Goal: Task Accomplishment & Management: Manage account settings

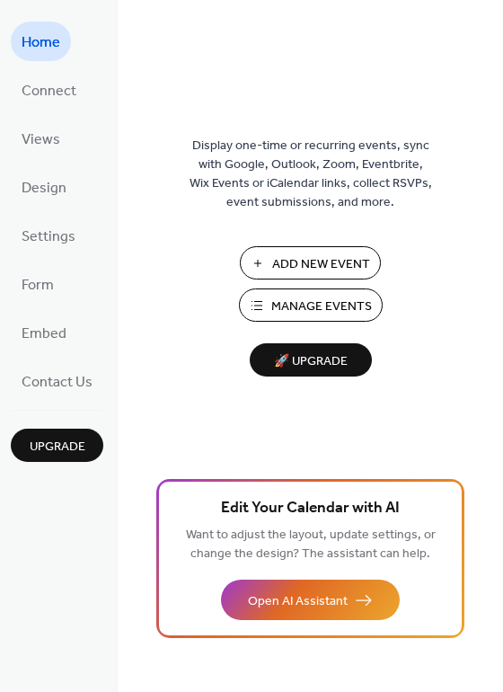
click at [297, 314] on span "Manage Events" at bounding box center [321, 306] width 101 height 19
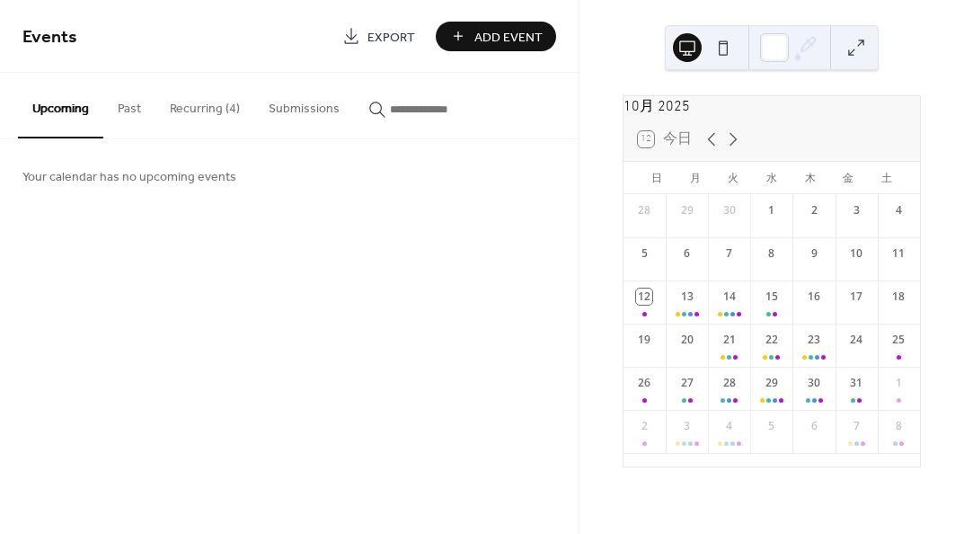
click at [197, 107] on button "Recurring (4)" at bounding box center [204, 105] width 99 height 64
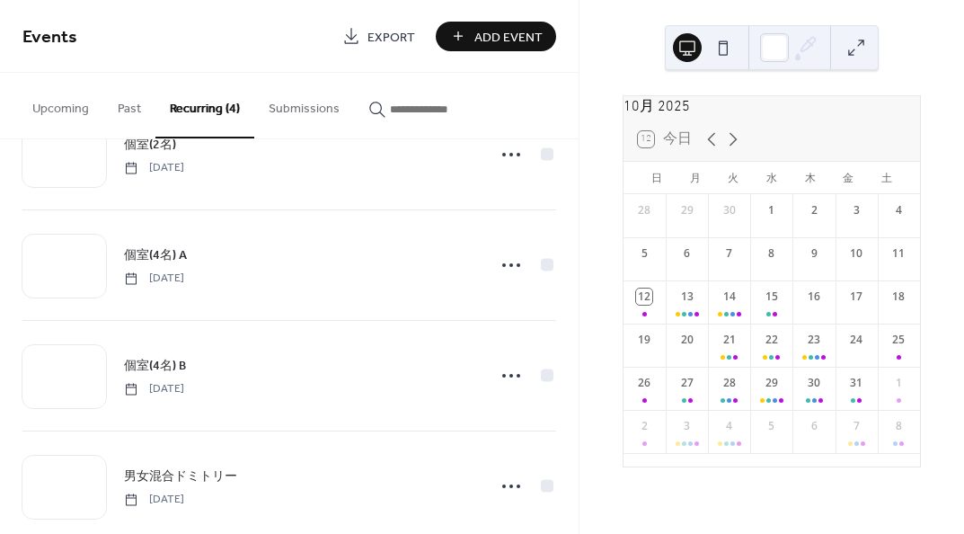
scroll to position [99, 0]
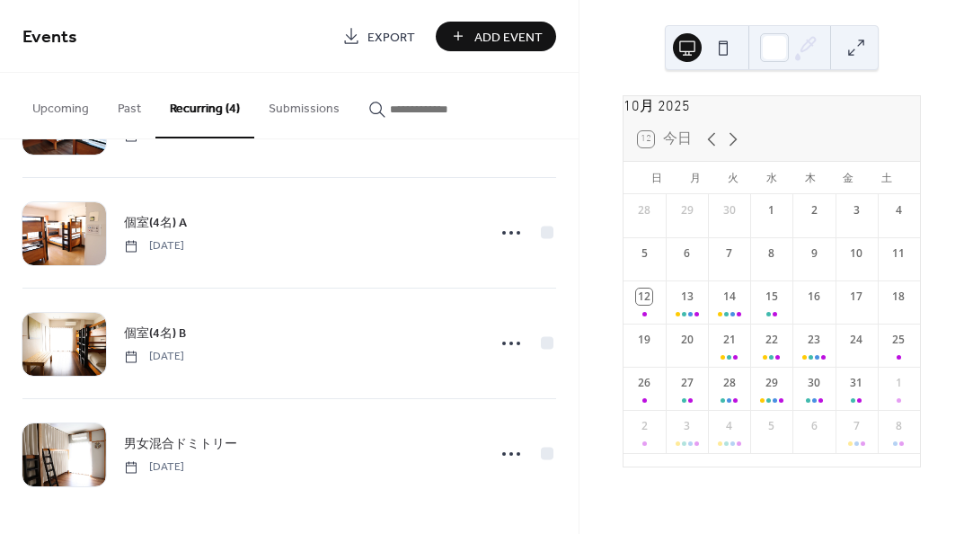
click at [185, 438] on span "男女混合ドミトリー" at bounding box center [180, 444] width 113 height 19
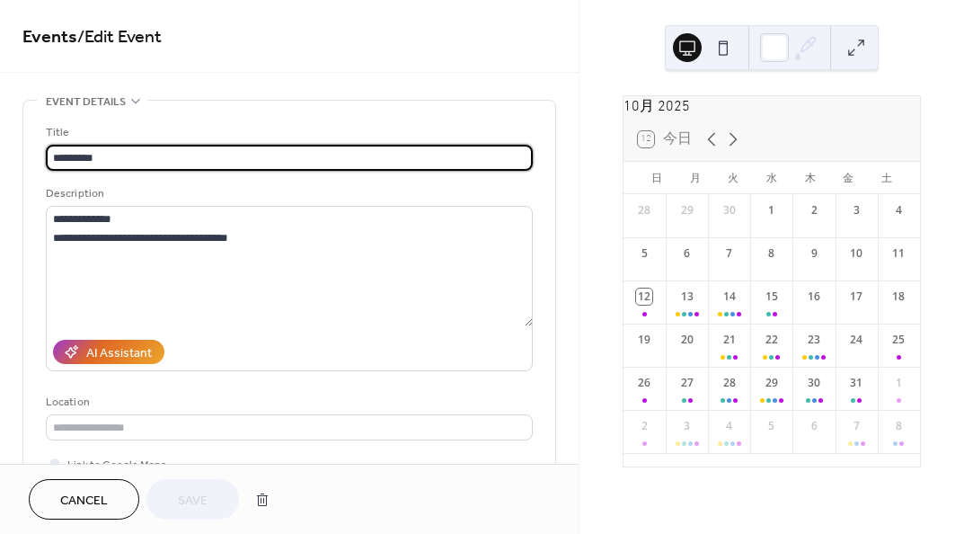
type input "**********"
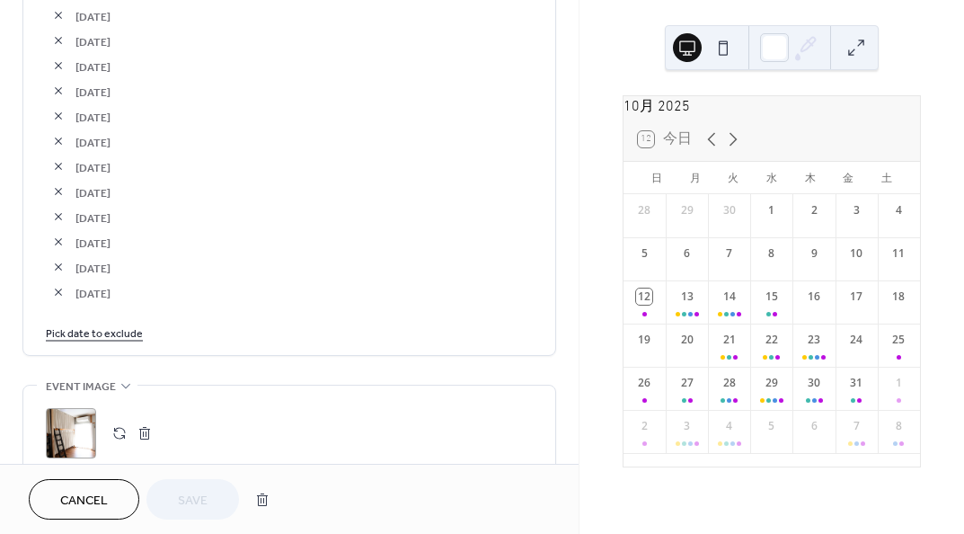
scroll to position [3104, 0]
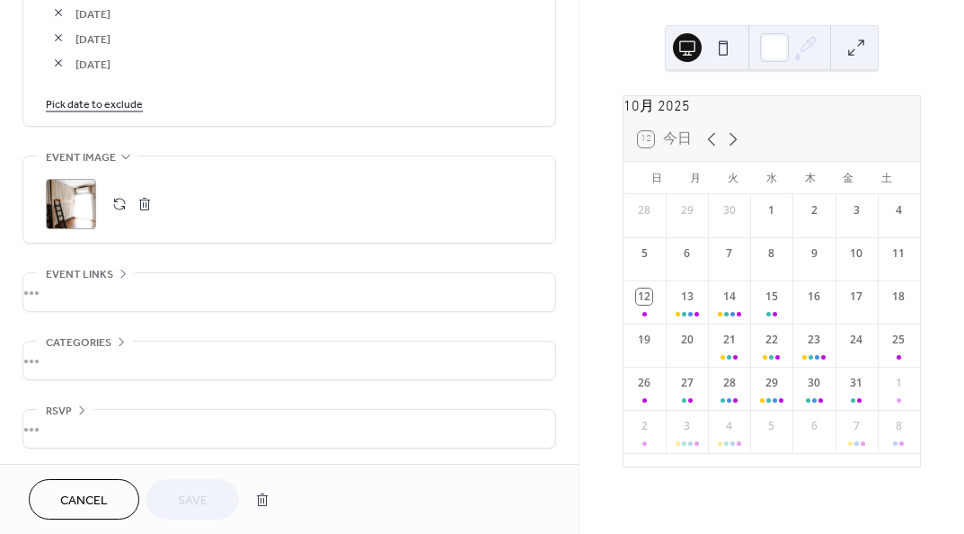
click at [112, 105] on link "Pick date to exclude" at bounding box center [94, 102] width 97 height 19
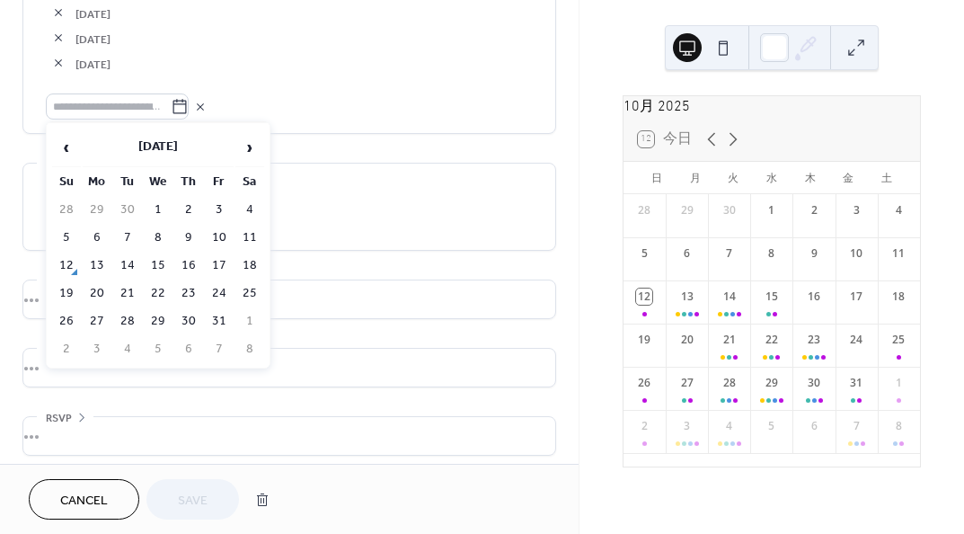
click at [62, 260] on td "12" at bounding box center [66, 265] width 29 height 26
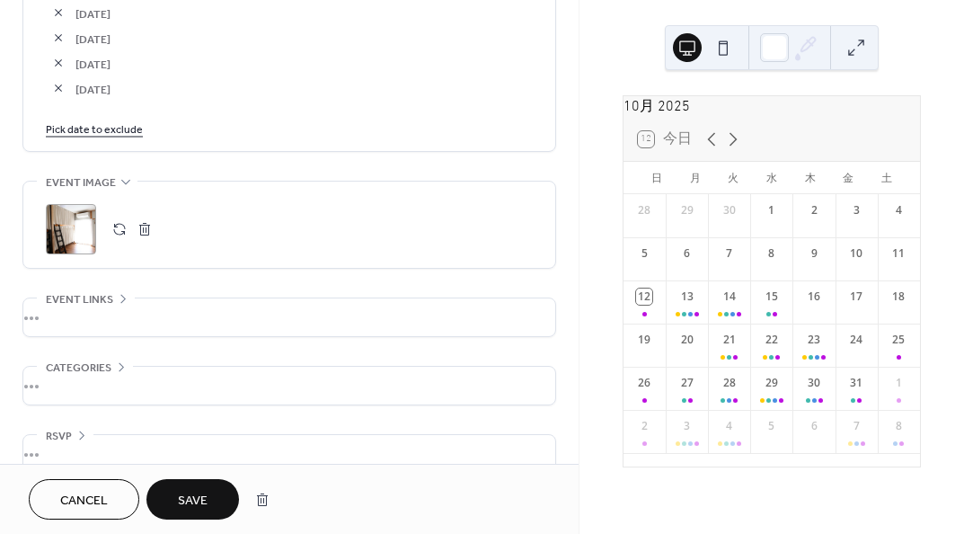
click at [121, 128] on link "Pick date to exclude" at bounding box center [94, 128] width 97 height 19
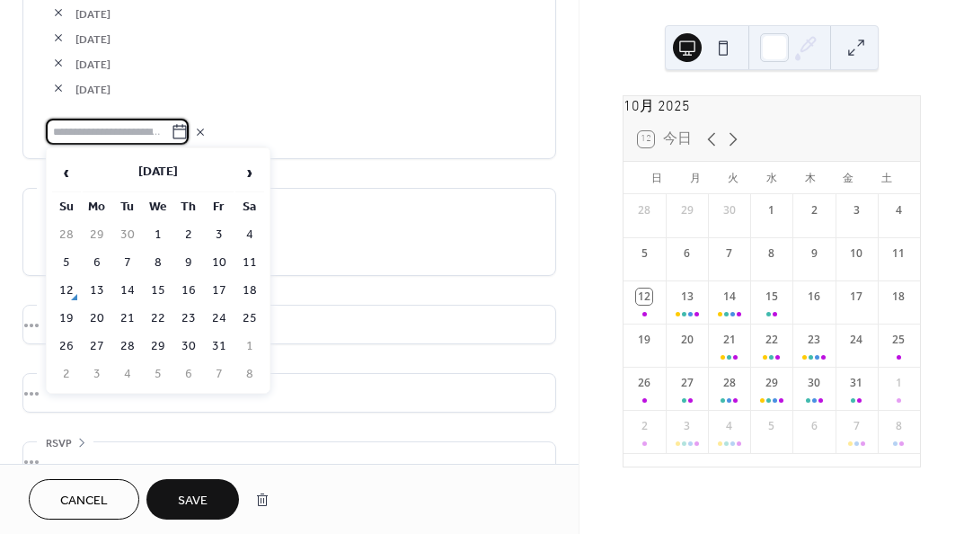
click at [154, 282] on td "15" at bounding box center [158, 291] width 29 height 26
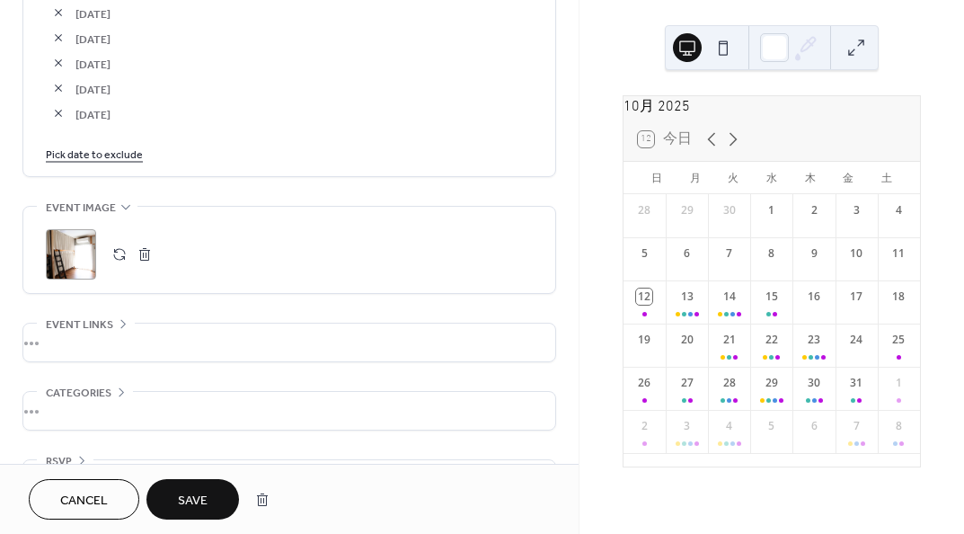
click at [123, 155] on link "Pick date to exclude" at bounding box center [94, 153] width 97 height 19
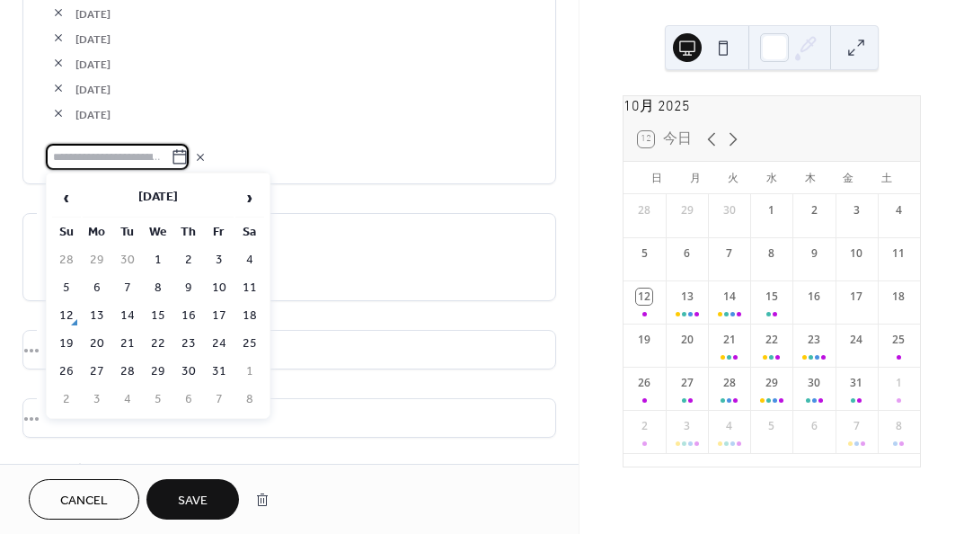
click at [250, 194] on span "›" at bounding box center [249, 198] width 27 height 36
click at [246, 255] on td "1" at bounding box center [249, 260] width 29 height 26
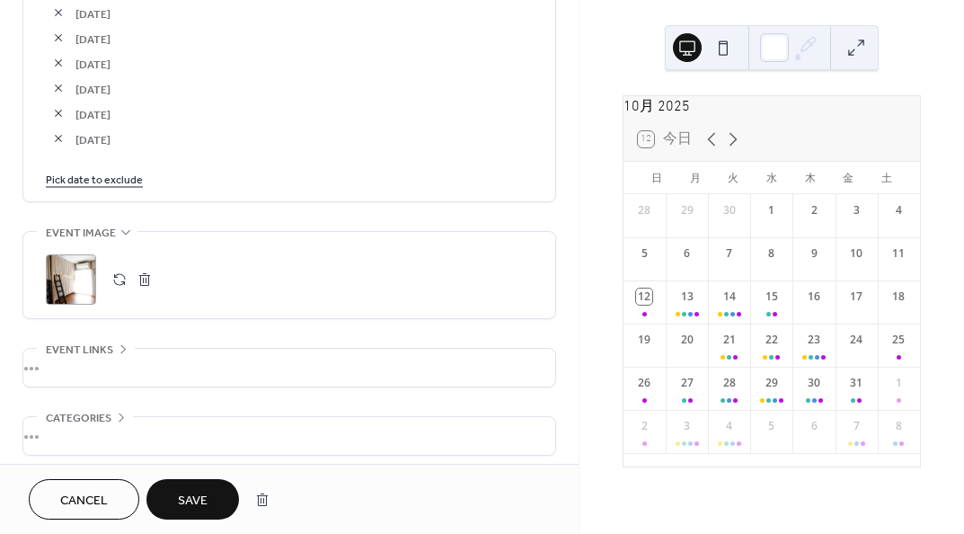
click at [114, 181] on link "Pick date to exclude" at bounding box center [94, 178] width 97 height 19
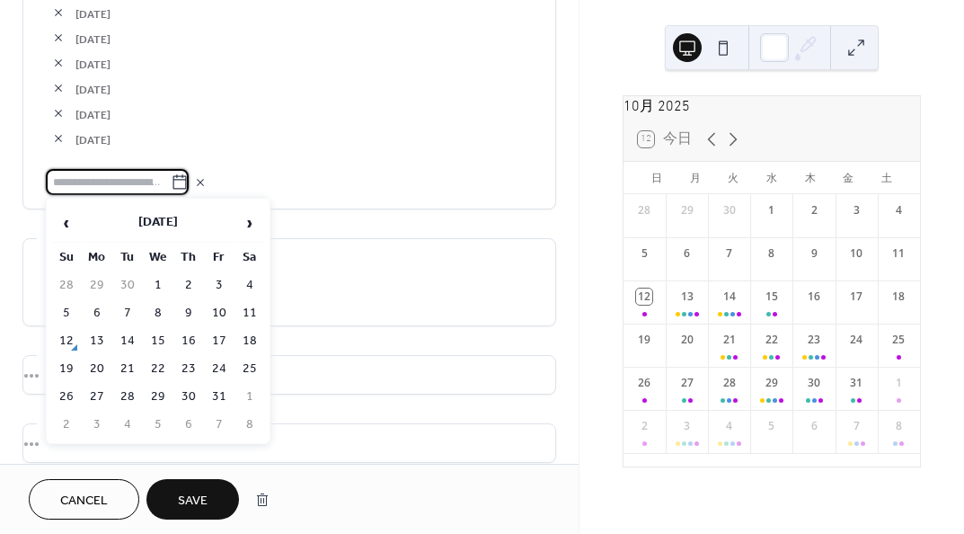
click at [254, 230] on span "›" at bounding box center [249, 223] width 27 height 36
click at [249, 362] on td "22" at bounding box center [249, 369] width 29 height 26
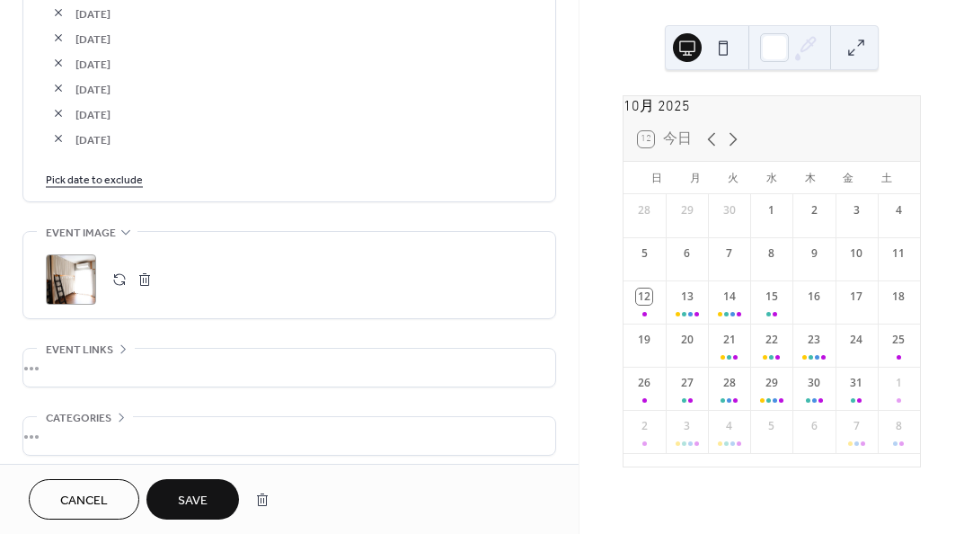
click at [205, 483] on button "Save" at bounding box center [192, 499] width 93 height 40
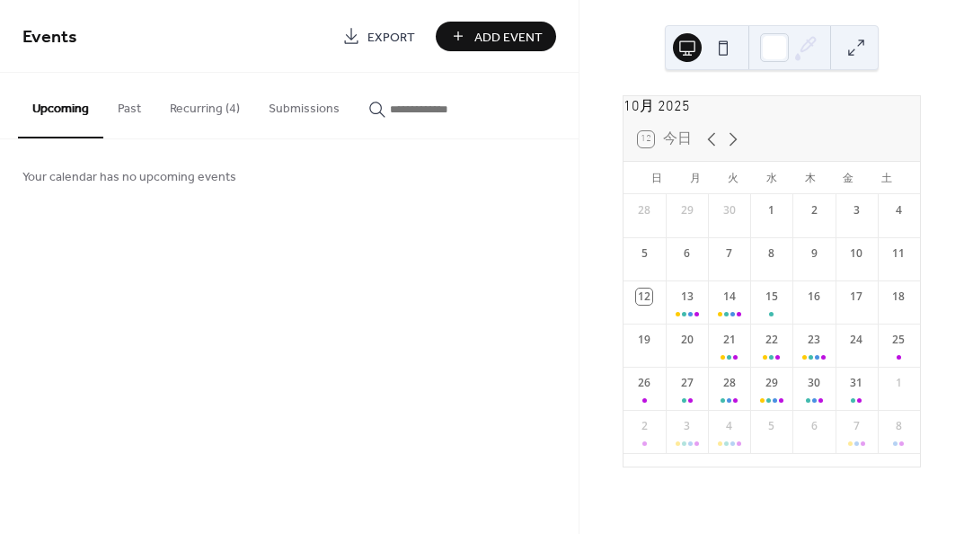
click at [208, 103] on button "Recurring (4)" at bounding box center [204, 105] width 99 height 64
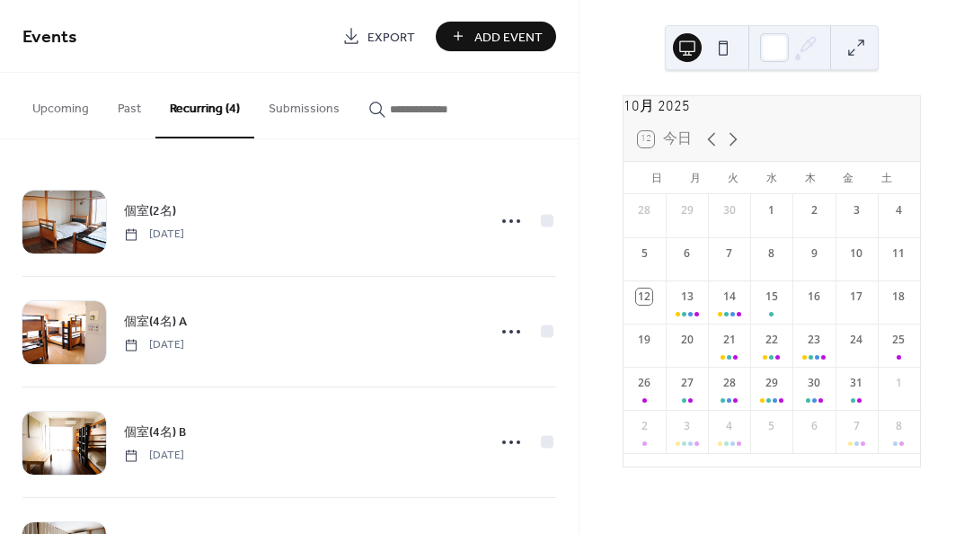
click at [141, 206] on span "個室(2名)" at bounding box center [150, 211] width 52 height 19
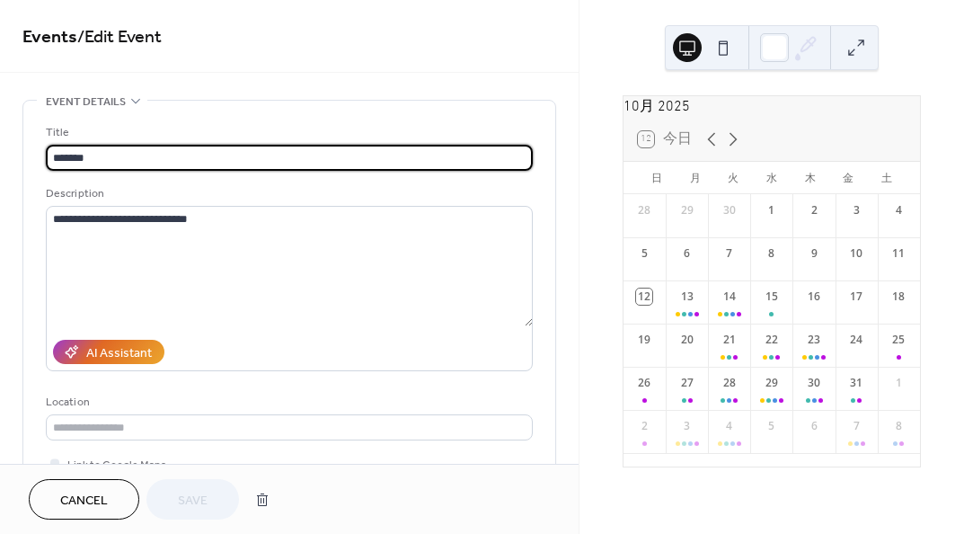
type input "**********"
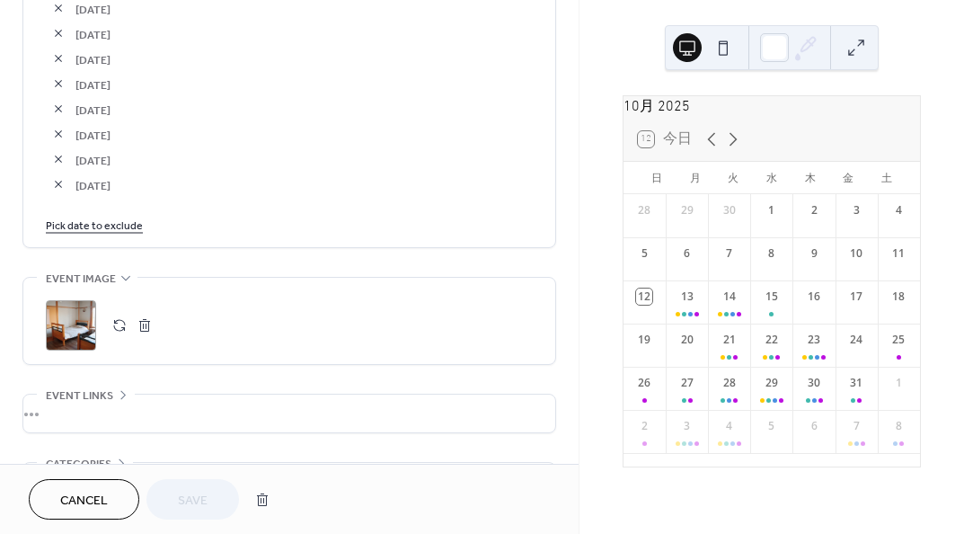
scroll to position [3594, 0]
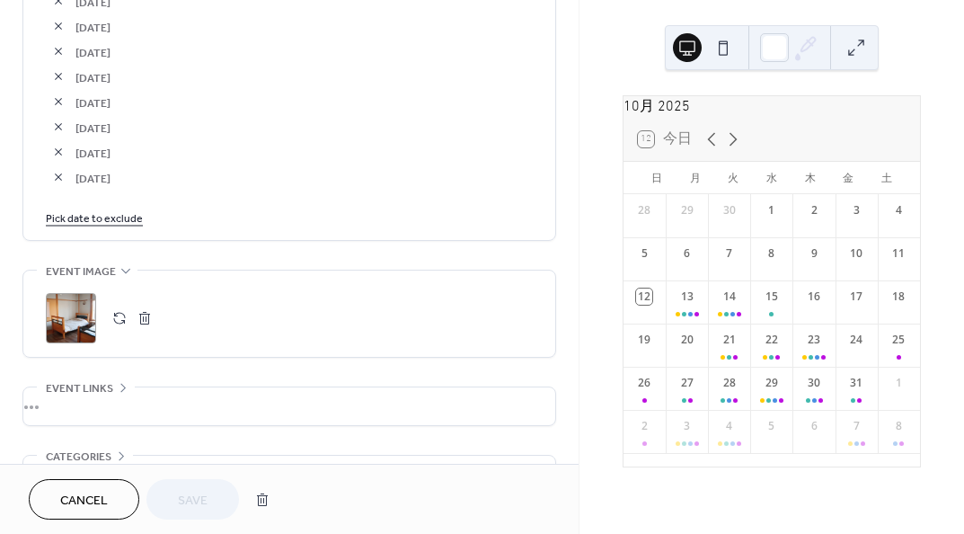
click at [129, 217] on link "Pick date to exclude" at bounding box center [94, 217] width 97 height 19
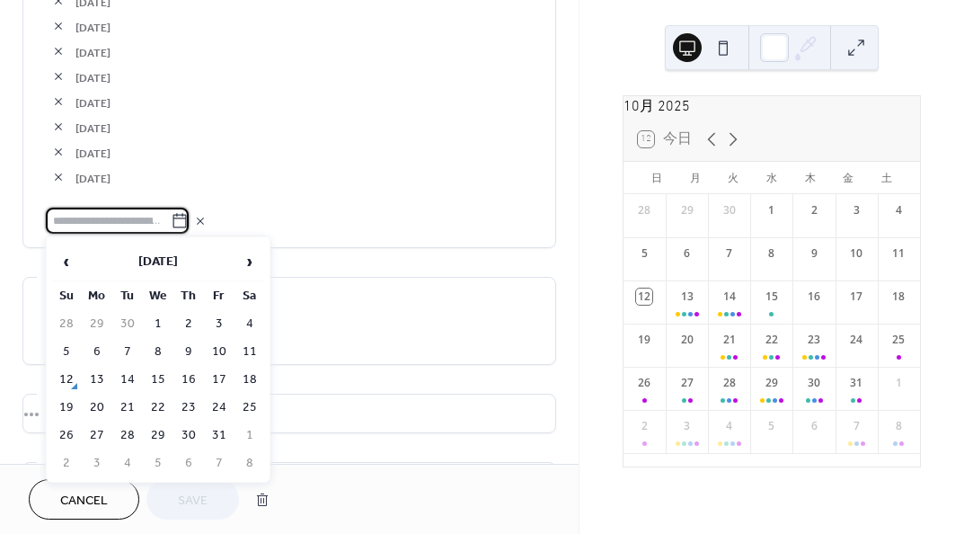
click at [244, 356] on td "11" at bounding box center [249, 352] width 29 height 26
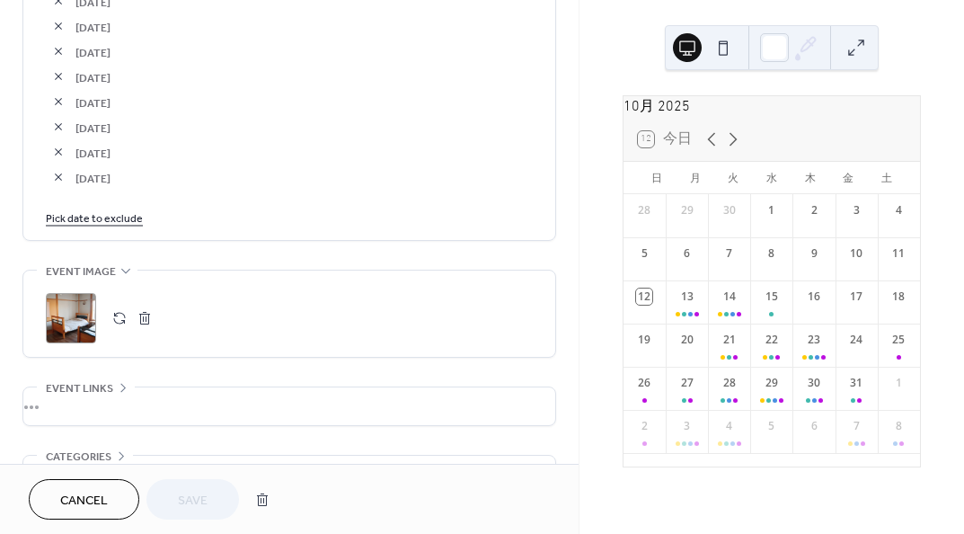
click at [133, 222] on link "Pick date to exclude" at bounding box center [94, 217] width 97 height 19
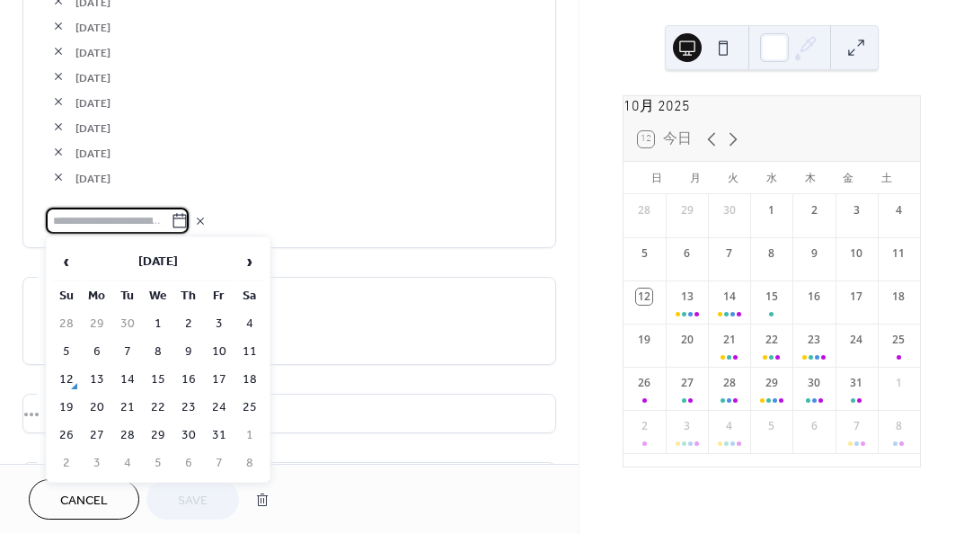
click at [63, 368] on td "12" at bounding box center [66, 380] width 29 height 26
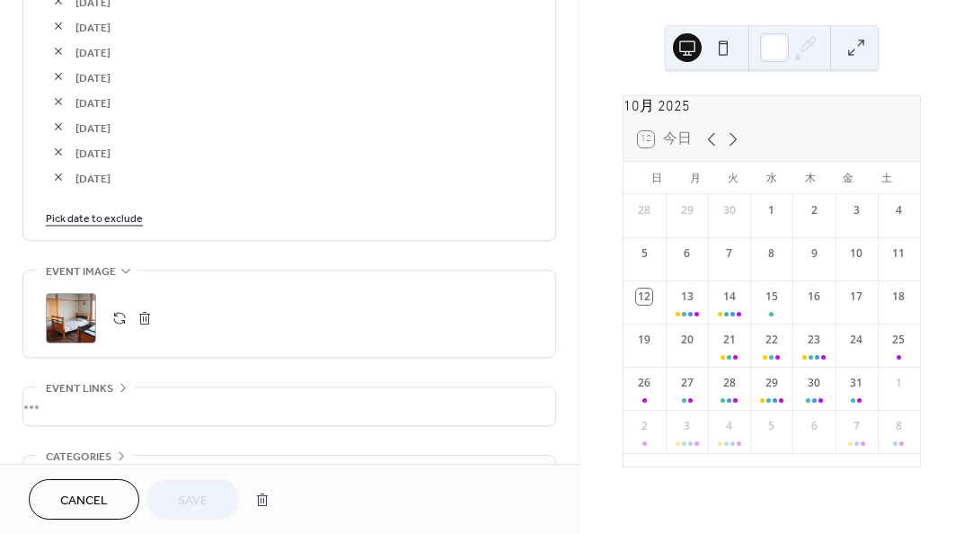
click at [127, 220] on link "Pick date to exclude" at bounding box center [94, 217] width 97 height 19
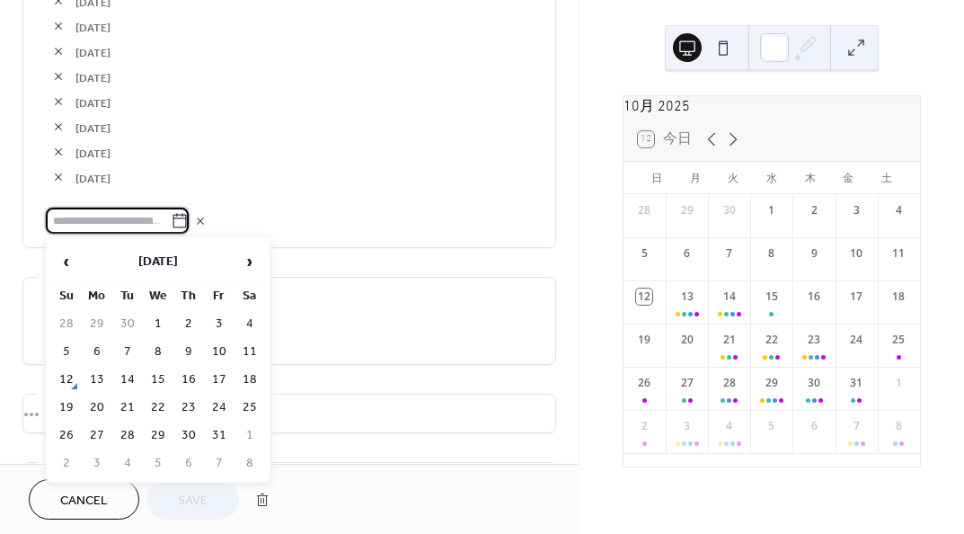
click at [149, 378] on td "15" at bounding box center [158, 380] width 29 height 26
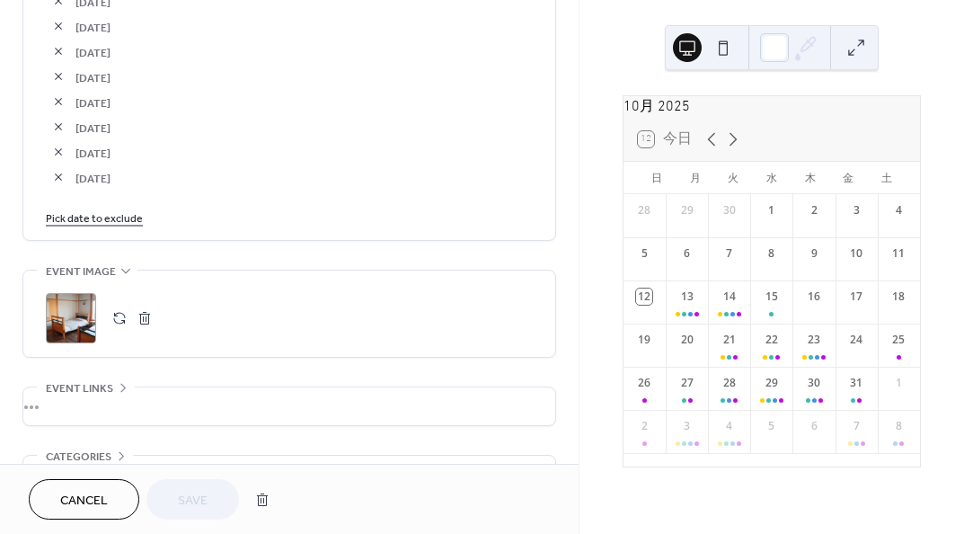
click at [128, 217] on link "Pick date to exclude" at bounding box center [94, 217] width 97 height 19
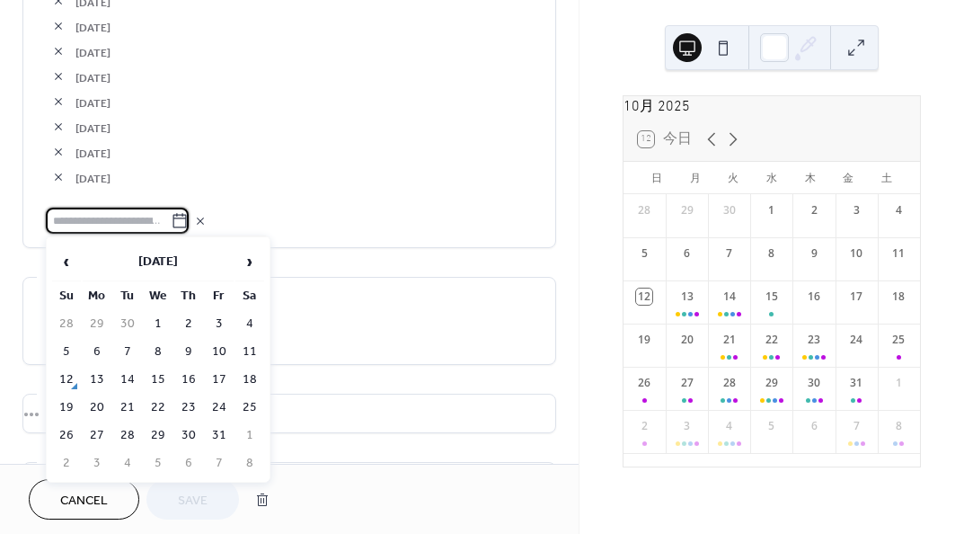
click at [153, 400] on td "22" at bounding box center [158, 407] width 29 height 26
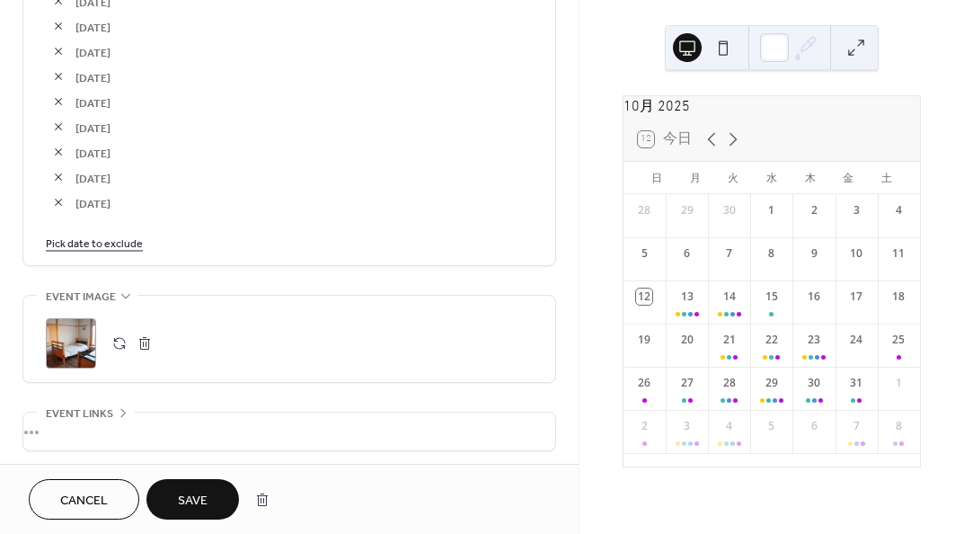
click at [117, 243] on link "Pick date to exclude" at bounding box center [94, 242] width 97 height 19
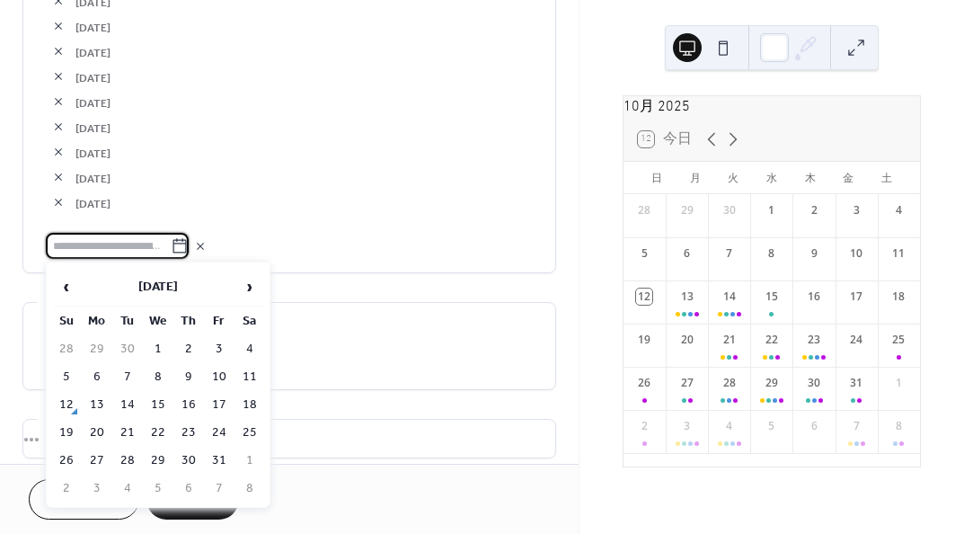
click at [183, 427] on td "23" at bounding box center [188, 433] width 29 height 26
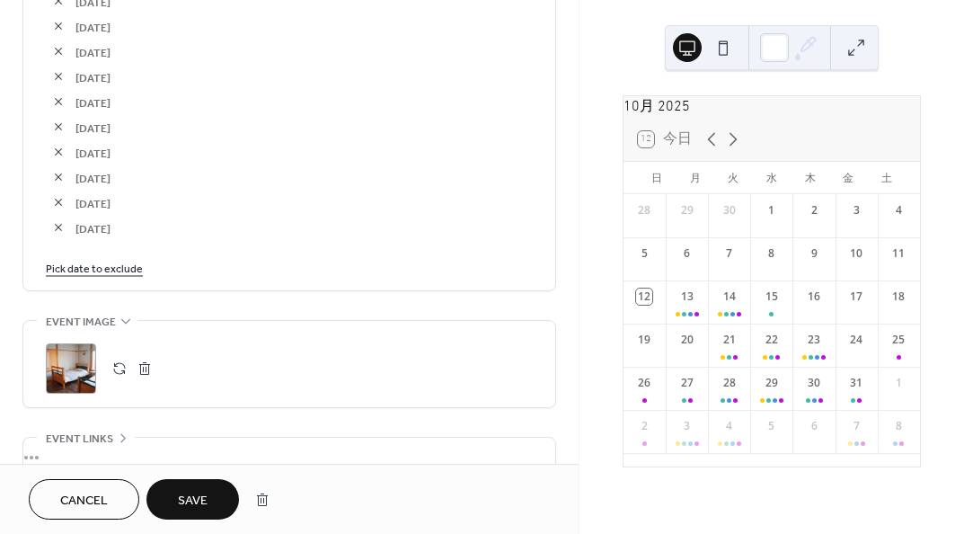
click at [128, 265] on link "Pick date to exclude" at bounding box center [94, 267] width 97 height 19
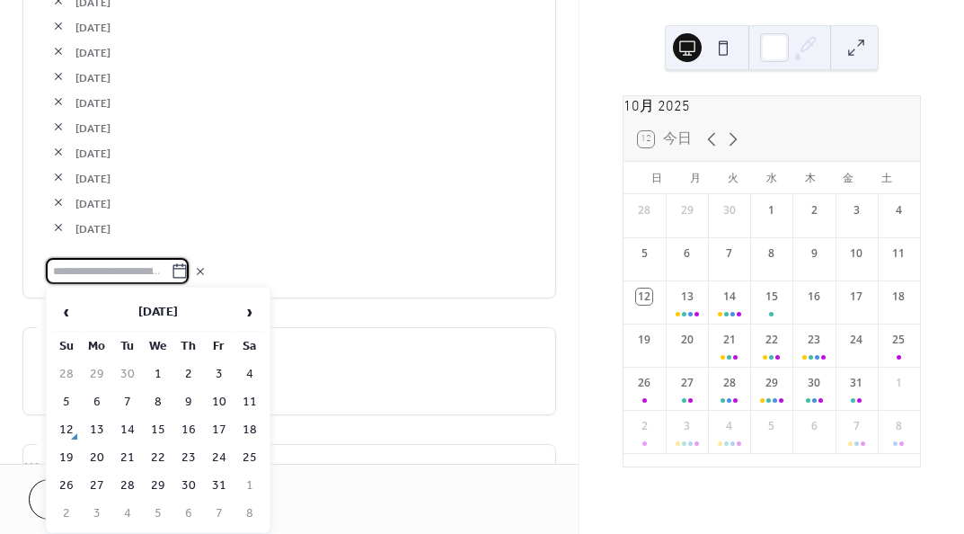
click at [215, 452] on td "24" at bounding box center [219, 458] width 29 height 26
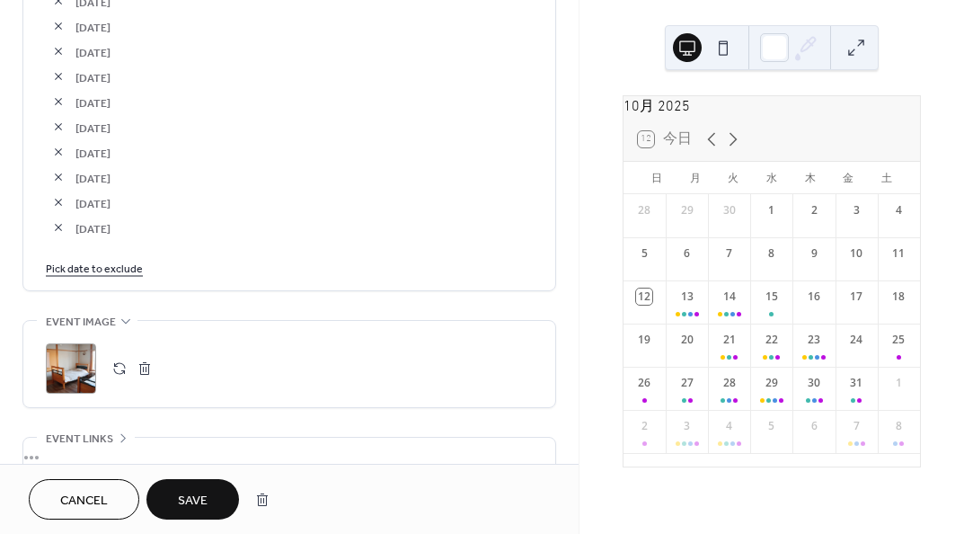
click at [123, 269] on link "Pick date to exclude" at bounding box center [94, 267] width 97 height 19
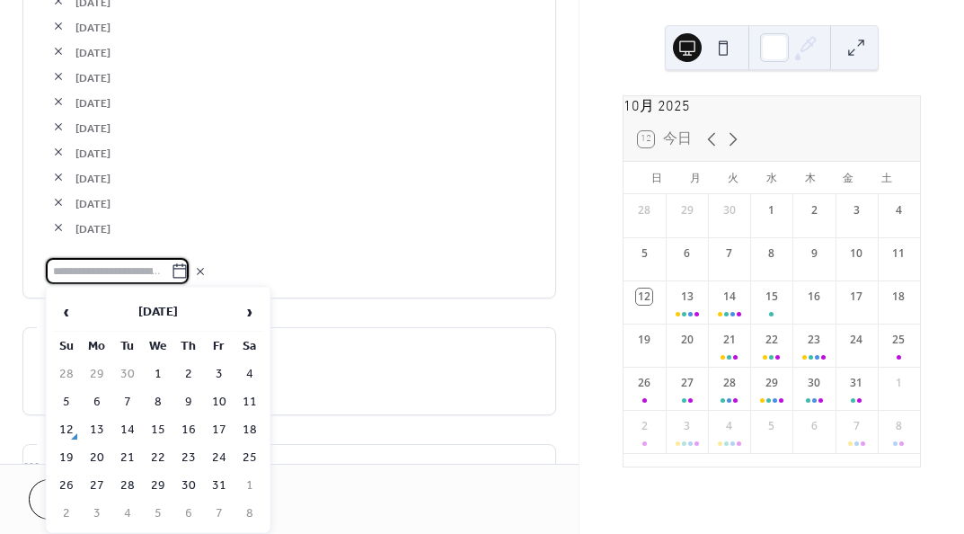
click at [255, 314] on span "›" at bounding box center [249, 312] width 27 height 36
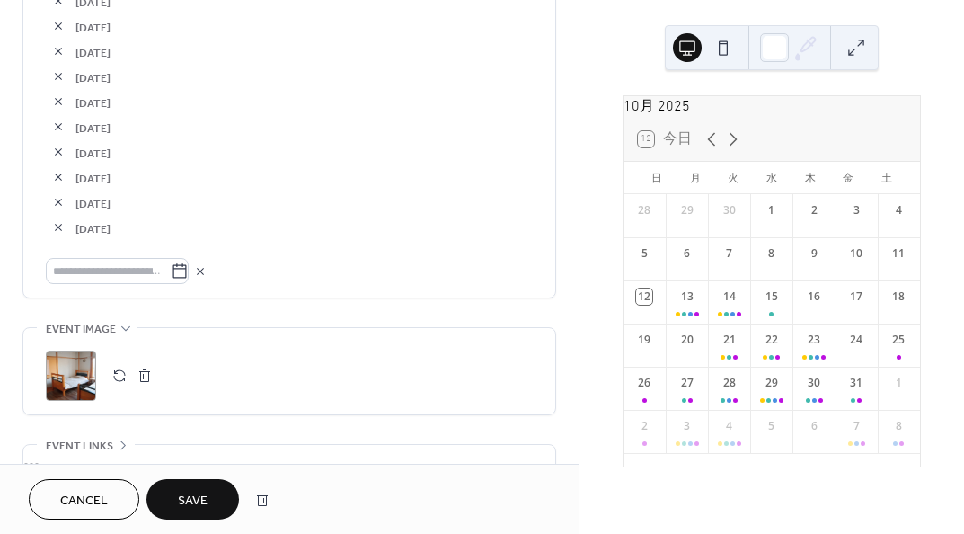
click at [734, 146] on icon at bounding box center [734, 139] width 8 height 13
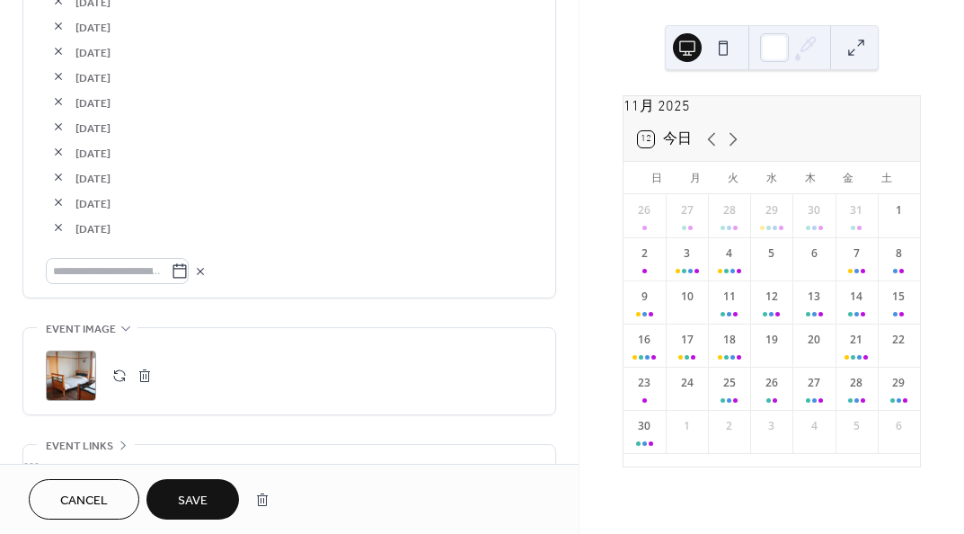
click at [187, 276] on icon at bounding box center [180, 271] width 18 height 18
click at [171, 276] on input "text" at bounding box center [108, 271] width 125 height 26
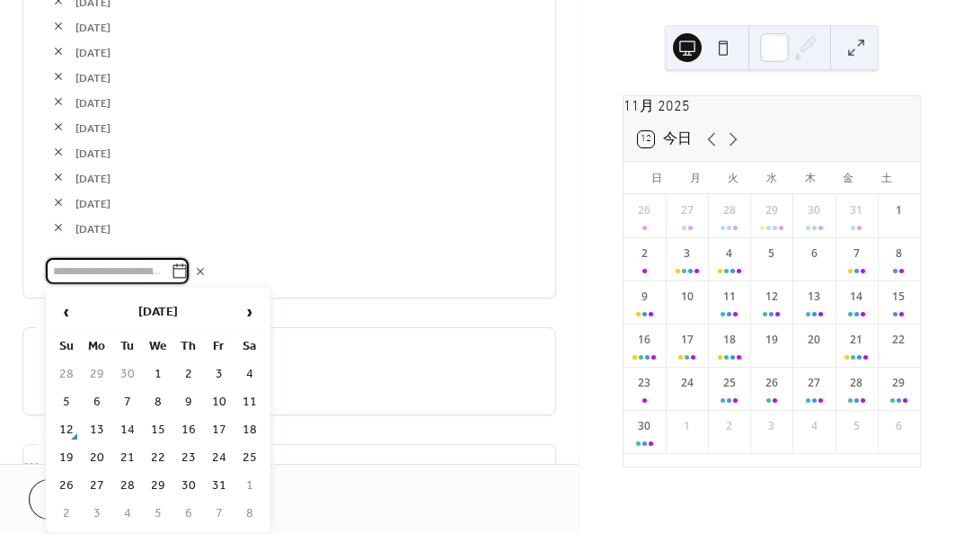
click at [245, 316] on span "›" at bounding box center [249, 312] width 27 height 36
click at [103, 391] on td "3" at bounding box center [97, 402] width 29 height 26
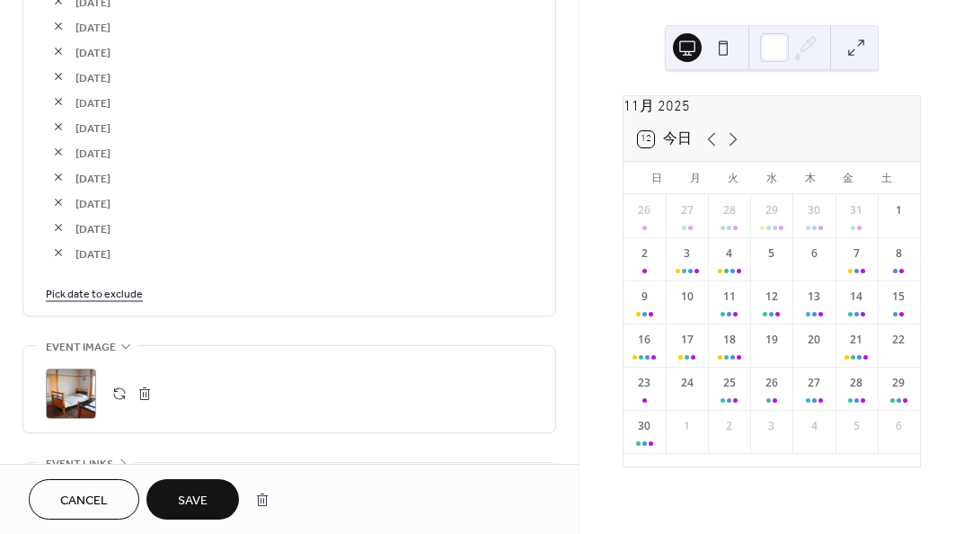
click at [137, 283] on link "Pick date to exclude" at bounding box center [94, 292] width 97 height 19
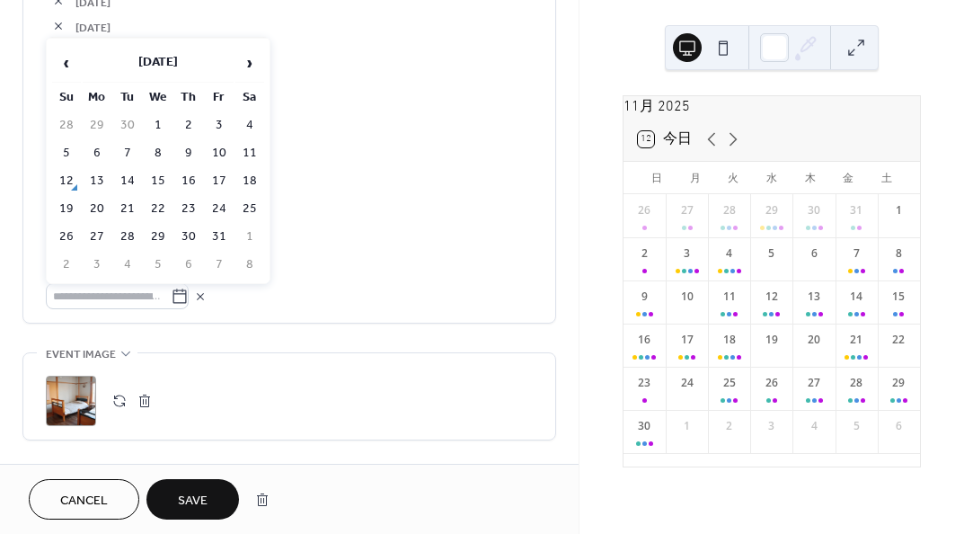
click at [252, 59] on span "›" at bounding box center [249, 63] width 27 height 36
click at [118, 150] on td "4" at bounding box center [127, 153] width 29 height 26
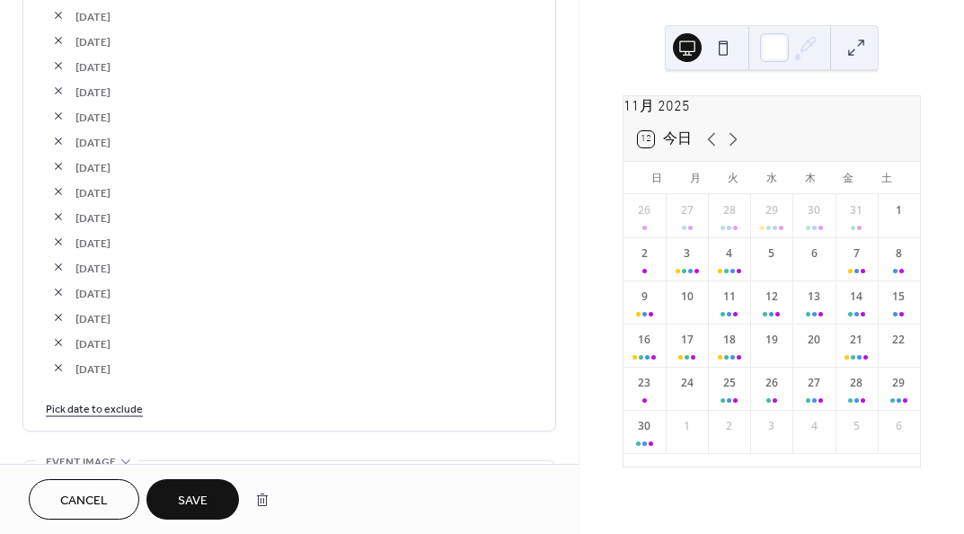
scroll to position [3414, 0]
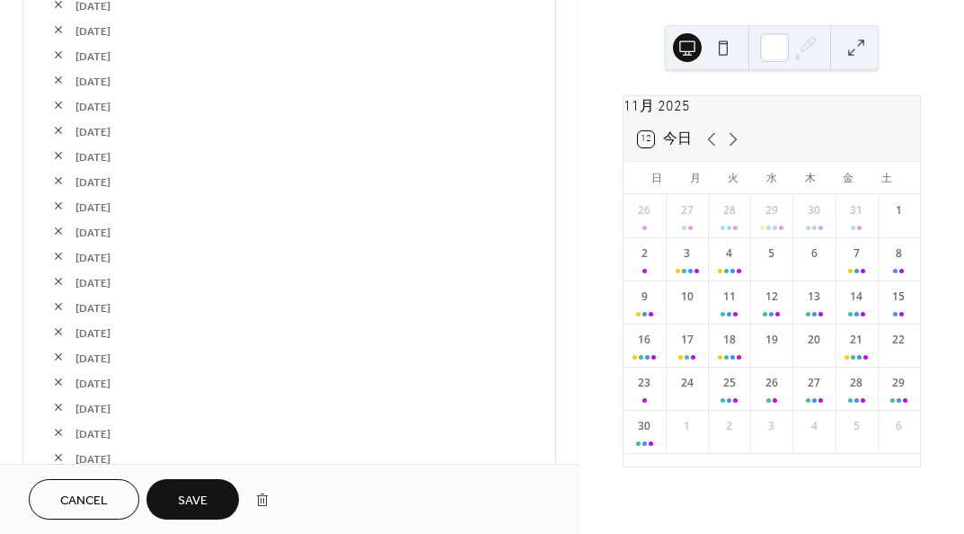
click at [57, 127] on button "button" at bounding box center [58, 130] width 25 height 25
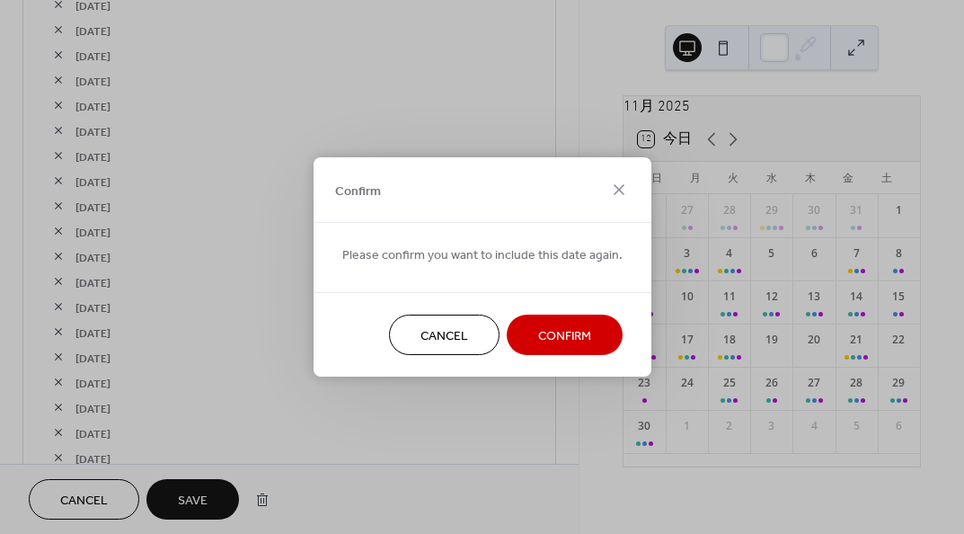
click at [522, 321] on button "Confirm" at bounding box center [565, 334] width 116 height 40
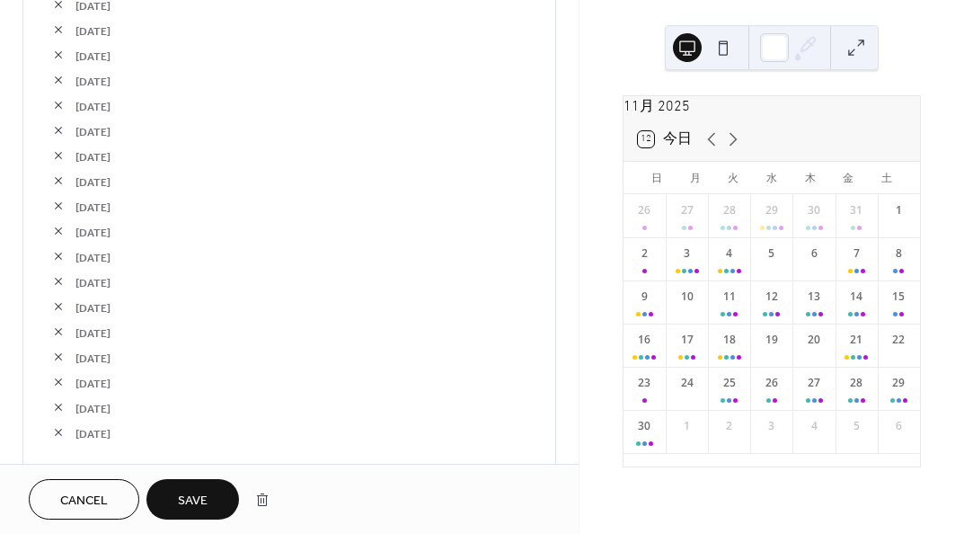
click at [51, 75] on button "button" at bounding box center [58, 79] width 25 height 25
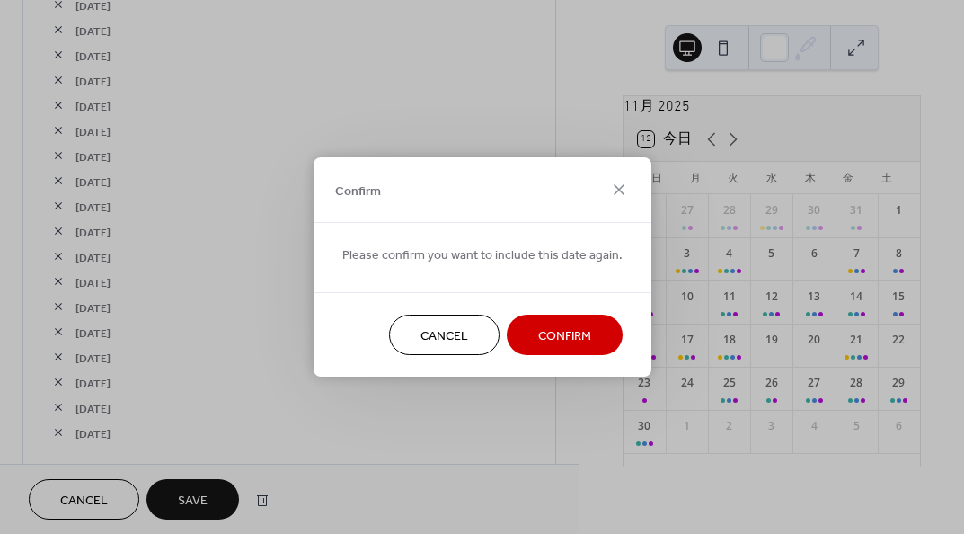
click at [553, 340] on span "Confirm" at bounding box center [564, 336] width 53 height 19
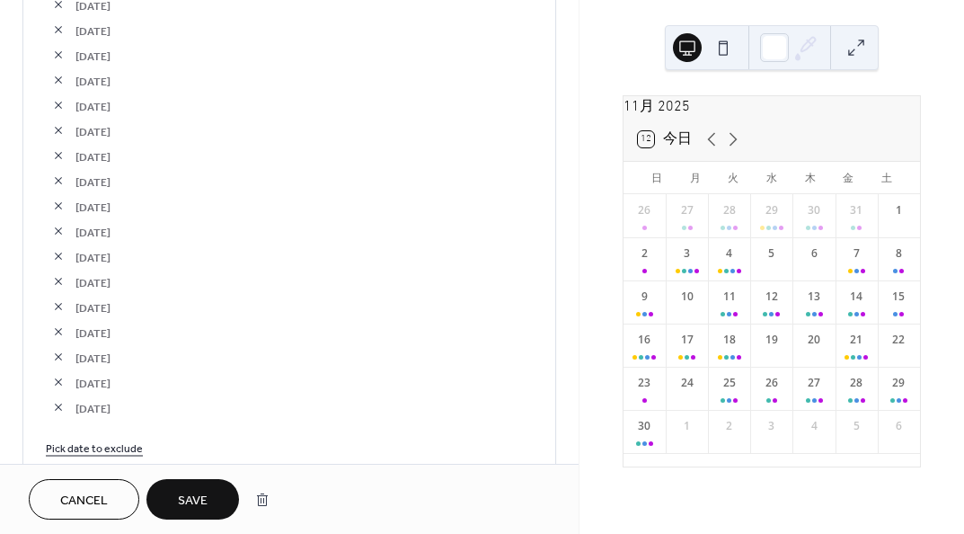
click at [58, 80] on button "button" at bounding box center [58, 79] width 25 height 25
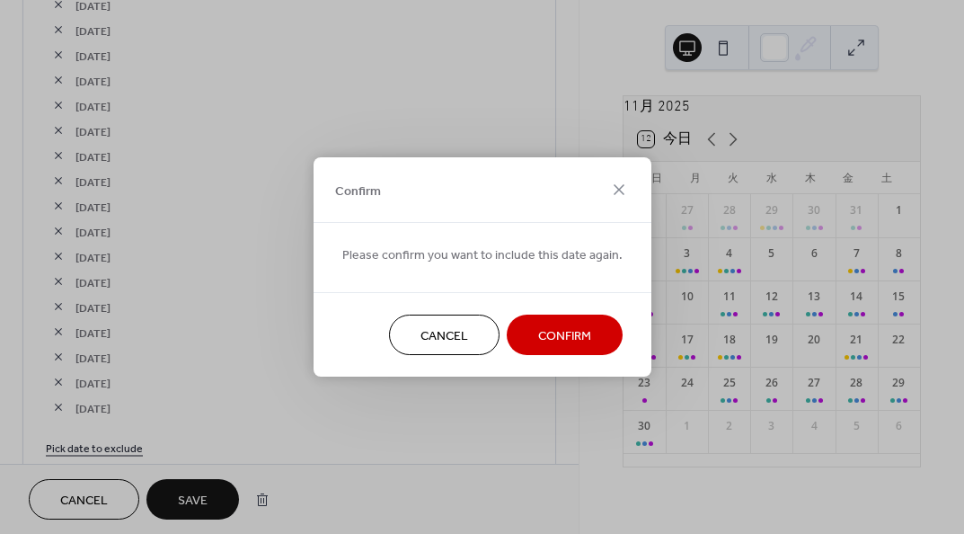
click at [544, 320] on button "Confirm" at bounding box center [565, 334] width 116 height 40
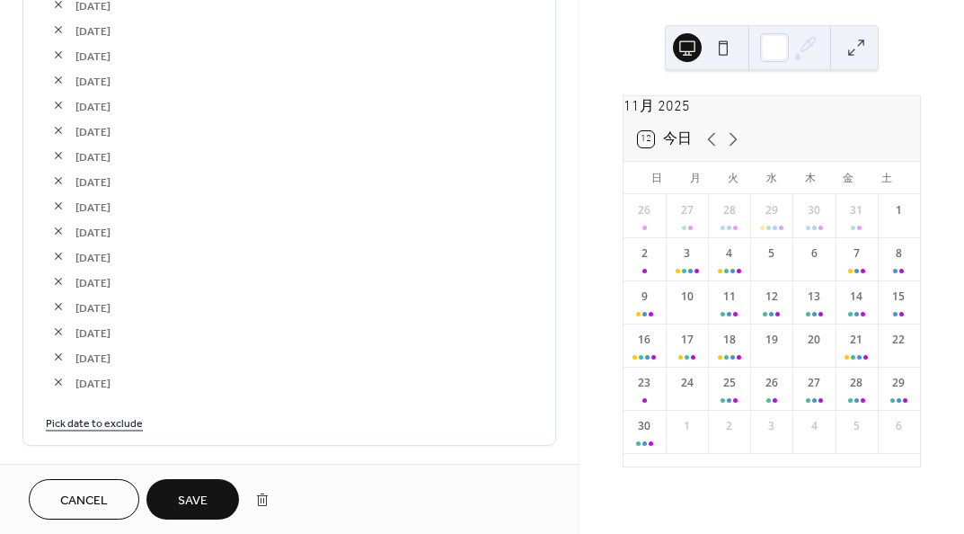
click at [108, 420] on link "Pick date to exclude" at bounding box center [94, 421] width 97 height 19
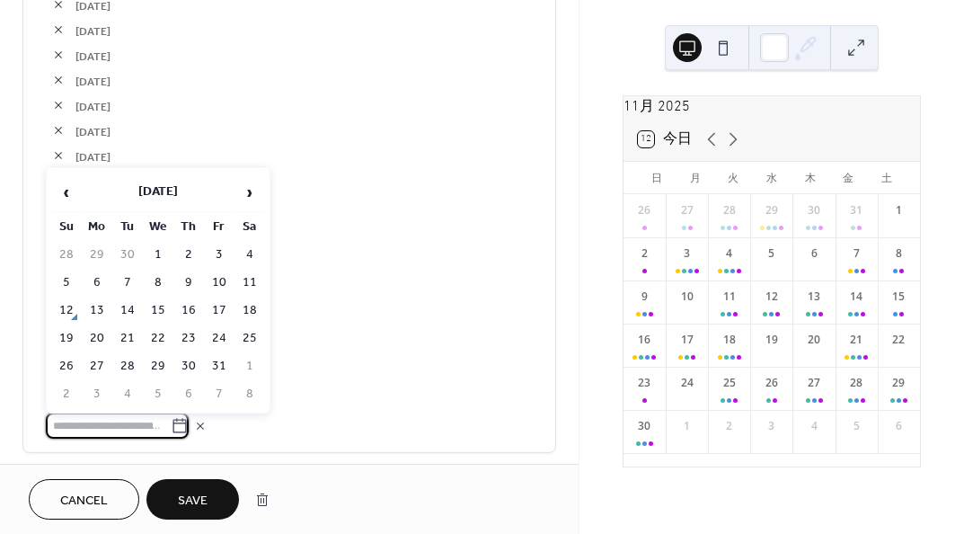
click at [249, 197] on span "›" at bounding box center [249, 192] width 27 height 36
drag, startPoint x: 60, startPoint y: 301, endPoint x: 99, endPoint y: 303, distance: 38.7
click at [61, 302] on td "9" at bounding box center [66, 310] width 29 height 26
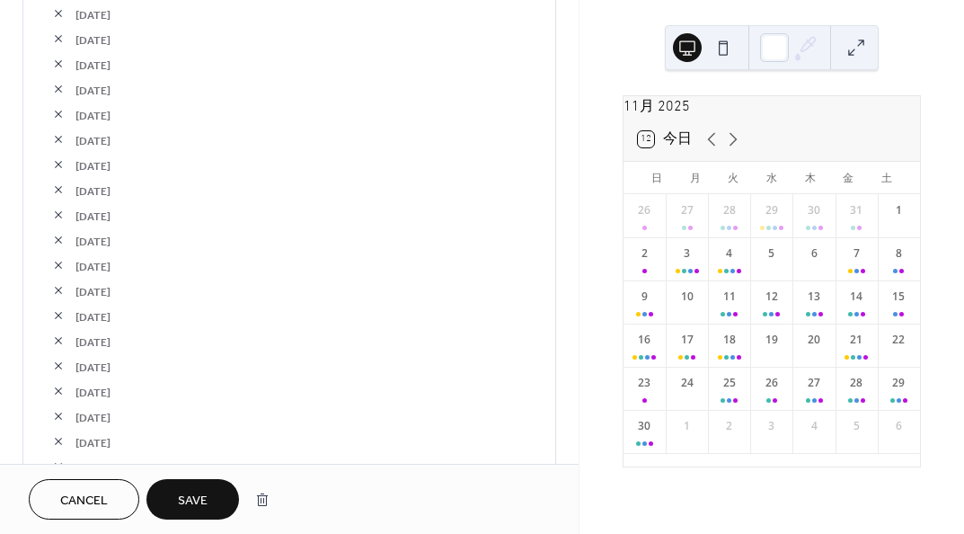
scroll to position [2156, 0]
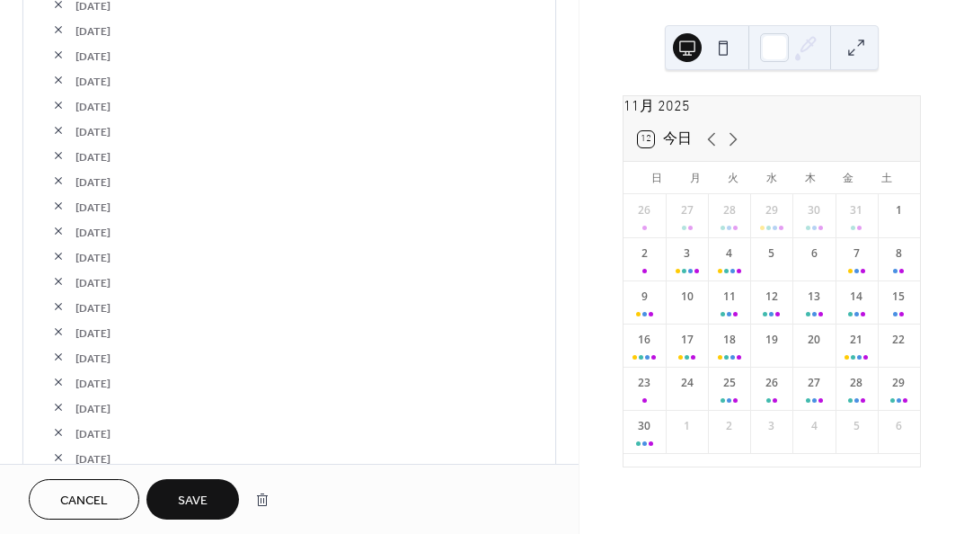
click at [55, 205] on button "button" at bounding box center [58, 205] width 25 height 25
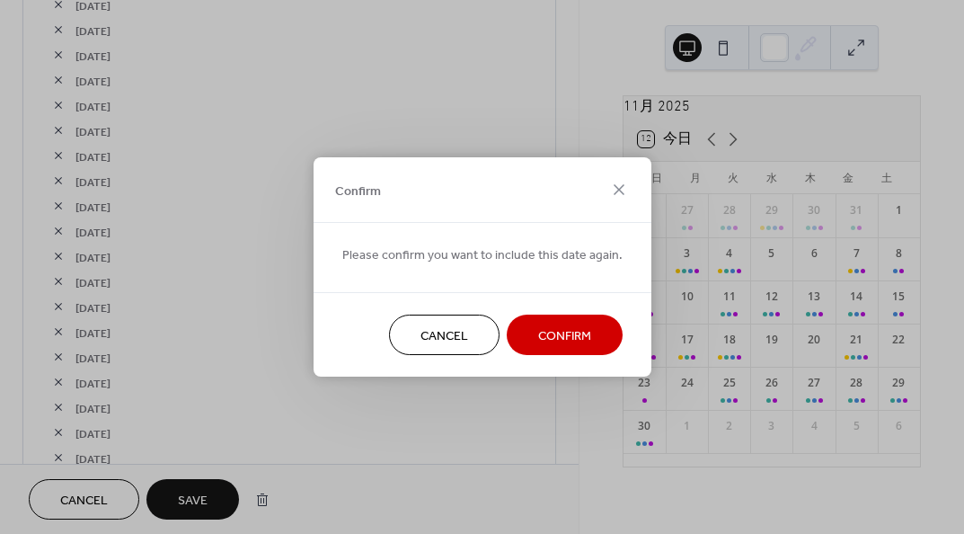
click at [538, 342] on span "Confirm" at bounding box center [564, 336] width 53 height 19
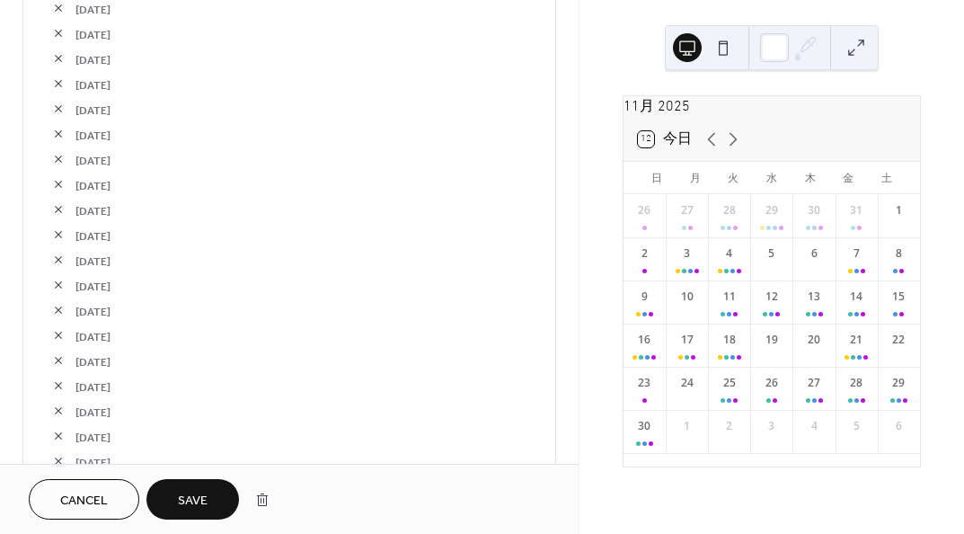
scroll to position [3594, 0]
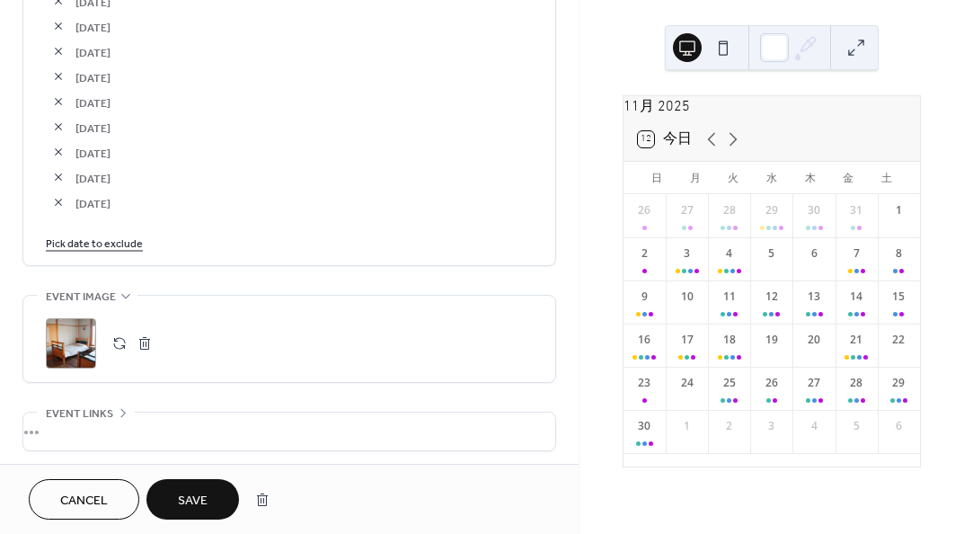
click at [118, 250] on link "Pick date to exclude" at bounding box center [94, 242] width 97 height 19
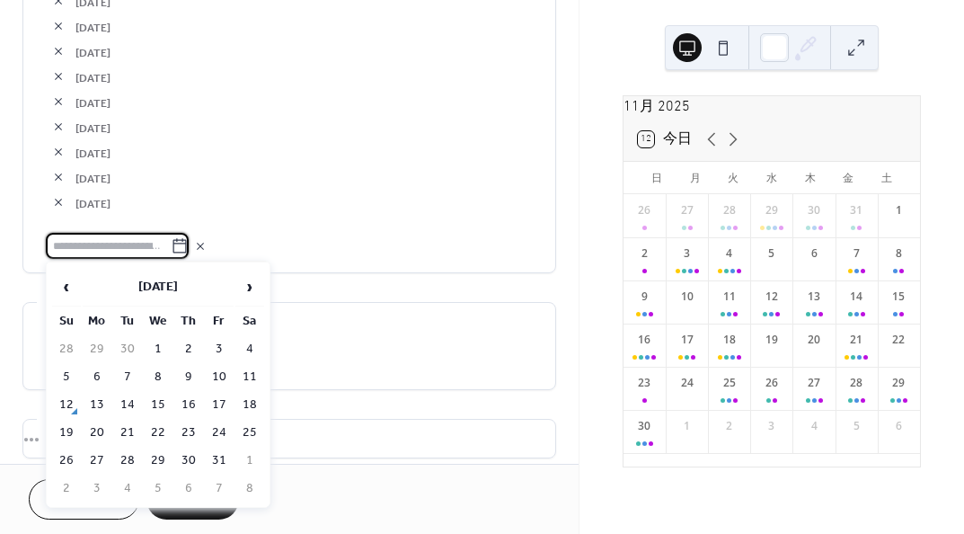
click at [243, 281] on span "›" at bounding box center [249, 287] width 27 height 36
click at [127, 430] on td "18" at bounding box center [127, 433] width 29 height 26
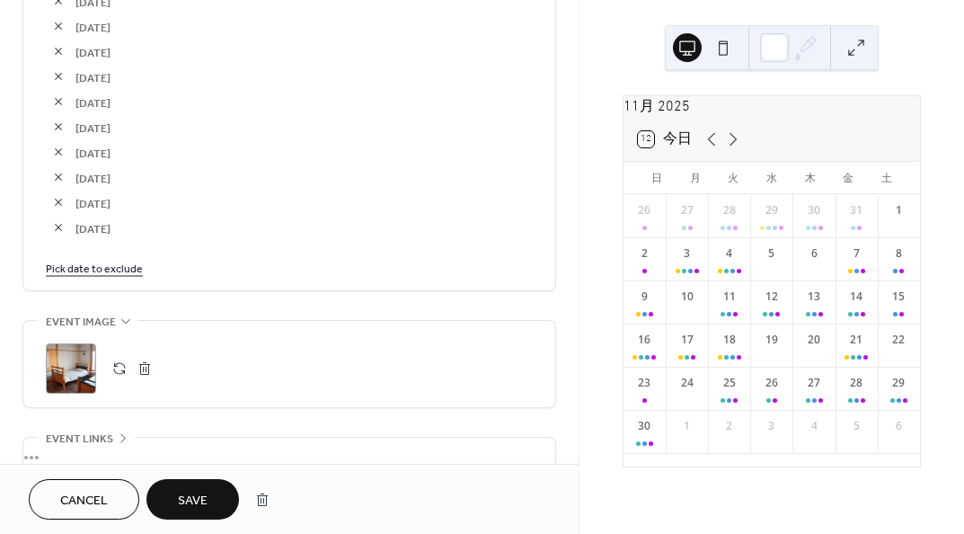
click at [215, 502] on button "Save" at bounding box center [192, 499] width 93 height 40
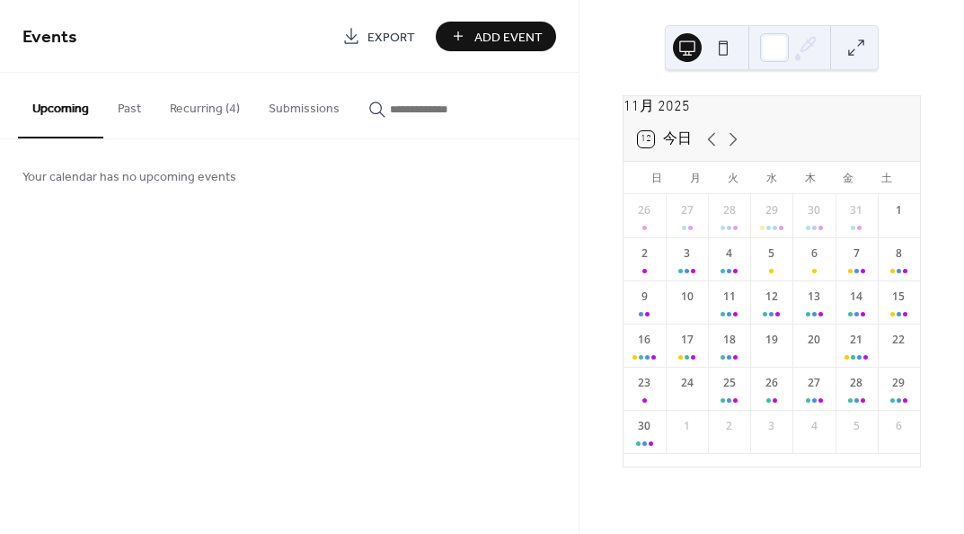
click at [235, 102] on button "Recurring (4)" at bounding box center [204, 105] width 99 height 64
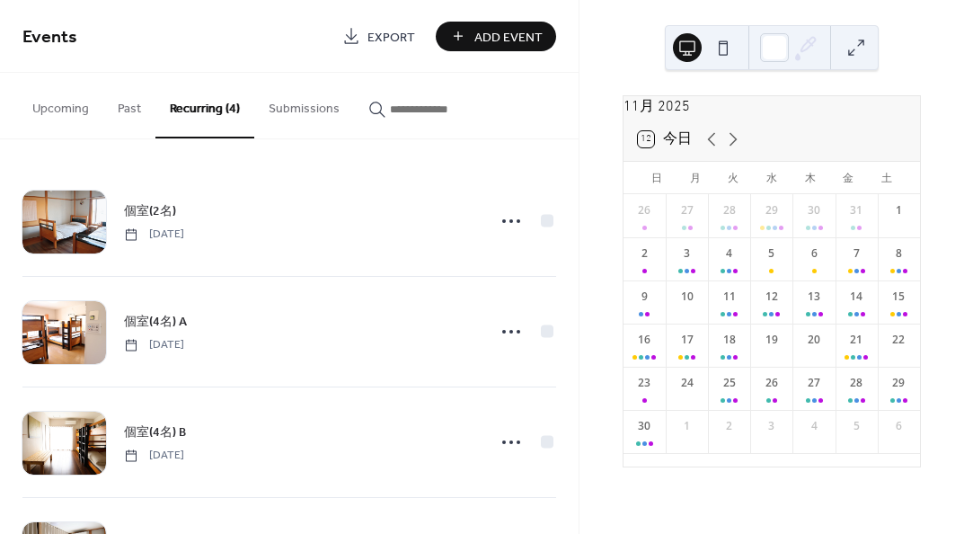
click at [181, 321] on span "個室(4名) A" at bounding box center [155, 322] width 63 height 19
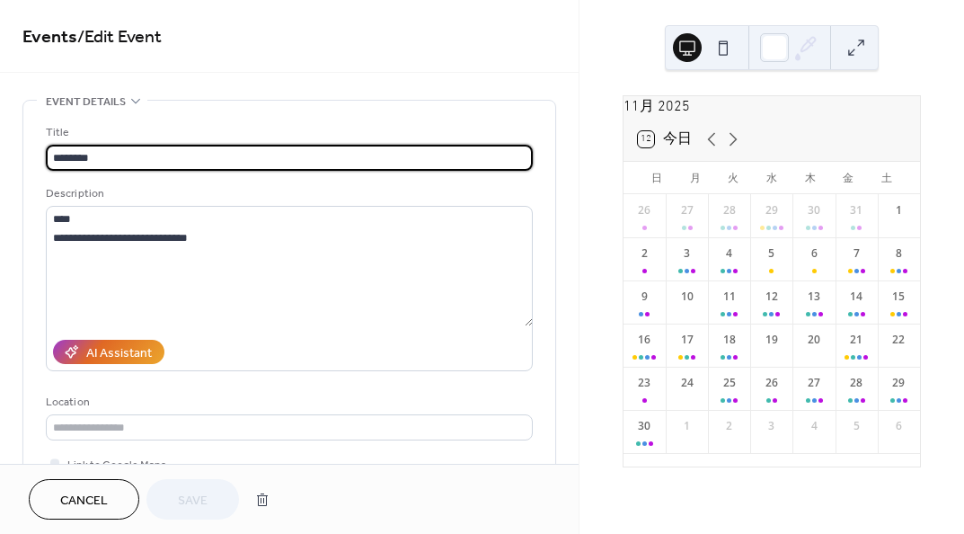
type input "**********"
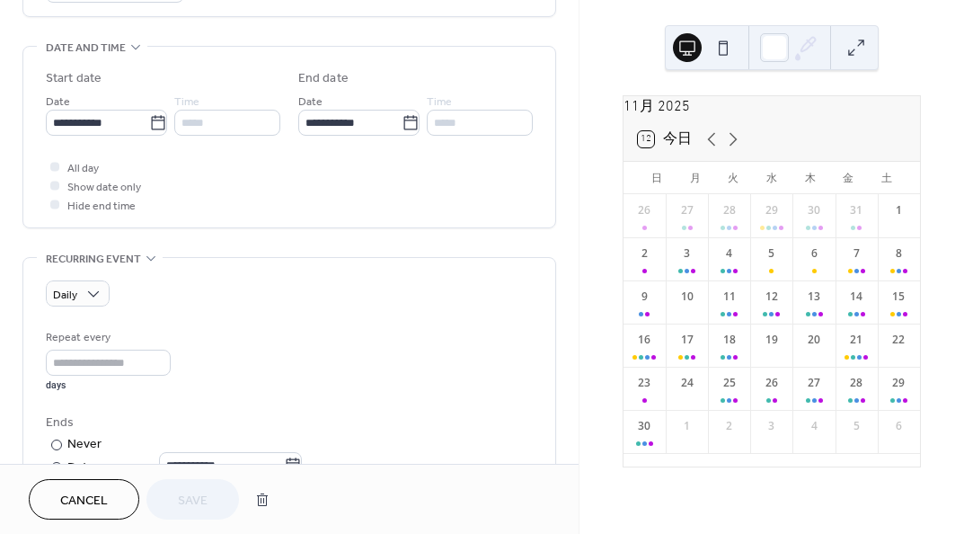
click at [712, 149] on icon at bounding box center [712, 139] width 22 height 22
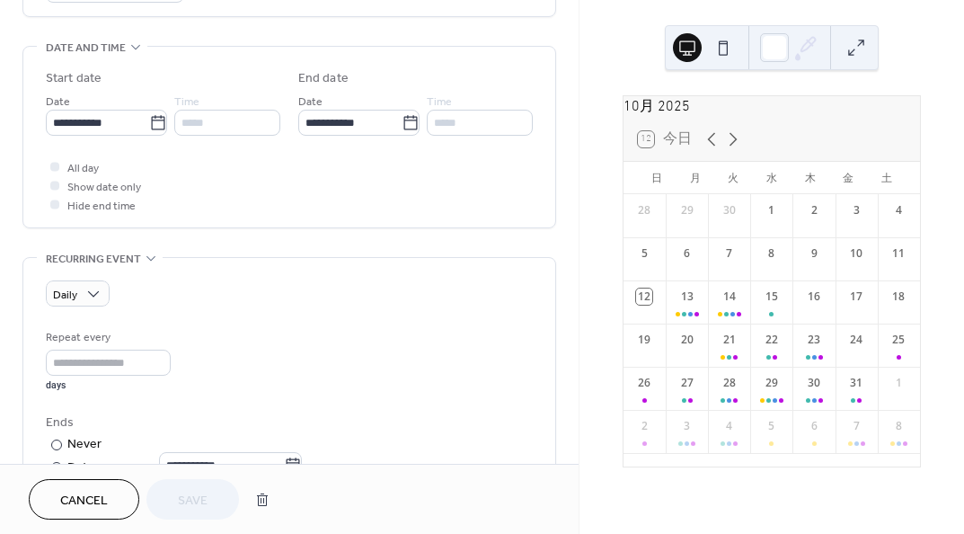
click at [766, 321] on div "15" at bounding box center [771, 301] width 42 height 43
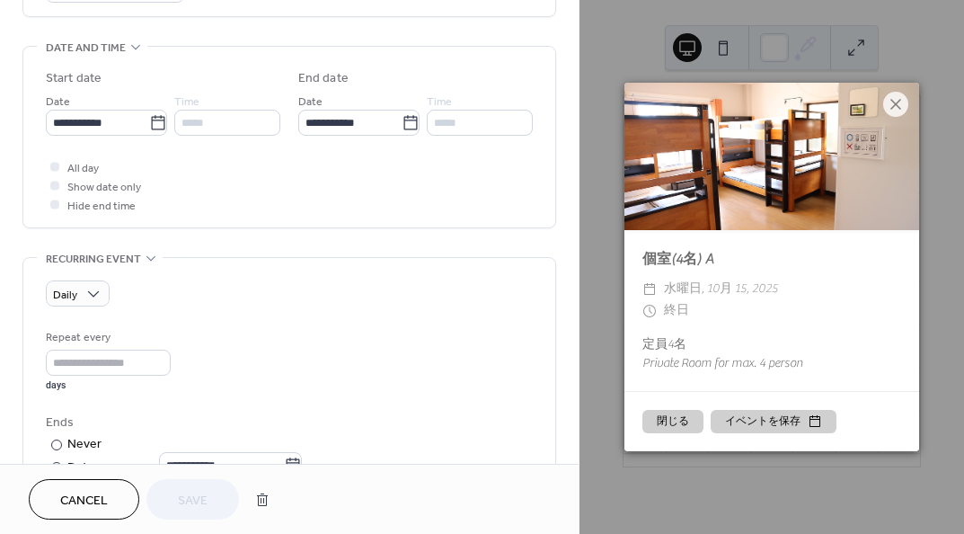
click at [901, 93] on icon at bounding box center [896, 104] width 22 height 22
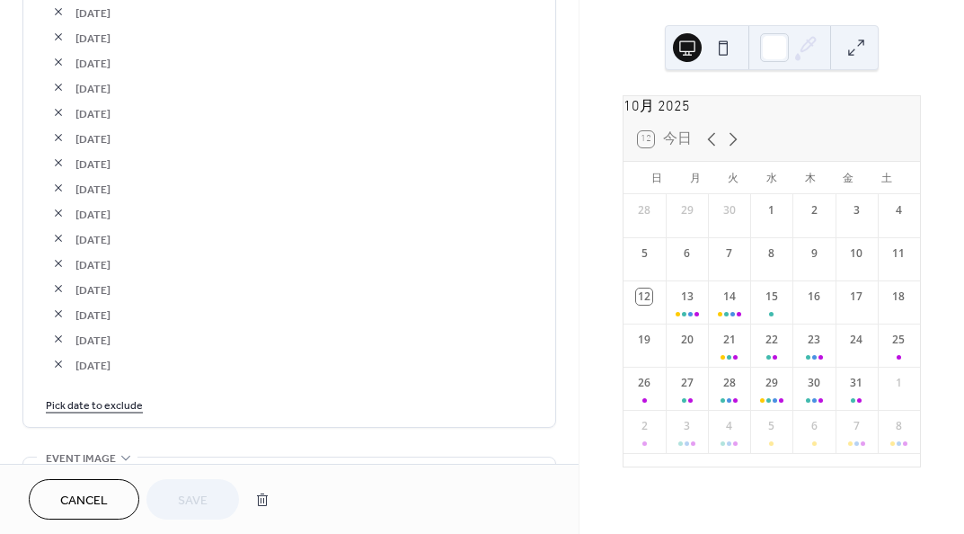
scroll to position [3356, 0]
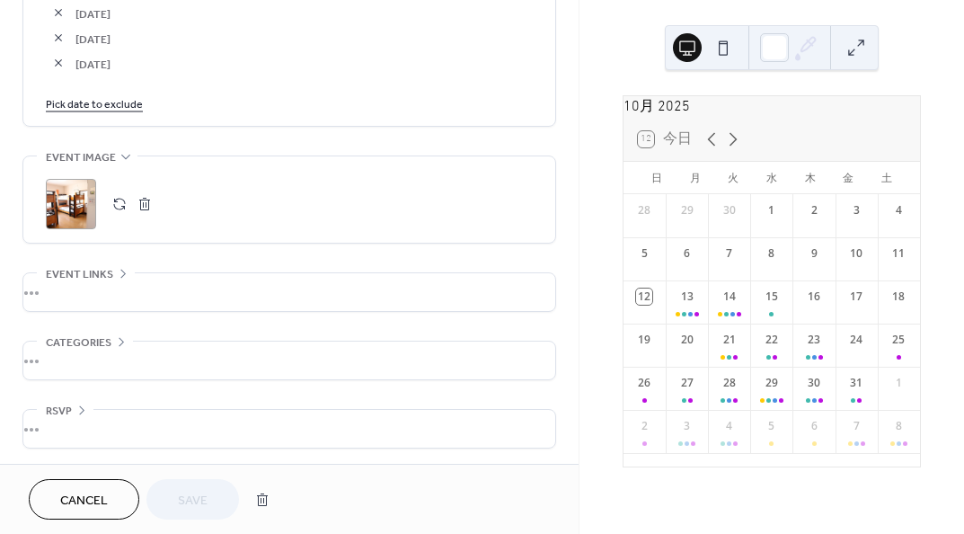
click at [128, 102] on link "Pick date to exclude" at bounding box center [94, 102] width 97 height 19
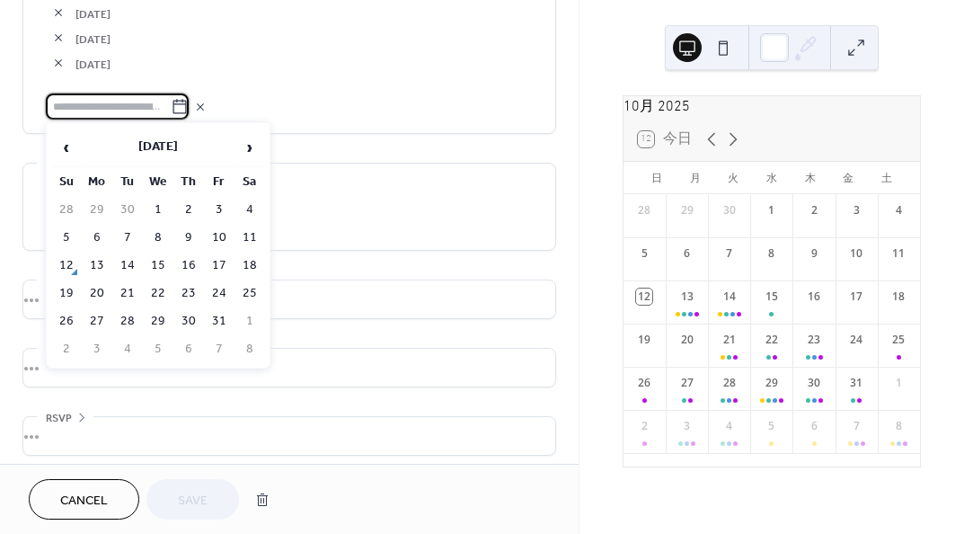
click at [250, 146] on span "›" at bounding box center [249, 147] width 27 height 36
click at [74, 143] on span "‹" at bounding box center [66, 147] width 27 height 36
click at [193, 313] on td "30" at bounding box center [188, 321] width 29 height 26
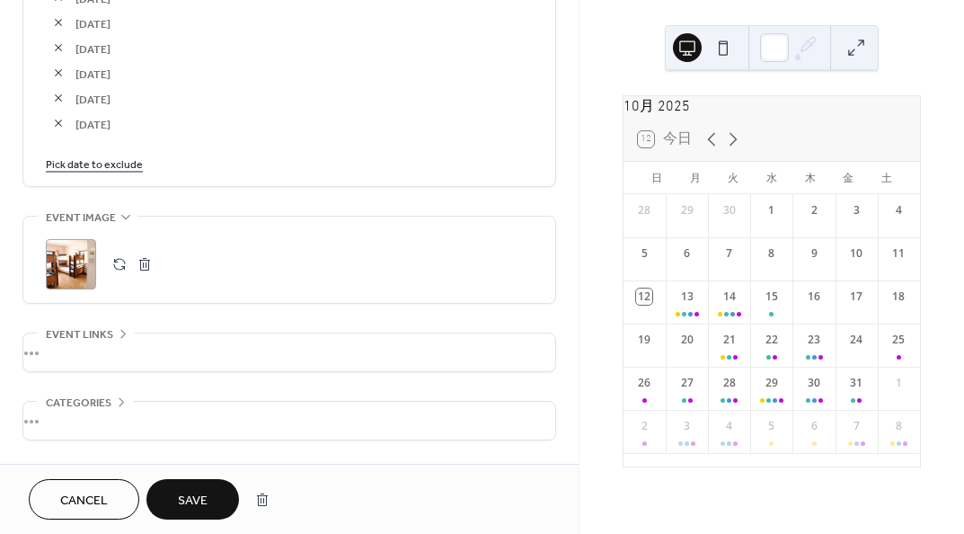
scroll to position [3381, 0]
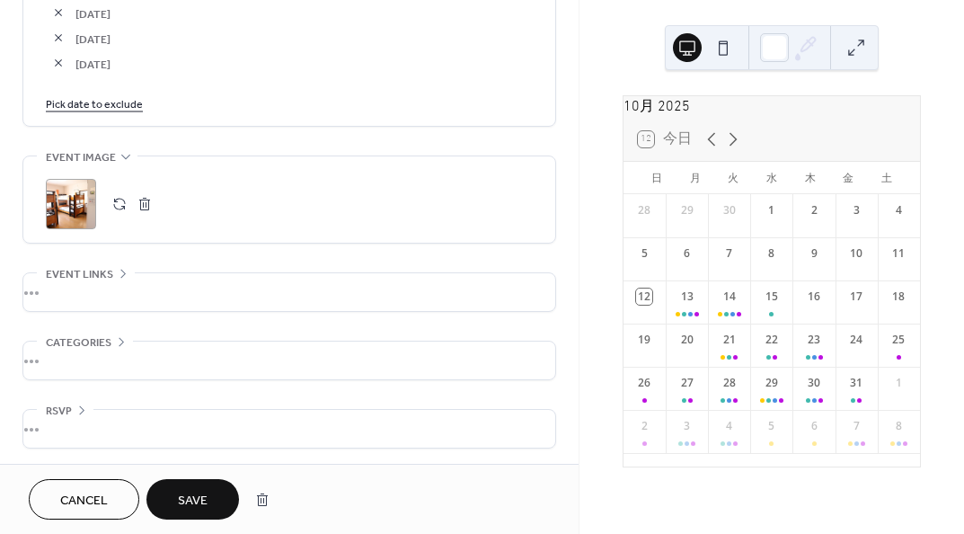
click at [727, 146] on icon at bounding box center [733, 139] width 22 height 22
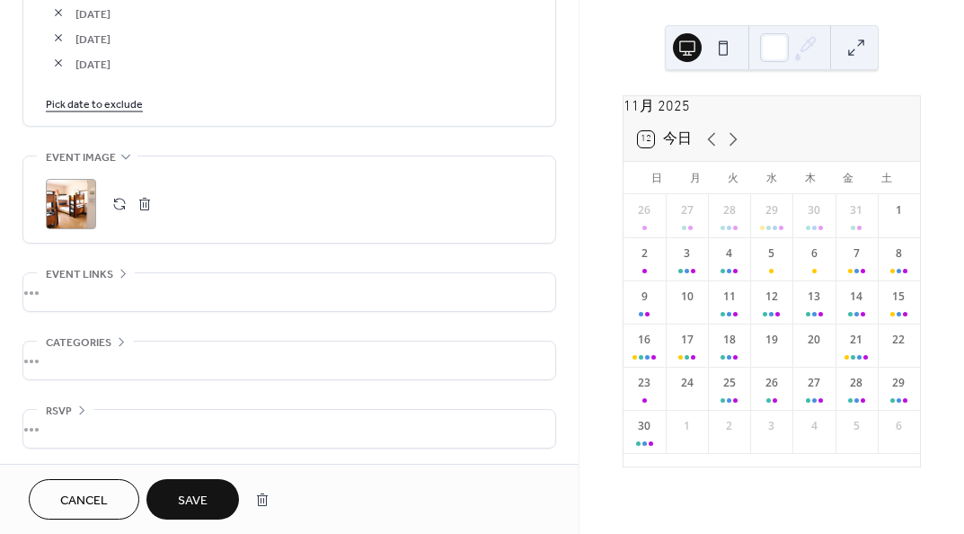
click at [126, 102] on link "Pick date to exclude" at bounding box center [94, 102] width 97 height 19
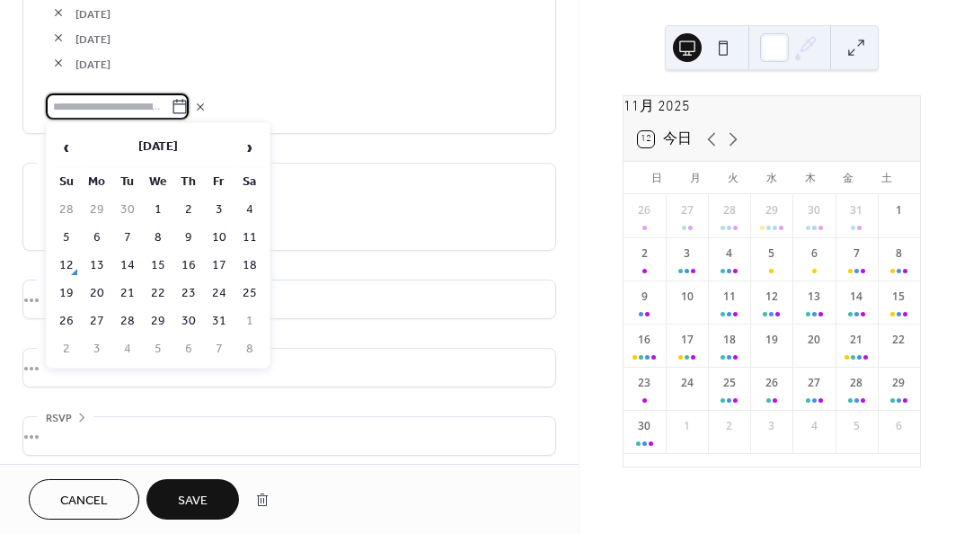
click at [263, 145] on th "›" at bounding box center [249, 147] width 29 height 39
click at [97, 240] on td "3" at bounding box center [97, 238] width 29 height 26
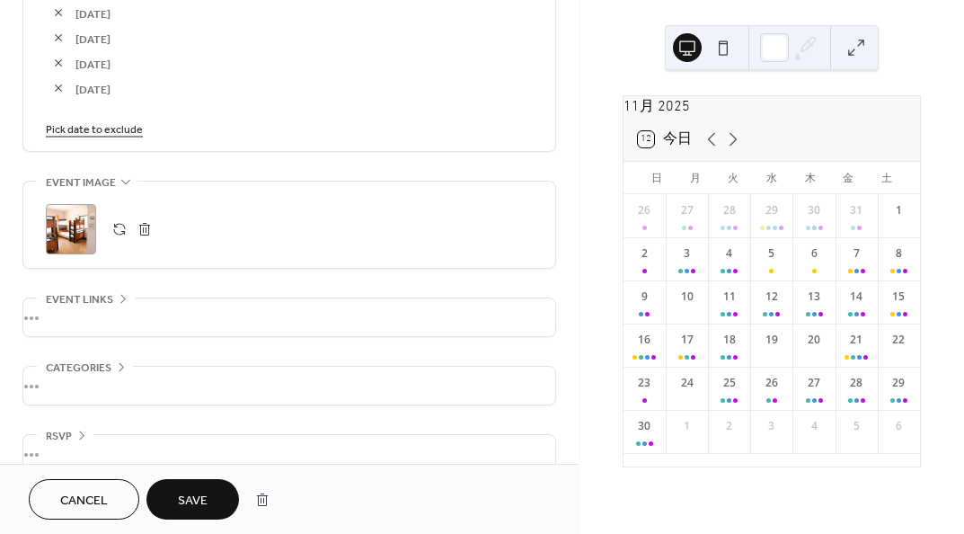
click at [136, 125] on link "Pick date to exclude" at bounding box center [94, 128] width 97 height 19
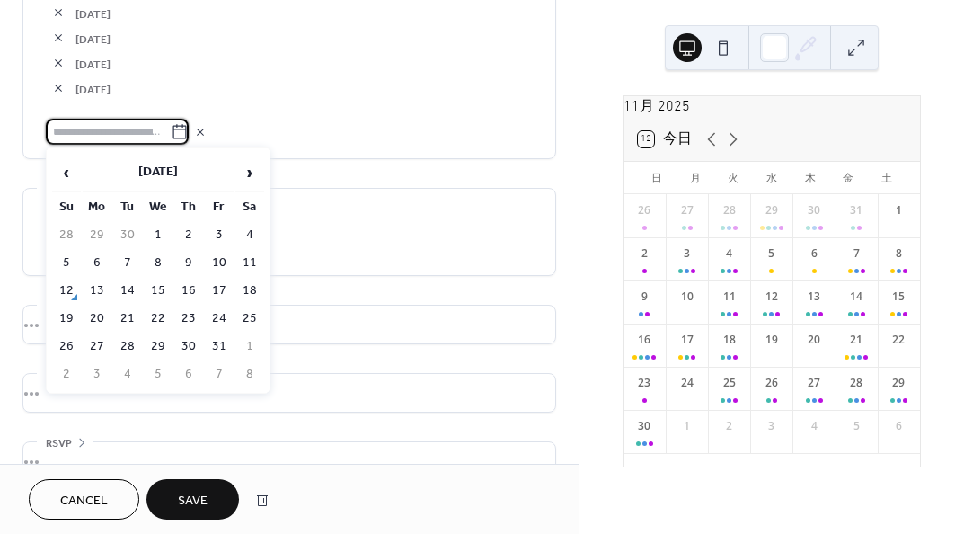
click at [243, 164] on span "›" at bounding box center [249, 173] width 27 height 36
click at [130, 261] on td "4" at bounding box center [127, 263] width 29 height 26
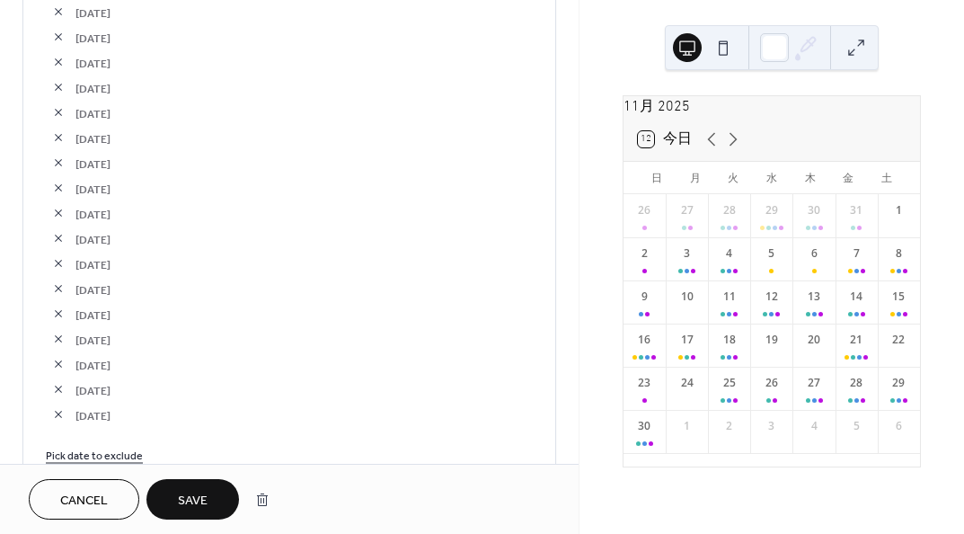
scroll to position [3021, 0]
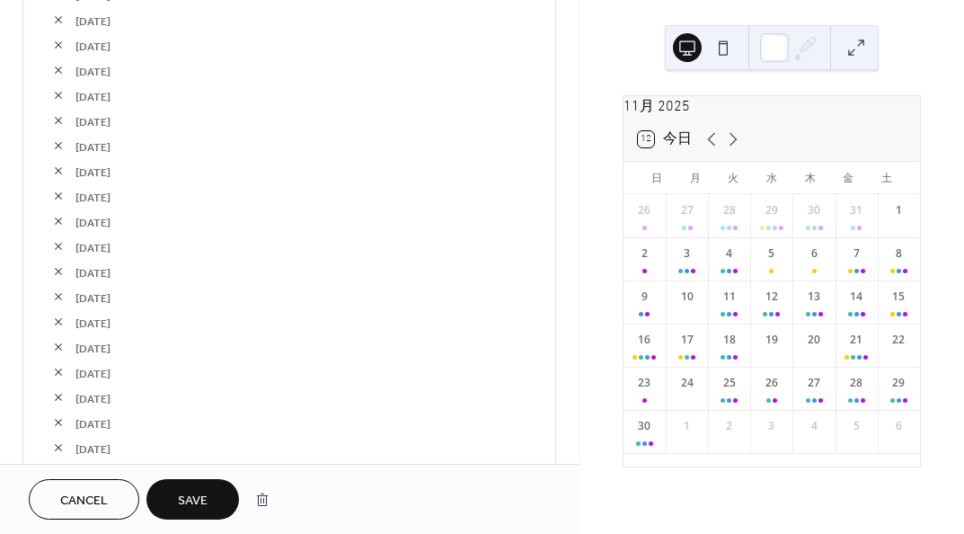
click at [63, 89] on button "button" at bounding box center [58, 95] width 25 height 25
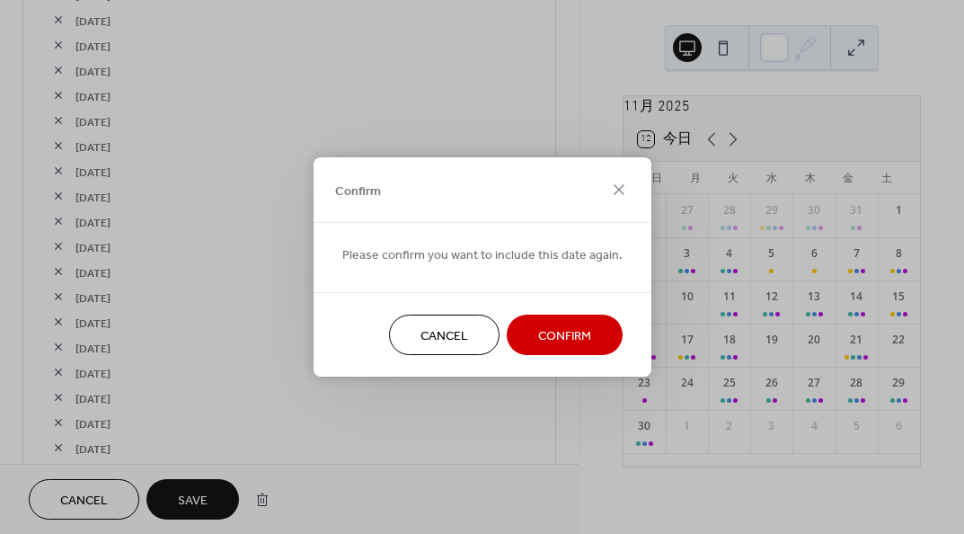
click at [543, 329] on span "Confirm" at bounding box center [564, 336] width 53 height 19
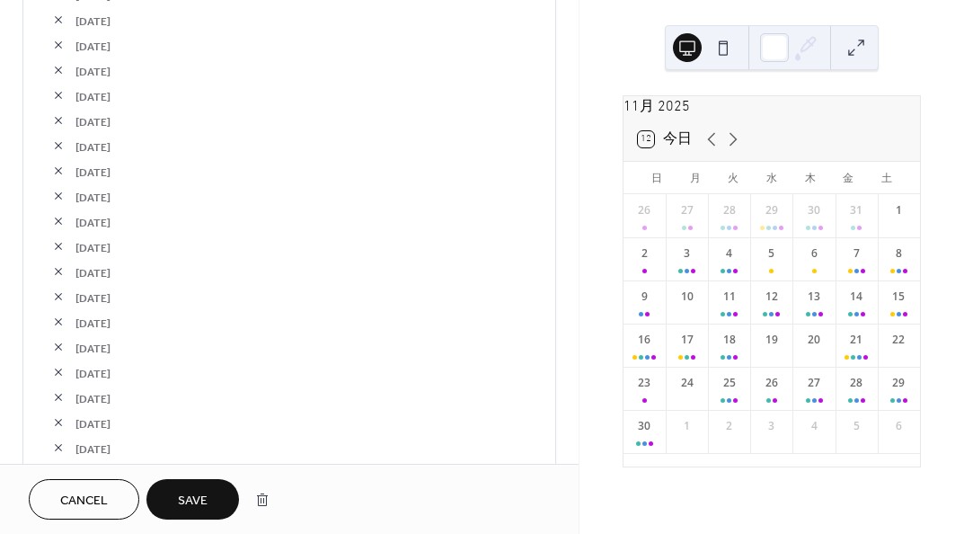
click at [51, 85] on button "button" at bounding box center [58, 95] width 25 height 25
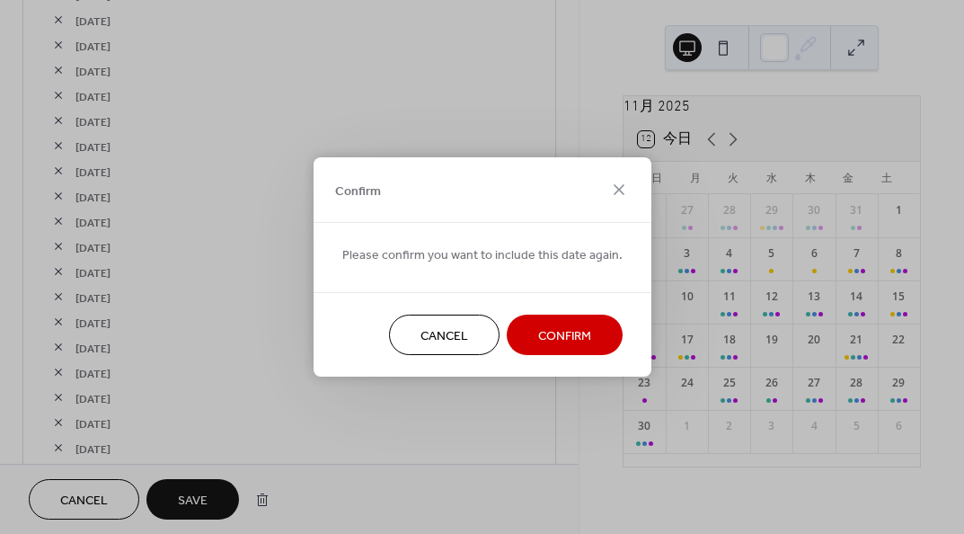
click at [590, 321] on button "Confirm" at bounding box center [565, 334] width 116 height 40
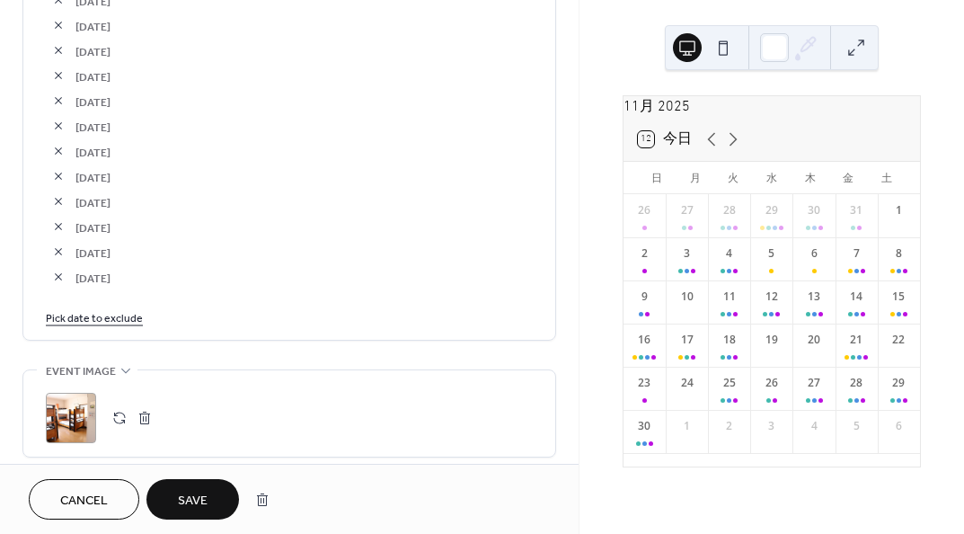
scroll to position [3201, 0]
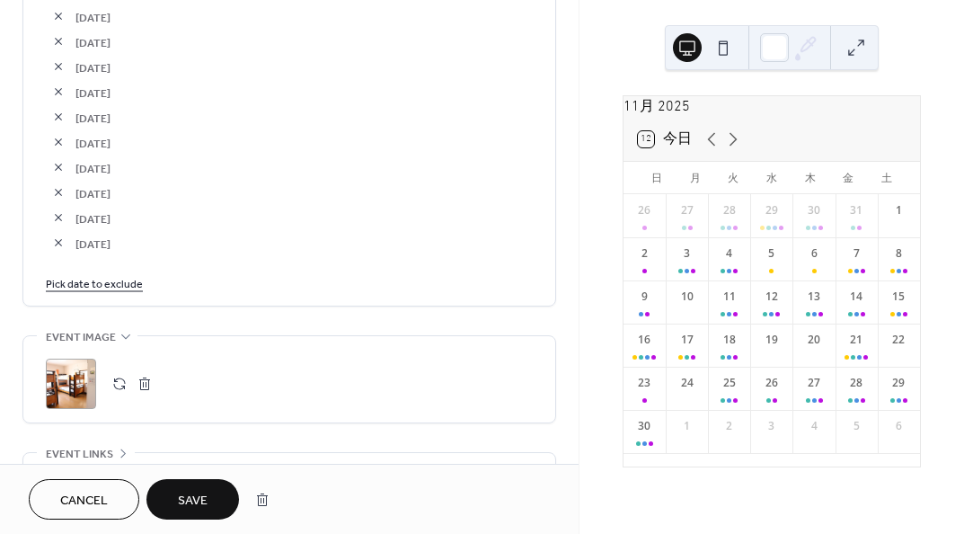
click at [138, 282] on link "Pick date to exclude" at bounding box center [94, 282] width 97 height 19
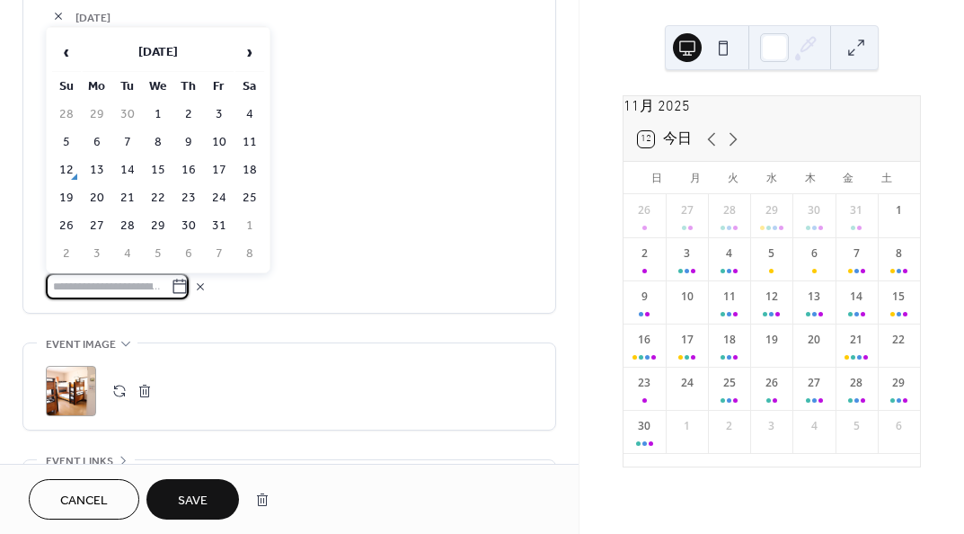
click at [245, 54] on span "›" at bounding box center [249, 52] width 27 height 36
click at [215, 141] on td "7" at bounding box center [219, 142] width 29 height 26
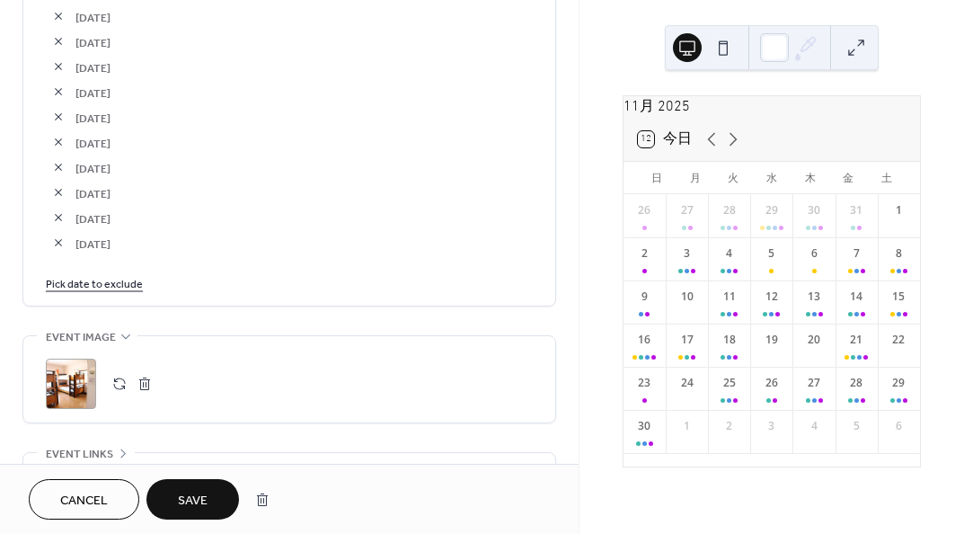
click at [132, 274] on link "Pick date to exclude" at bounding box center [94, 282] width 97 height 19
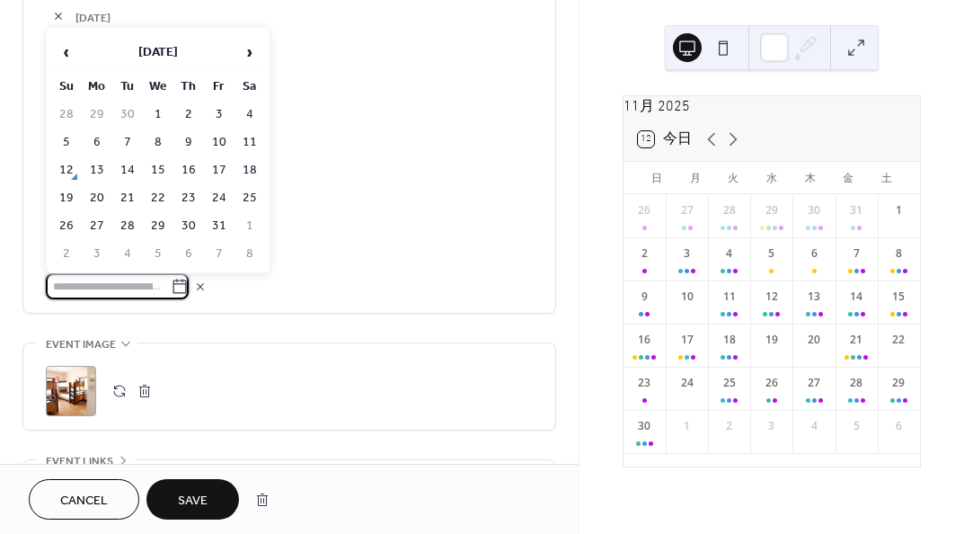
click at [256, 56] on span "›" at bounding box center [249, 52] width 27 height 36
click at [256, 146] on td "8" at bounding box center [249, 142] width 29 height 26
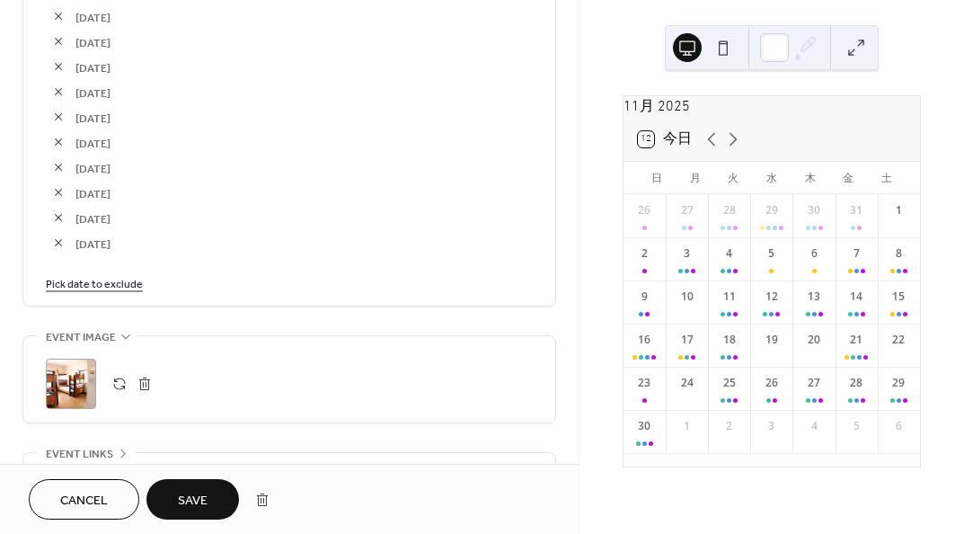
click at [92, 275] on link "Pick date to exclude" at bounding box center [94, 282] width 97 height 19
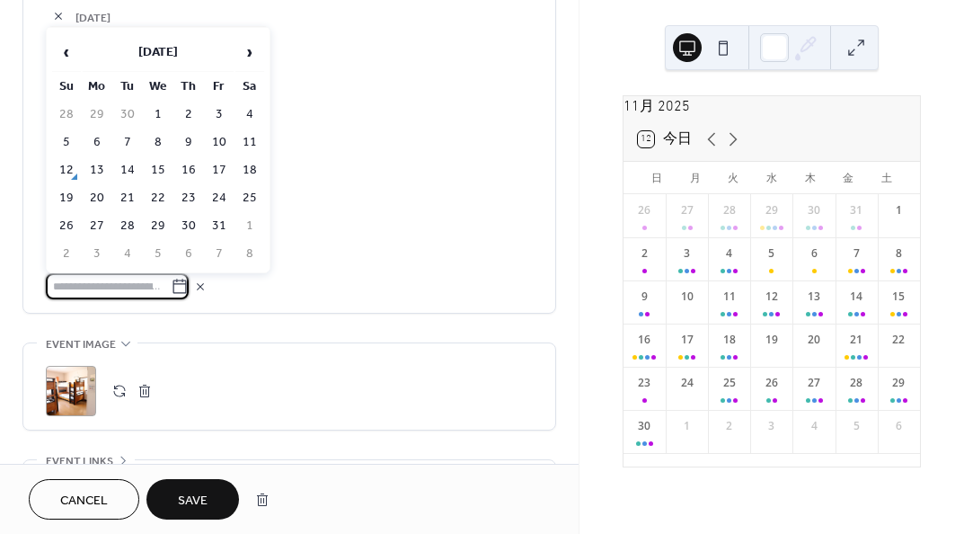
click at [255, 58] on span "›" at bounding box center [249, 52] width 27 height 36
click at [70, 165] on td "9" at bounding box center [66, 170] width 29 height 26
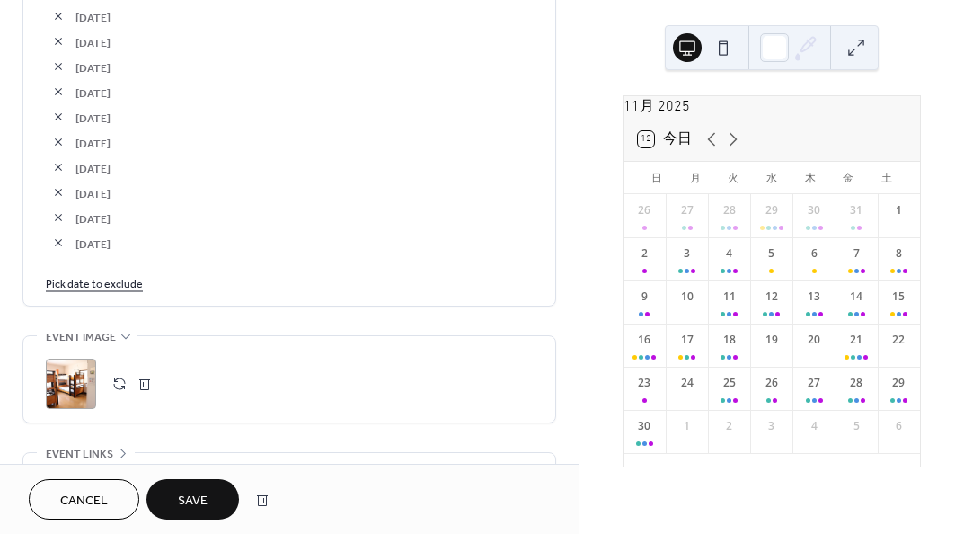
click at [133, 282] on link "Pick date to exclude" at bounding box center [94, 282] width 97 height 19
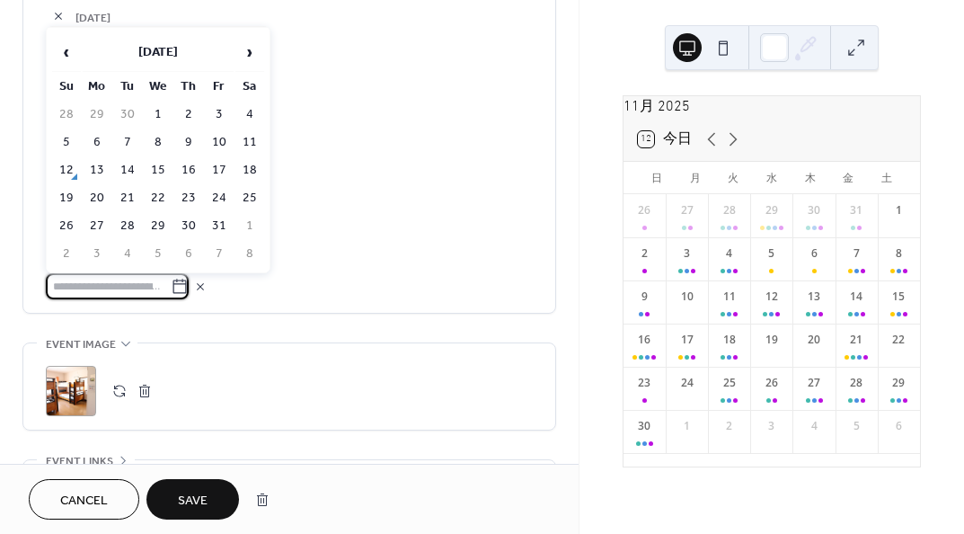
click at [261, 67] on span "›" at bounding box center [249, 52] width 27 height 36
click at [102, 167] on td "10" at bounding box center [97, 170] width 29 height 26
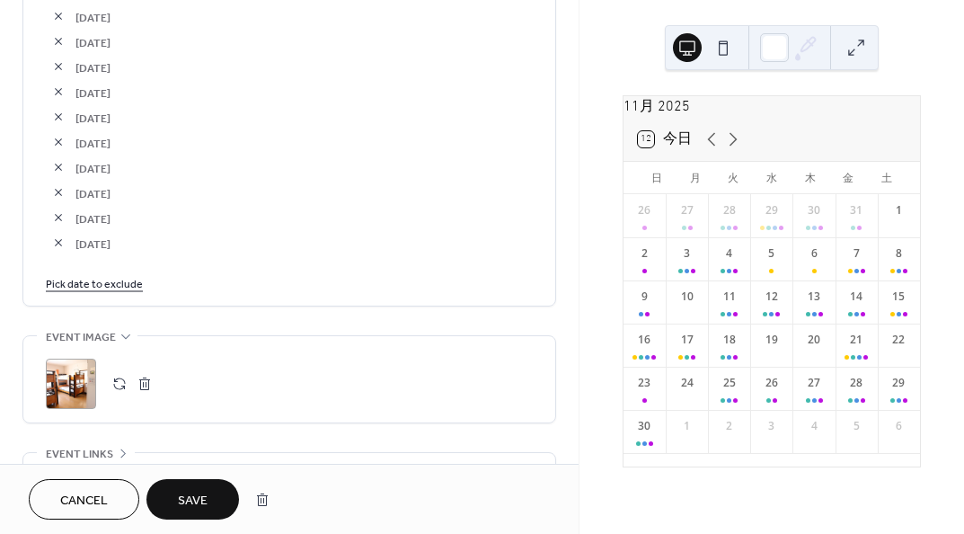
click at [120, 278] on link "Pick date to exclude" at bounding box center [94, 282] width 97 height 19
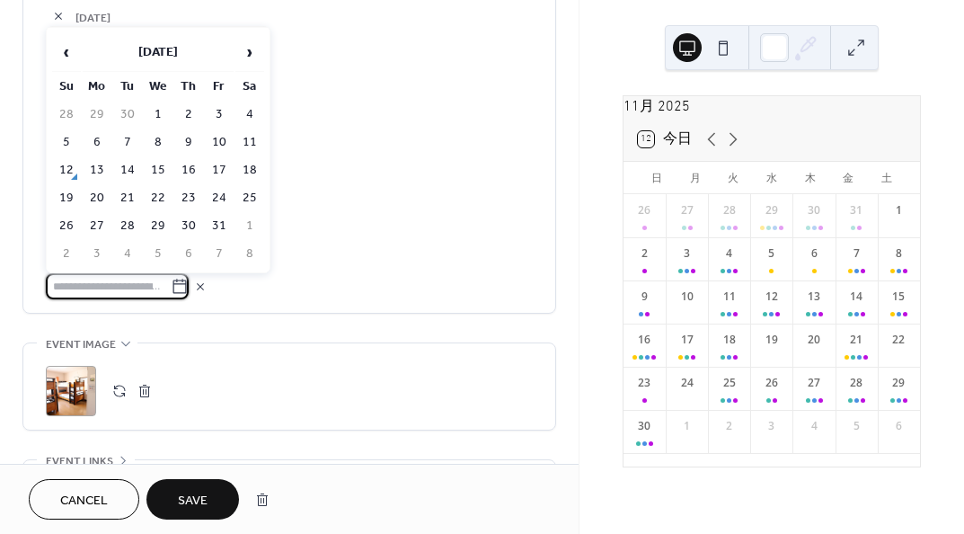
click at [249, 58] on span "›" at bounding box center [249, 52] width 27 height 36
click at [247, 165] on td "15" at bounding box center [249, 170] width 29 height 26
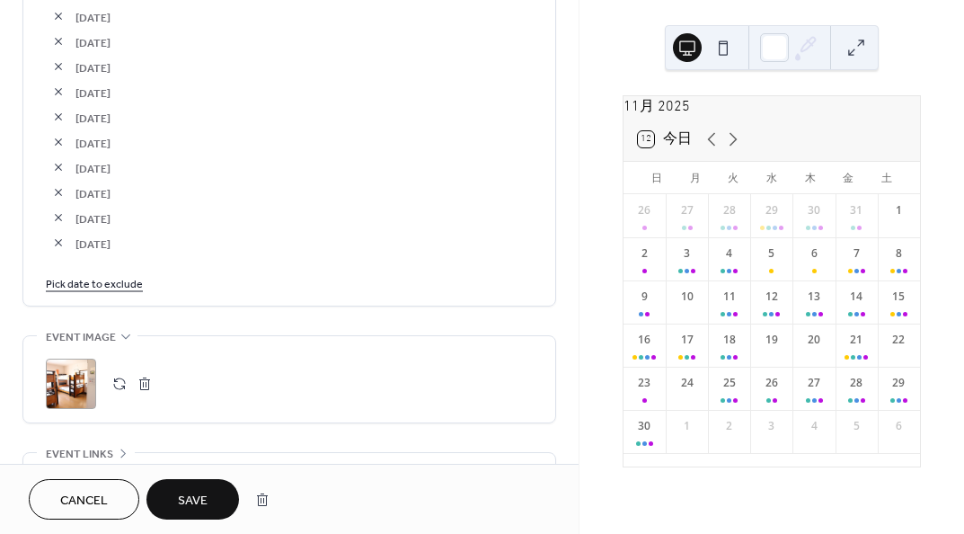
click at [120, 273] on link "Pick date to exclude" at bounding box center [94, 282] width 97 height 19
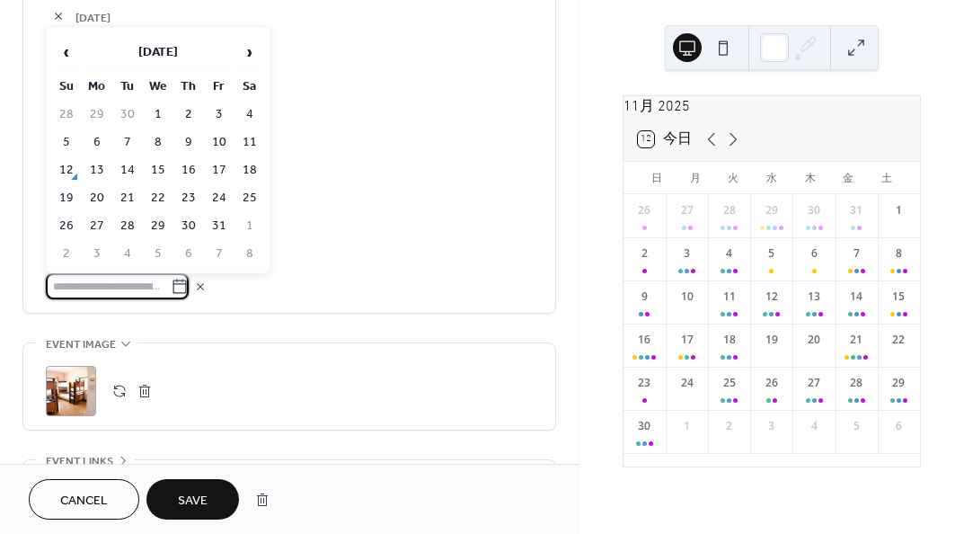
click at [252, 58] on span "›" at bounding box center [249, 52] width 27 height 36
click at [102, 190] on td "17" at bounding box center [97, 198] width 29 height 26
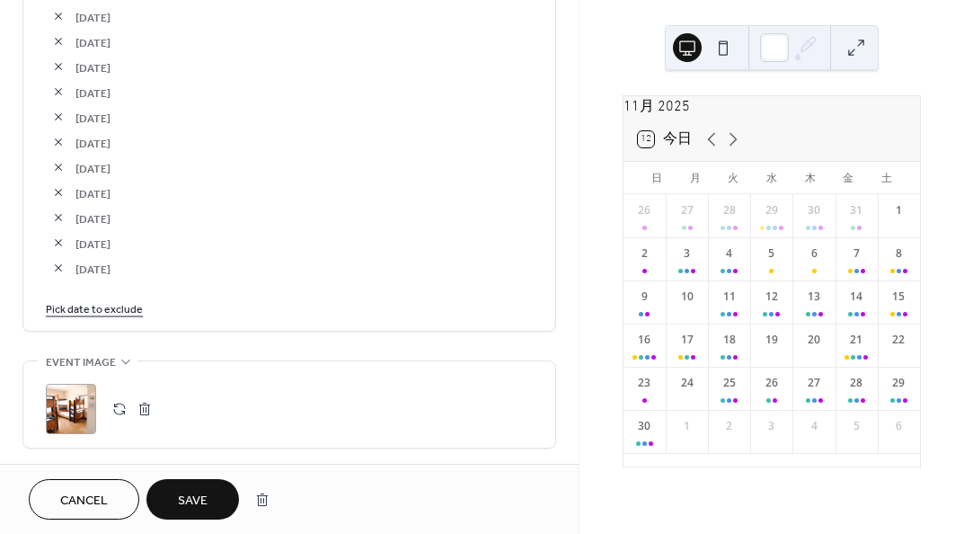
click at [121, 305] on link "Pick date to exclude" at bounding box center [94, 307] width 97 height 19
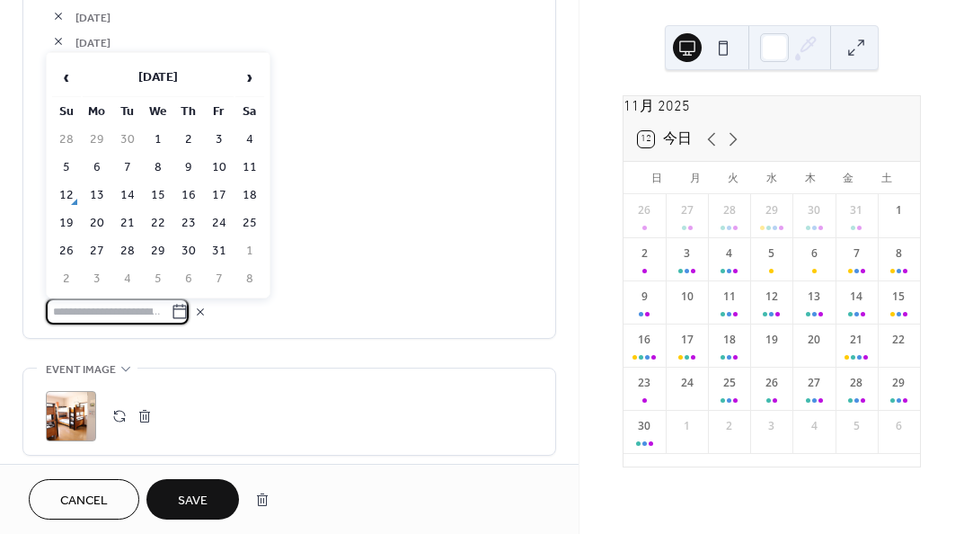
click at [252, 78] on span "›" at bounding box center [249, 77] width 27 height 36
click at [183, 254] on td "27" at bounding box center [188, 251] width 29 height 26
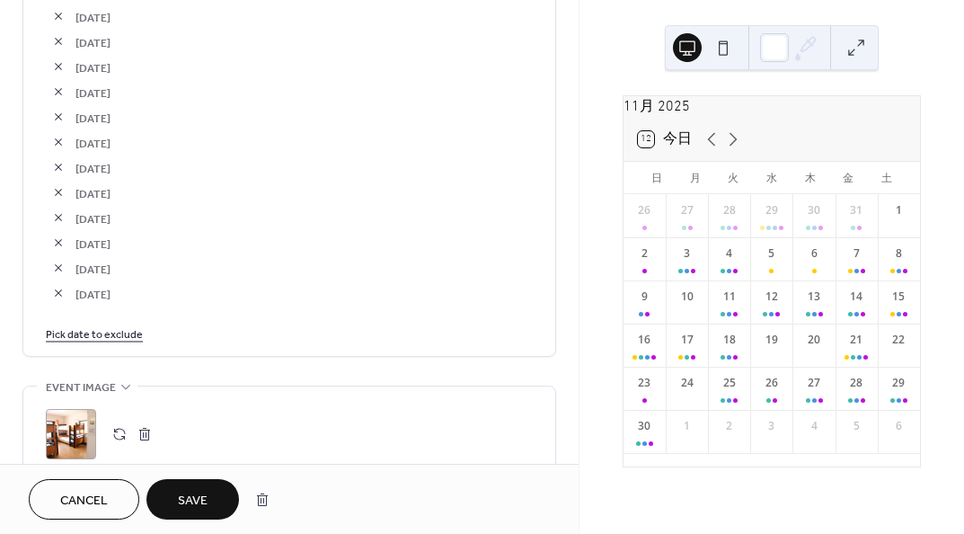
click at [191, 494] on span "Save" at bounding box center [193, 500] width 30 height 19
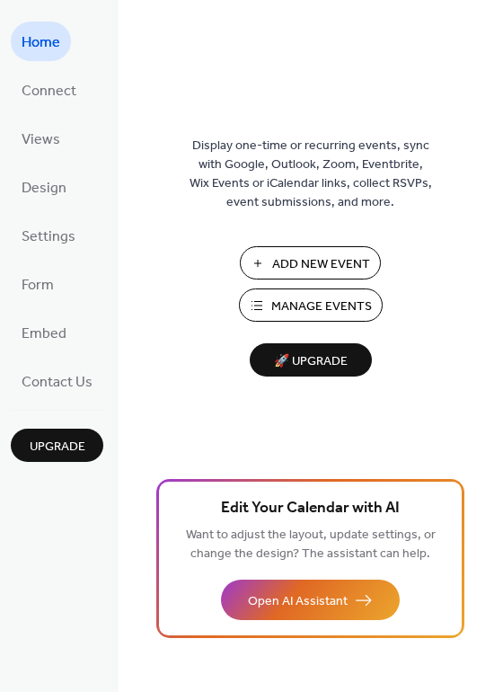
click at [333, 309] on span "Manage Events" at bounding box center [321, 306] width 101 height 19
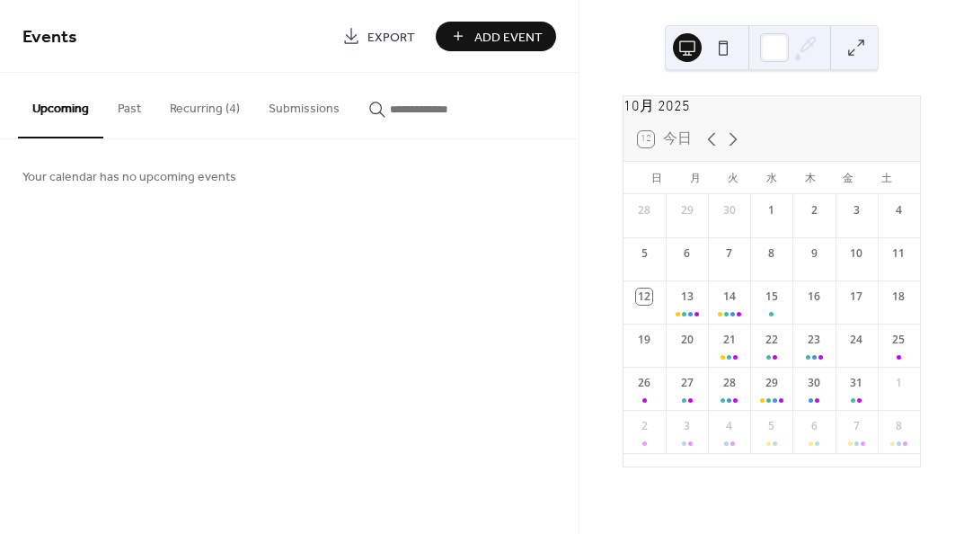
click at [731, 148] on icon at bounding box center [733, 139] width 22 height 22
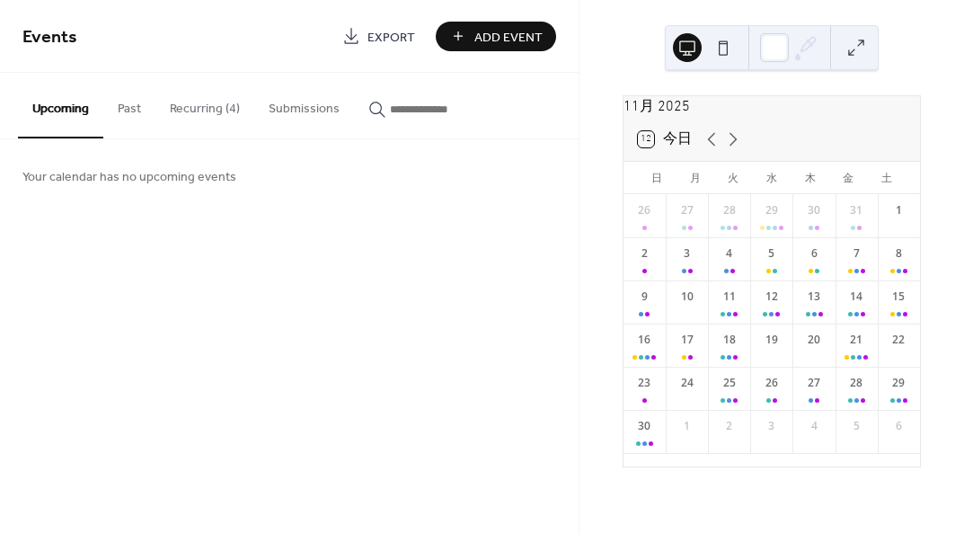
click at [703, 150] on icon at bounding box center [712, 139] width 22 height 22
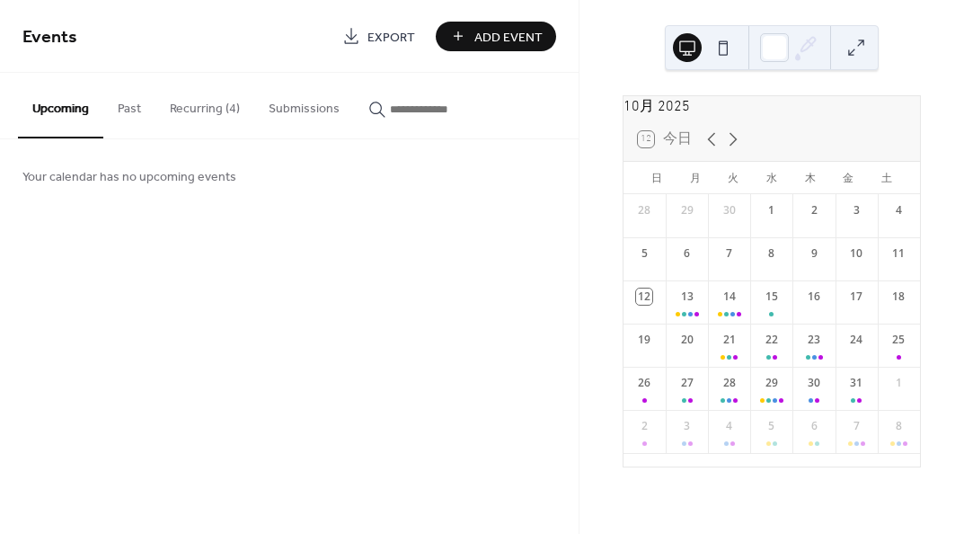
click at [218, 114] on button "Recurring (4)" at bounding box center [204, 105] width 99 height 64
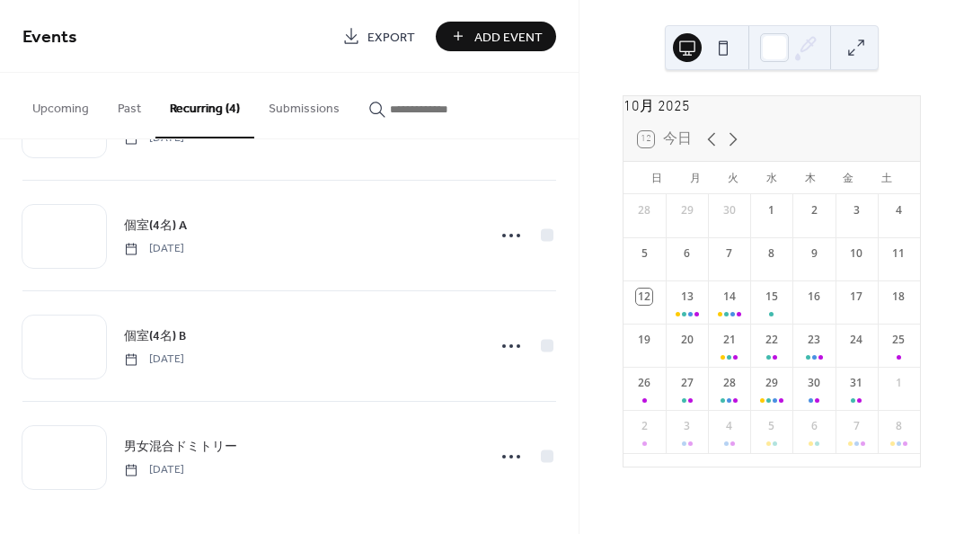
scroll to position [99, 0]
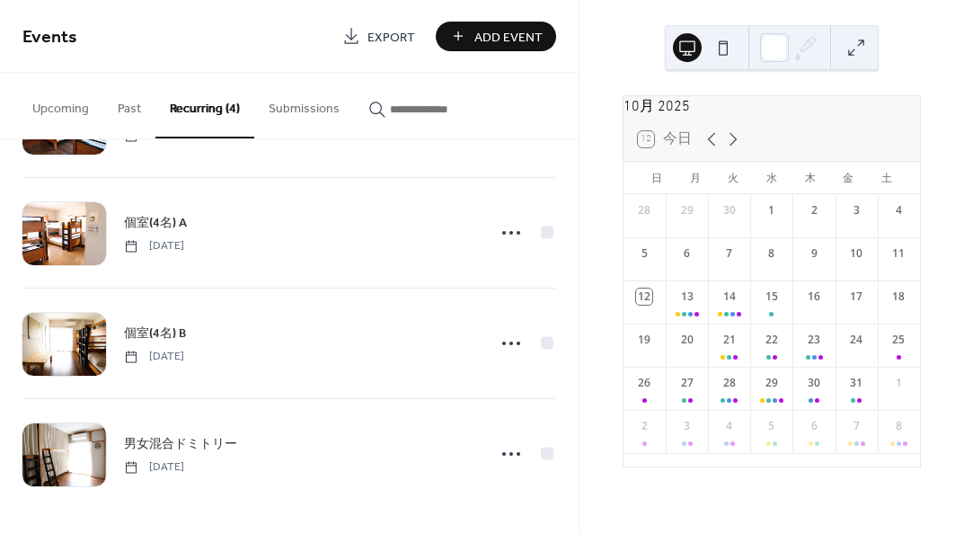
click at [176, 339] on span "個室(4名) B" at bounding box center [155, 333] width 62 height 19
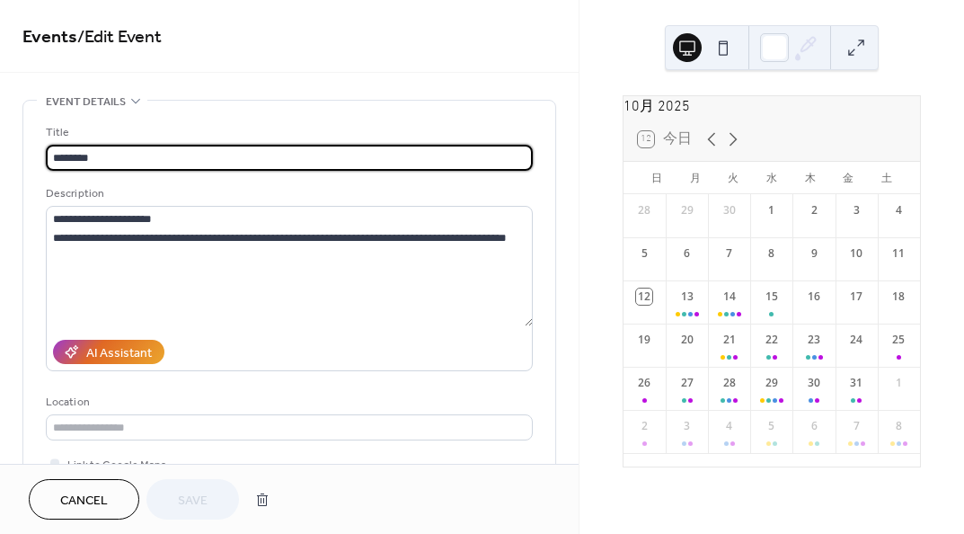
type input "**********"
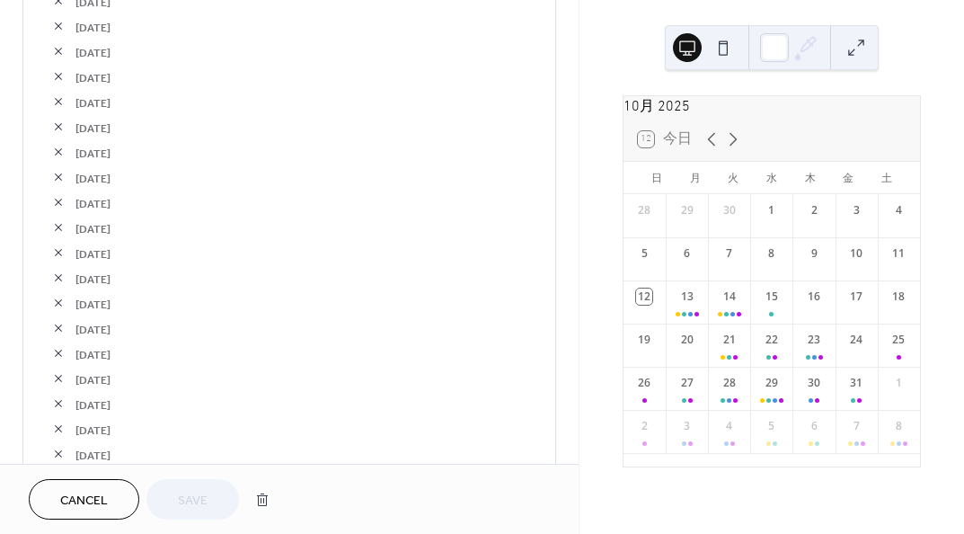
scroll to position [1797, 0]
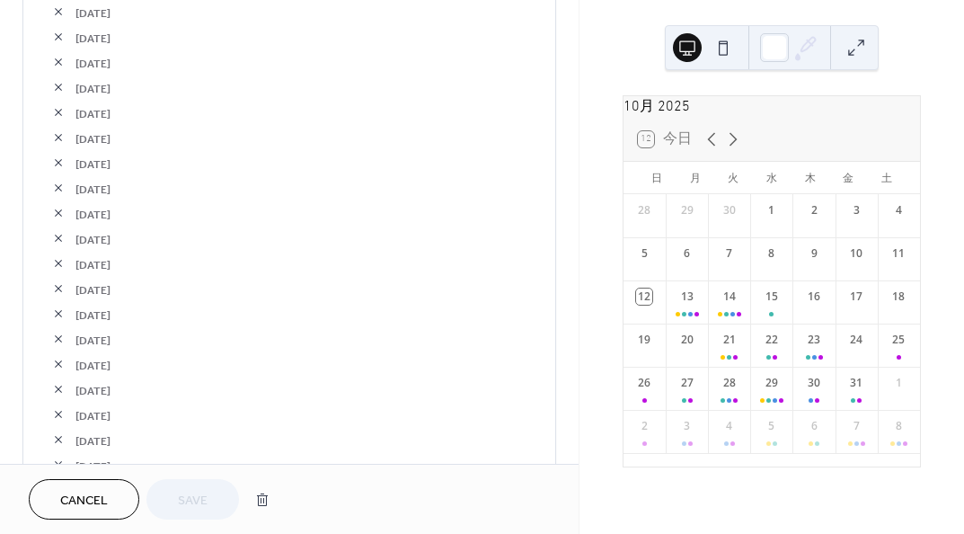
click at [52, 260] on button "button" at bounding box center [58, 263] width 25 height 25
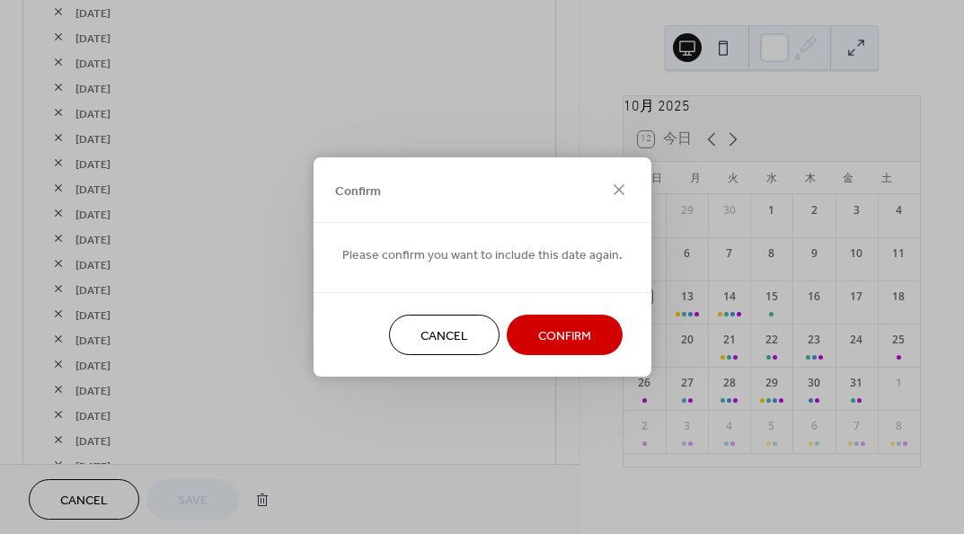
click at [540, 338] on span "Confirm" at bounding box center [564, 336] width 53 height 19
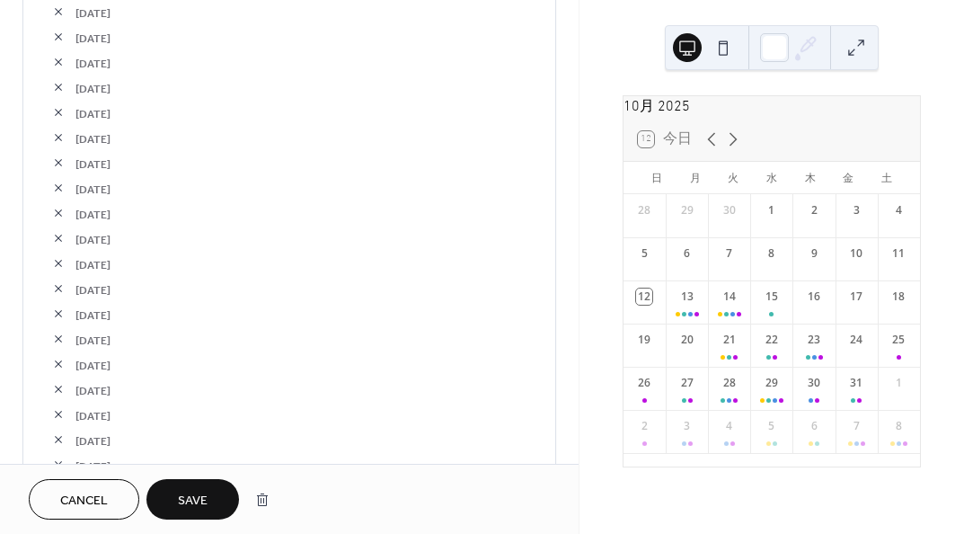
scroll to position [2516, 0]
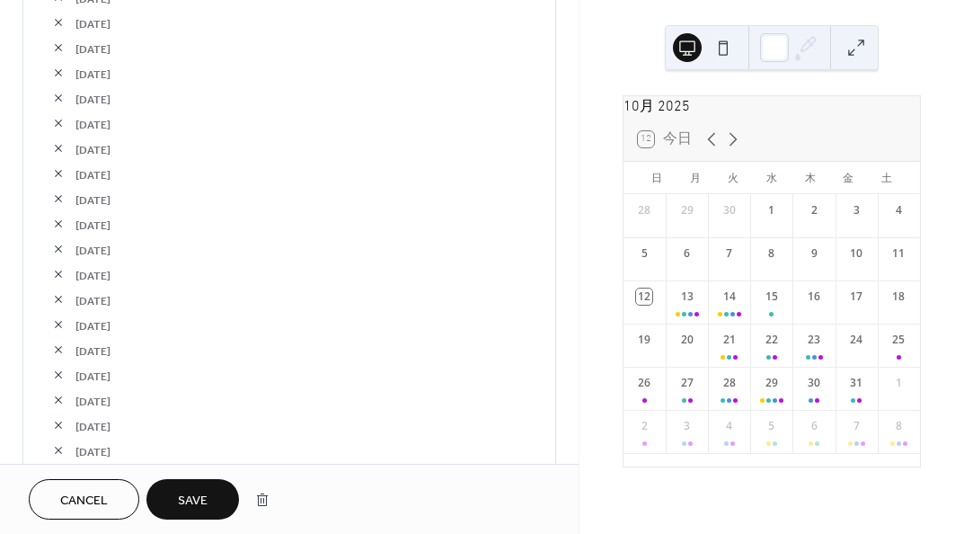
click at [734, 360] on div "21" at bounding box center [729, 344] width 42 height 43
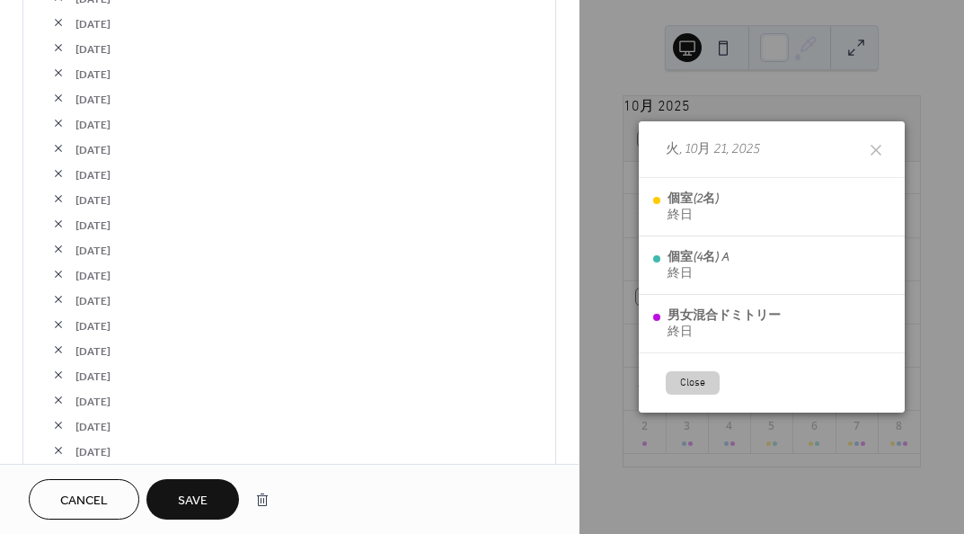
click at [879, 142] on icon at bounding box center [876, 150] width 22 height 22
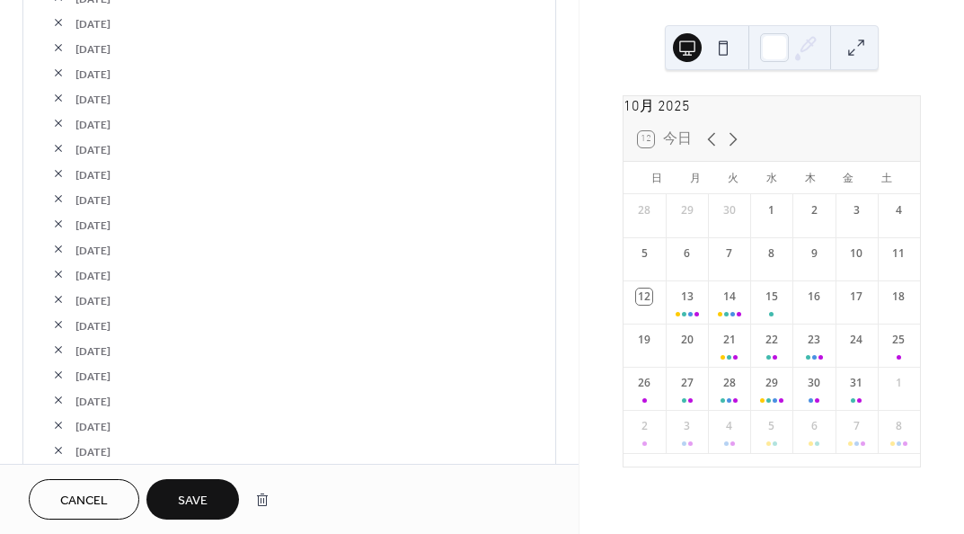
click at [773, 361] on div "22" at bounding box center [771, 344] width 42 height 43
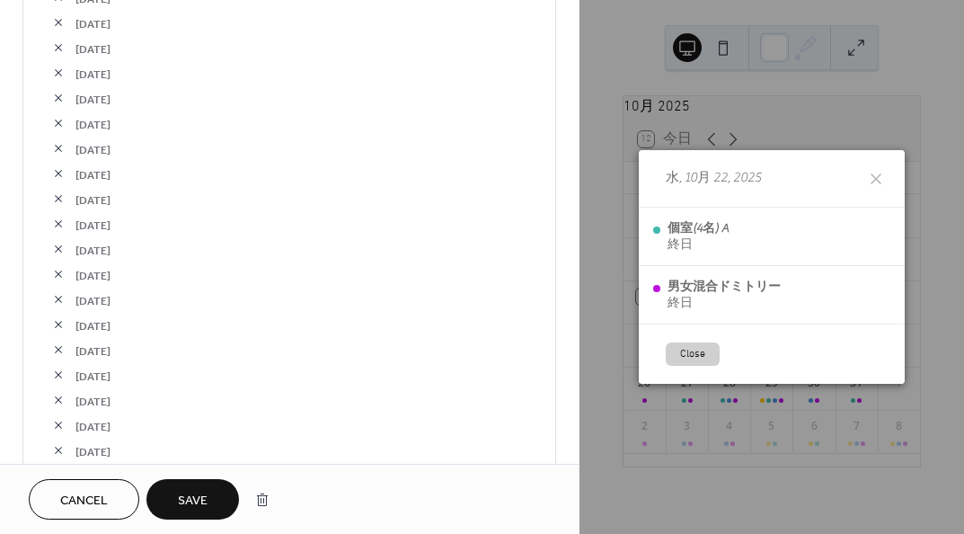
click at [880, 173] on icon at bounding box center [876, 179] width 22 height 22
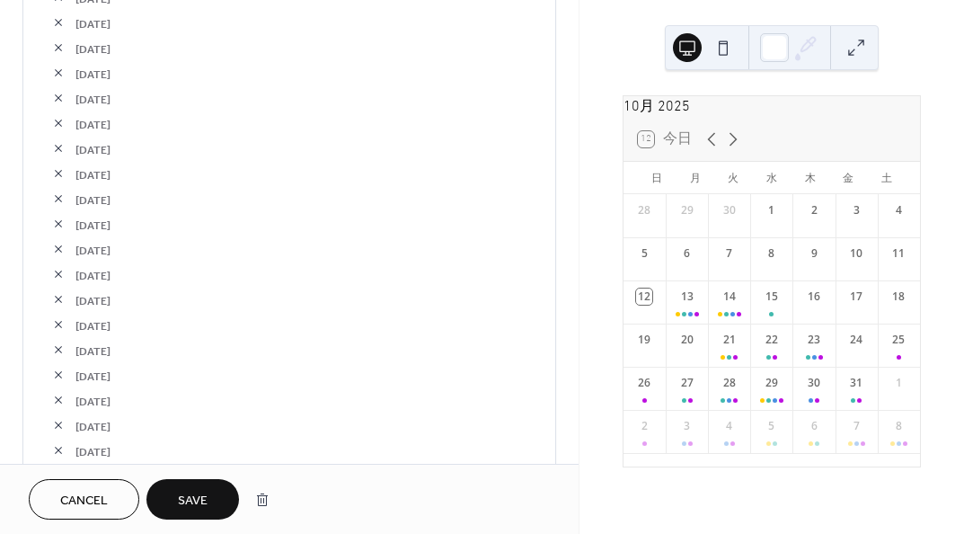
scroll to position [0, 0]
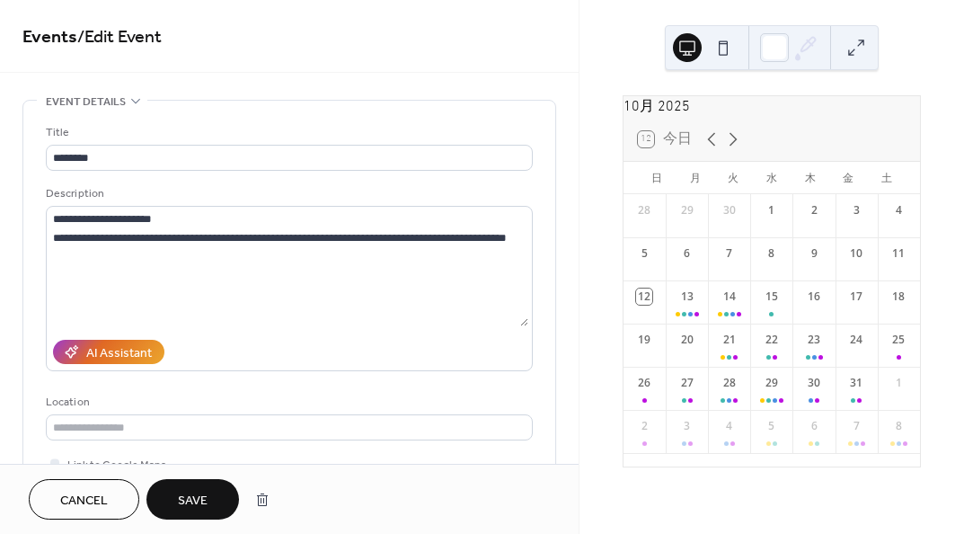
click at [804, 367] on div "23" at bounding box center [813, 344] width 42 height 43
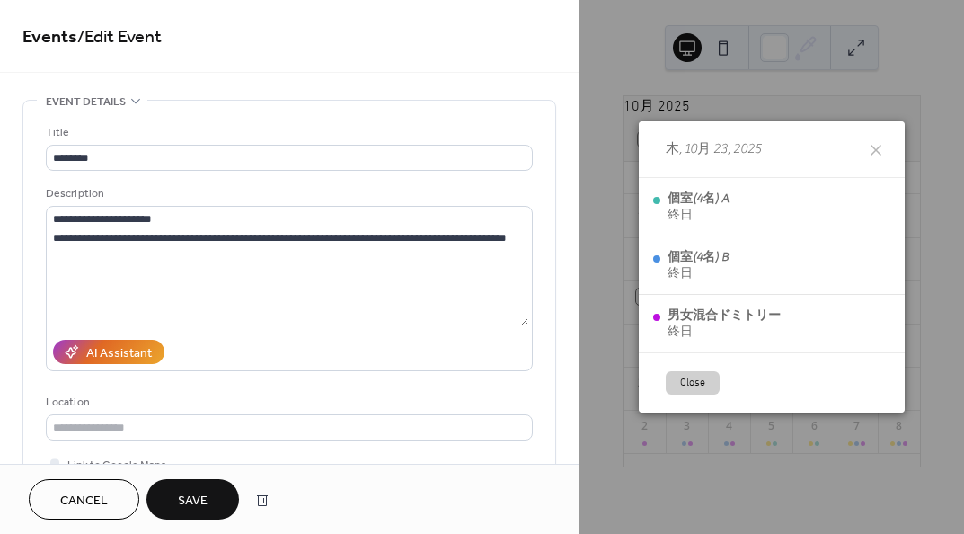
click at [877, 145] on icon at bounding box center [876, 150] width 11 height 11
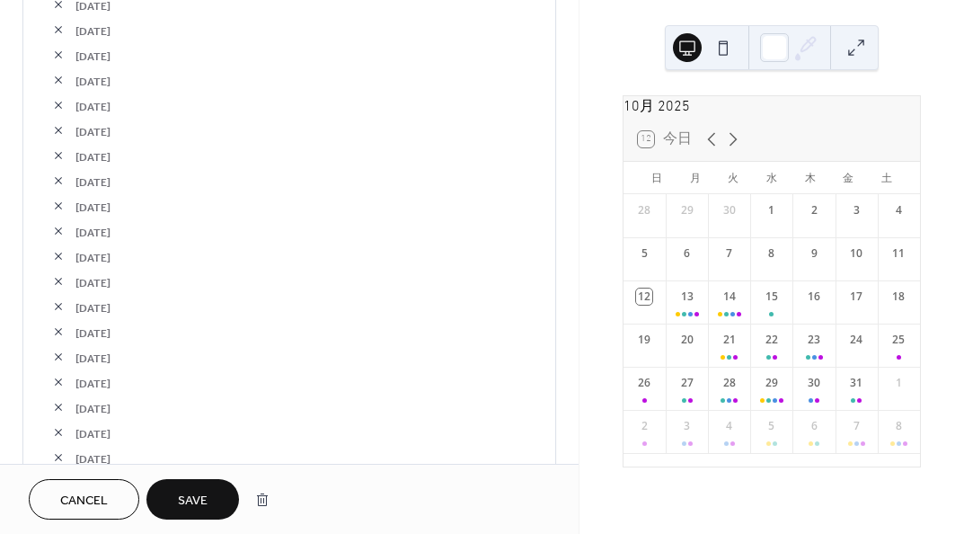
scroll to position [2875, 0]
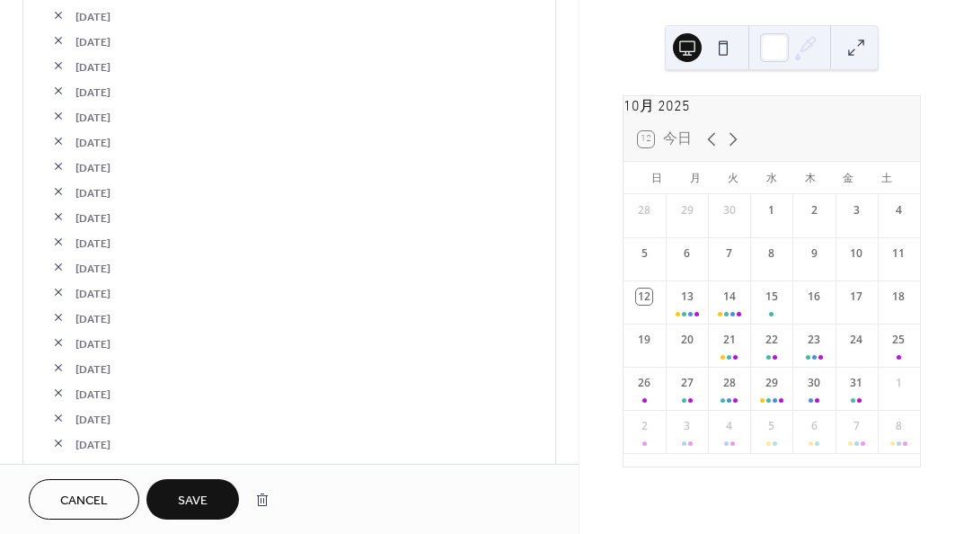
click at [57, 320] on button "button" at bounding box center [58, 317] width 25 height 25
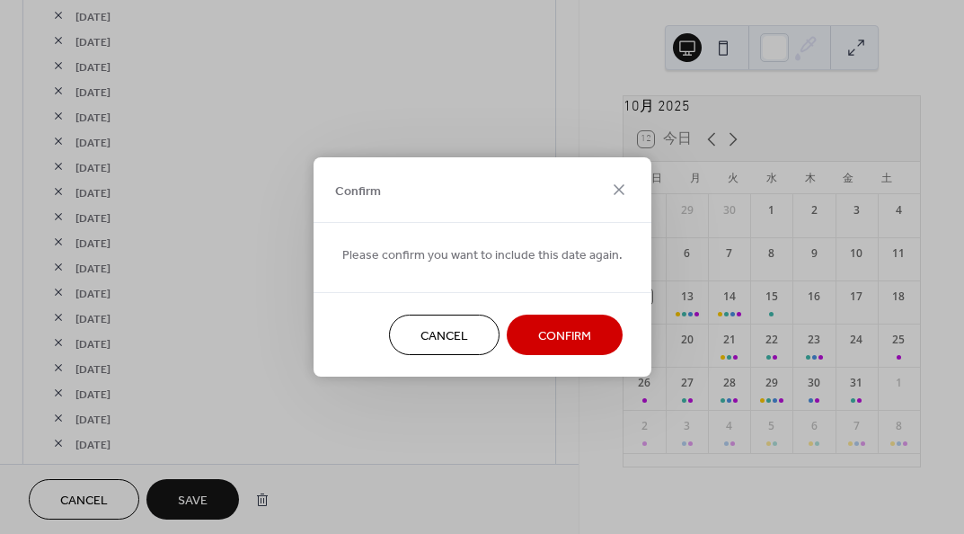
click at [543, 346] on span "Confirm" at bounding box center [564, 336] width 53 height 19
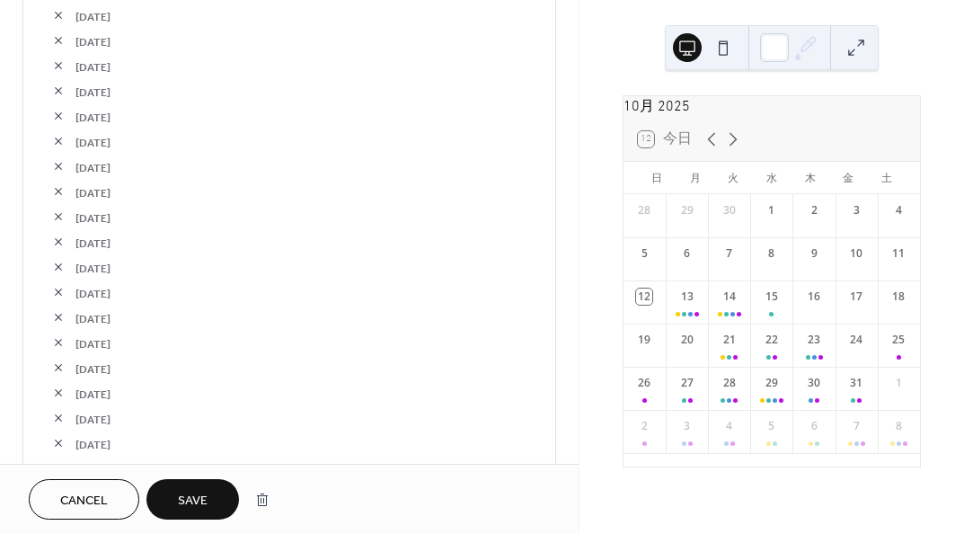
scroll to position [0, 0]
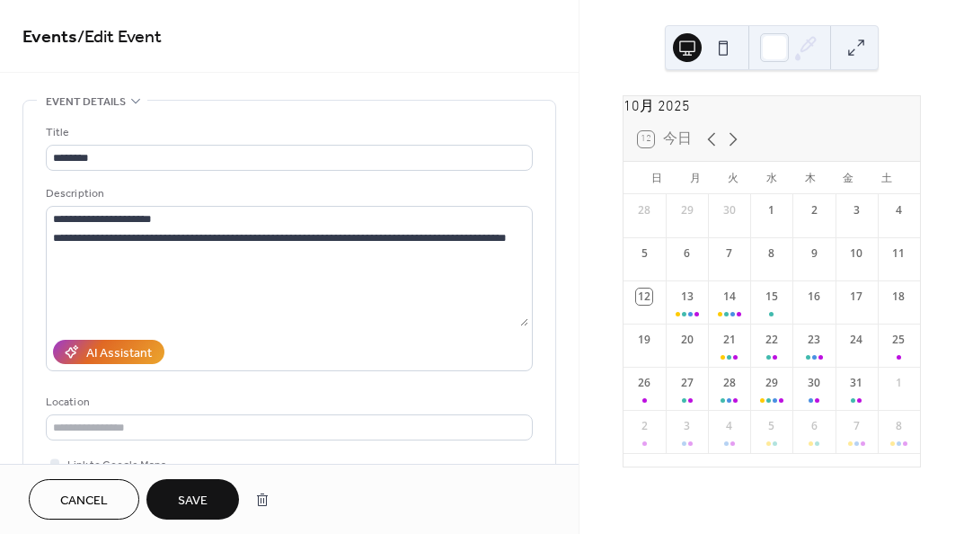
click at [840, 409] on div "31" at bounding box center [857, 388] width 42 height 43
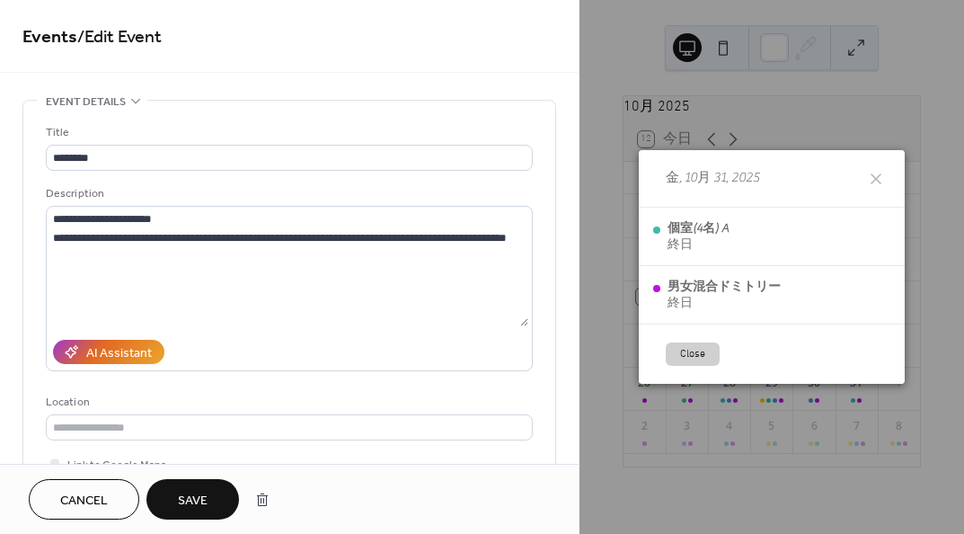
click at [702, 360] on button "Close" at bounding box center [693, 353] width 54 height 23
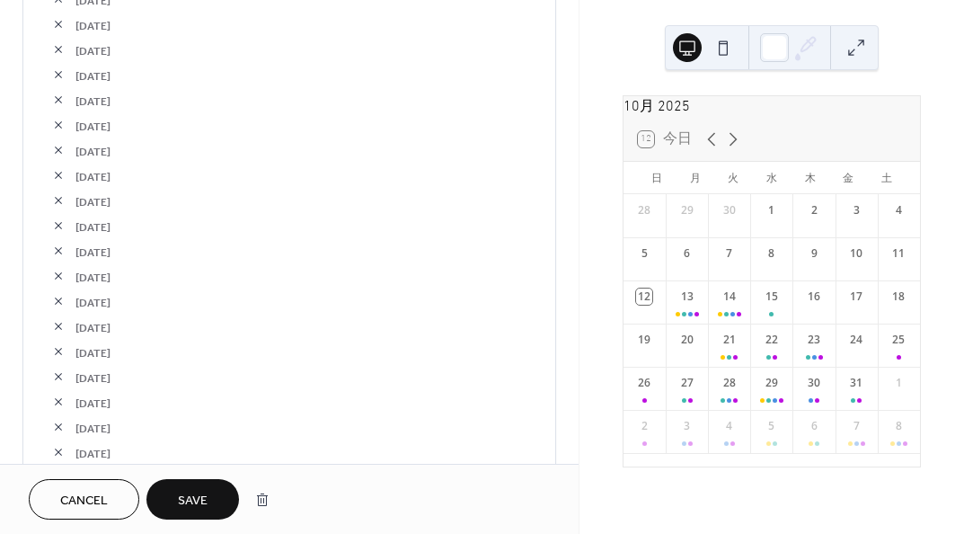
scroll to position [2605, 0]
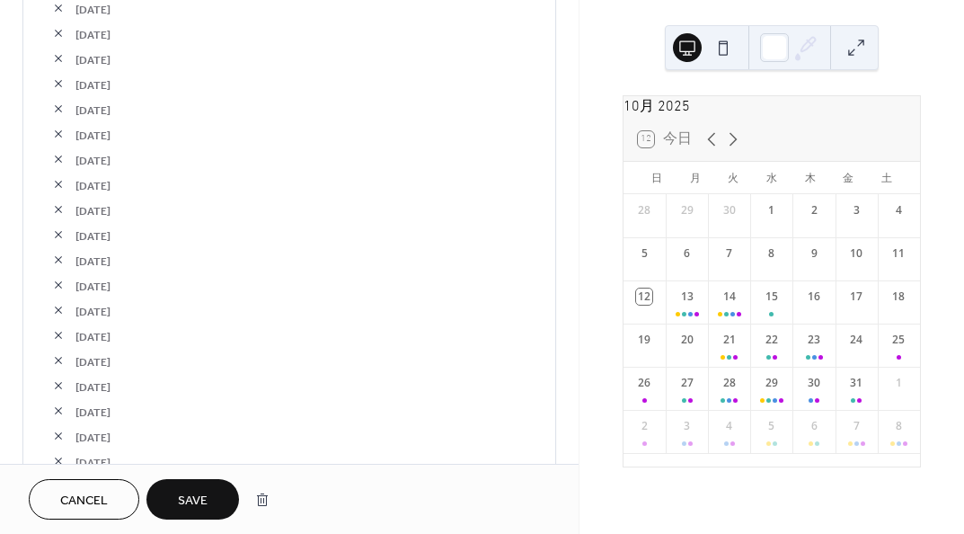
click at [59, 129] on button "button" at bounding box center [58, 133] width 25 height 25
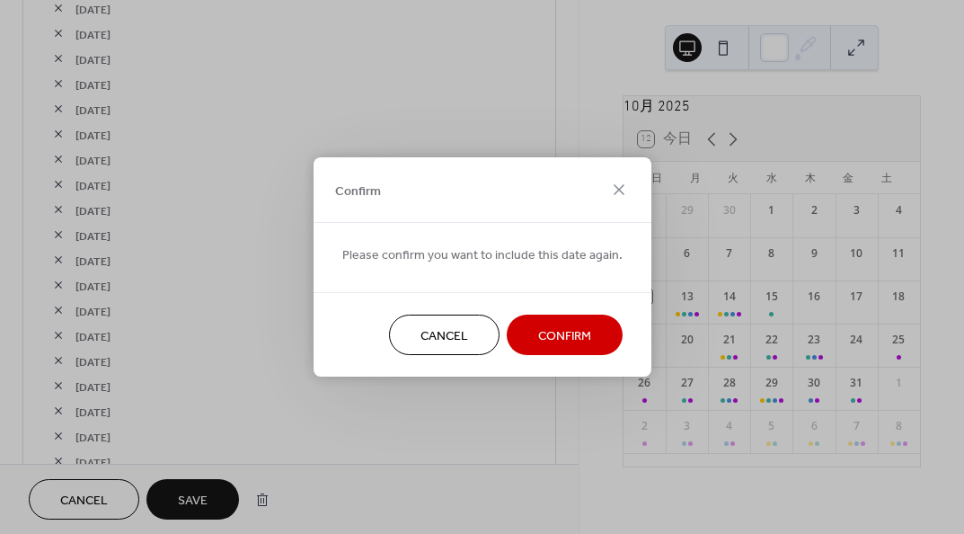
click at [589, 340] on button "Confirm" at bounding box center [565, 334] width 116 height 40
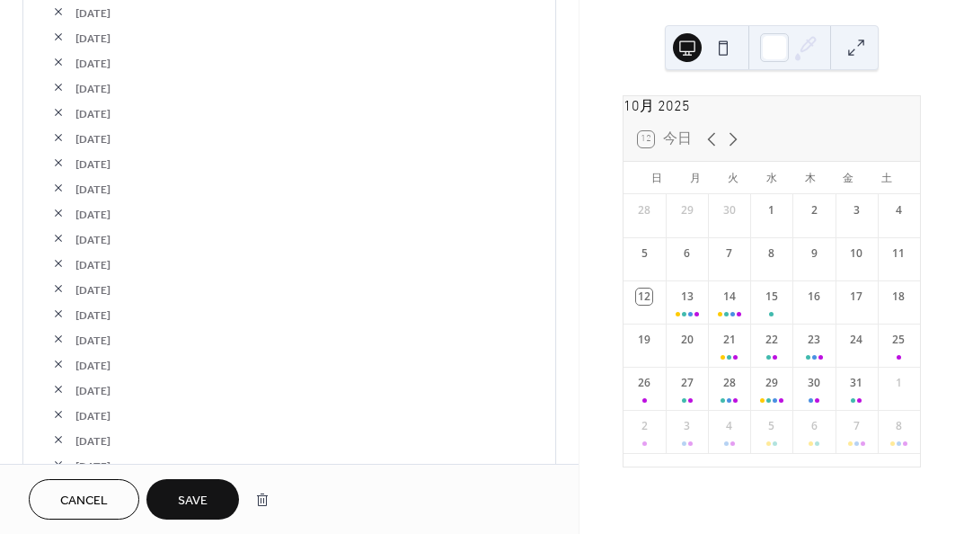
scroll to position [2336, 0]
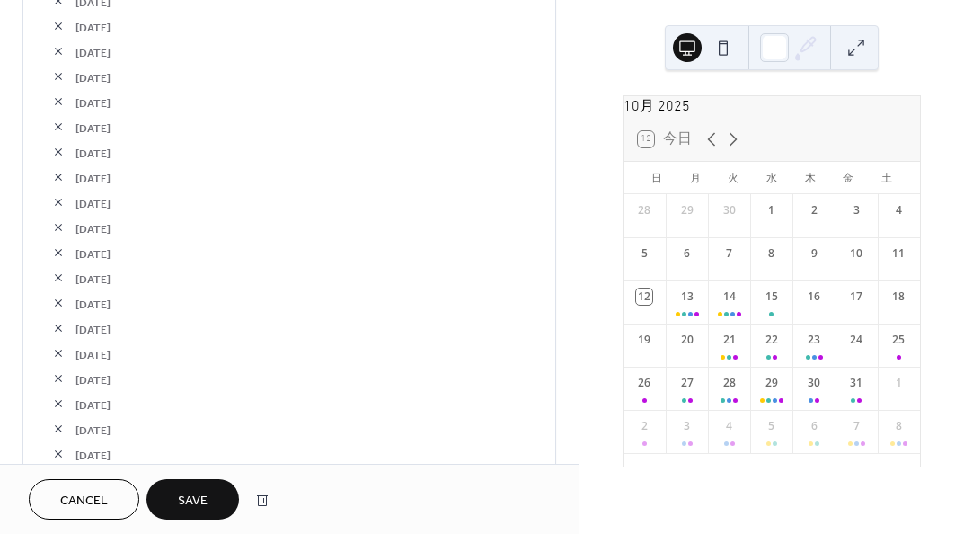
click at [849, 406] on div "31" at bounding box center [857, 388] width 42 height 43
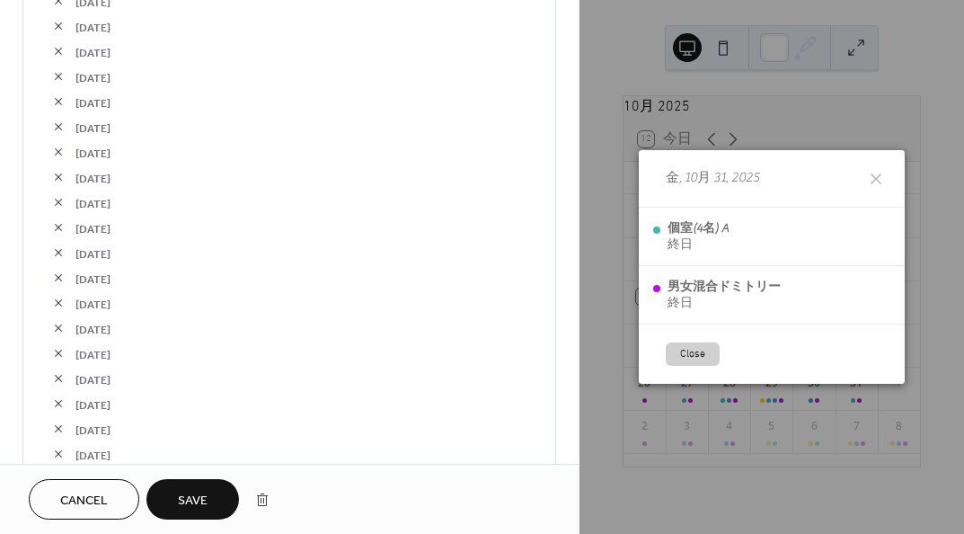
click at [683, 357] on button "Close" at bounding box center [693, 353] width 54 height 23
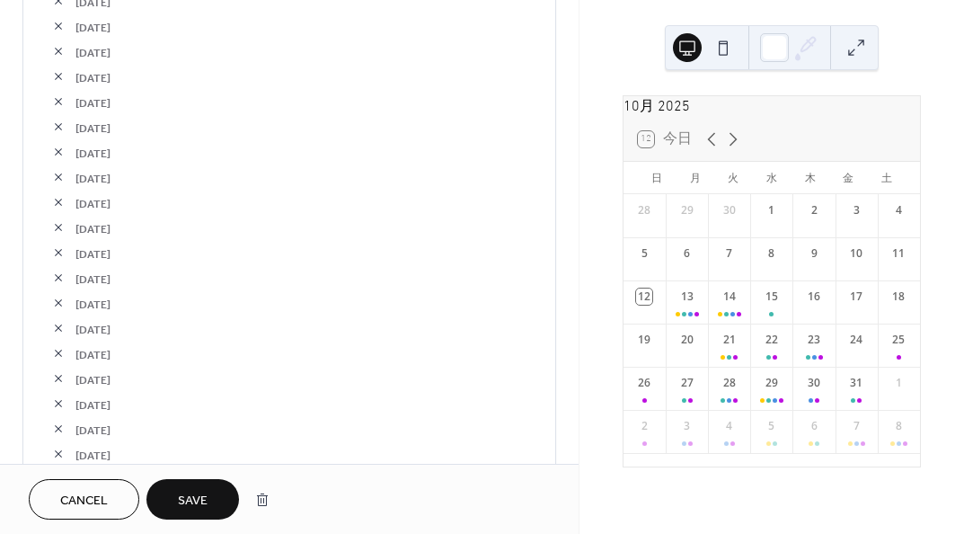
click at [836, 410] on div "31" at bounding box center [857, 388] width 42 height 43
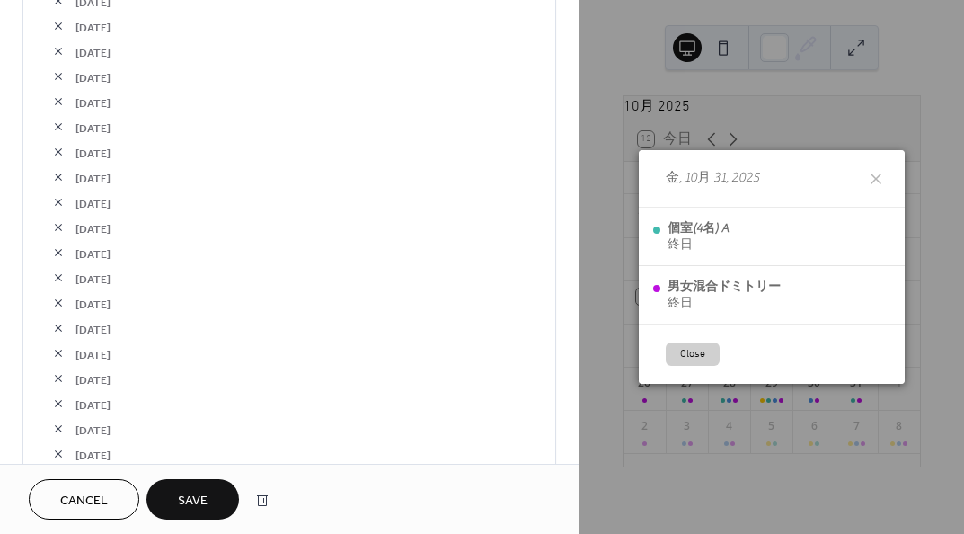
click at [686, 355] on button "Close" at bounding box center [693, 353] width 54 height 23
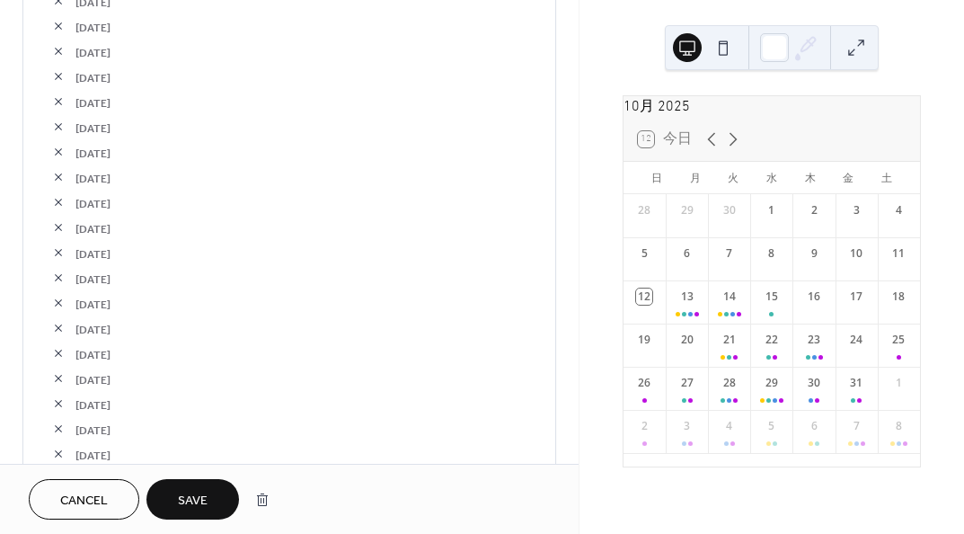
click at [809, 409] on div "30" at bounding box center [813, 388] width 42 height 43
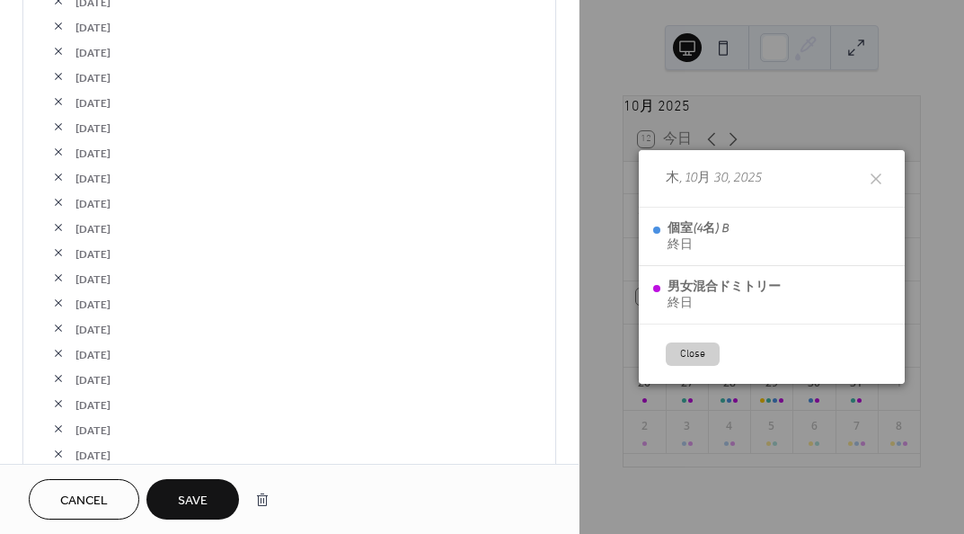
click at [673, 357] on button "Close" at bounding box center [693, 353] width 54 height 23
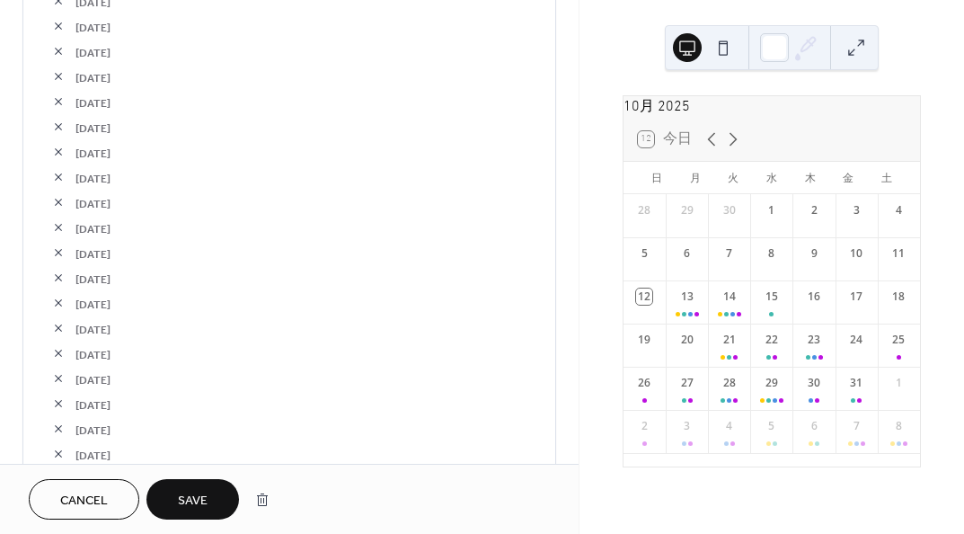
click at [757, 405] on div "29" at bounding box center [771, 388] width 42 height 43
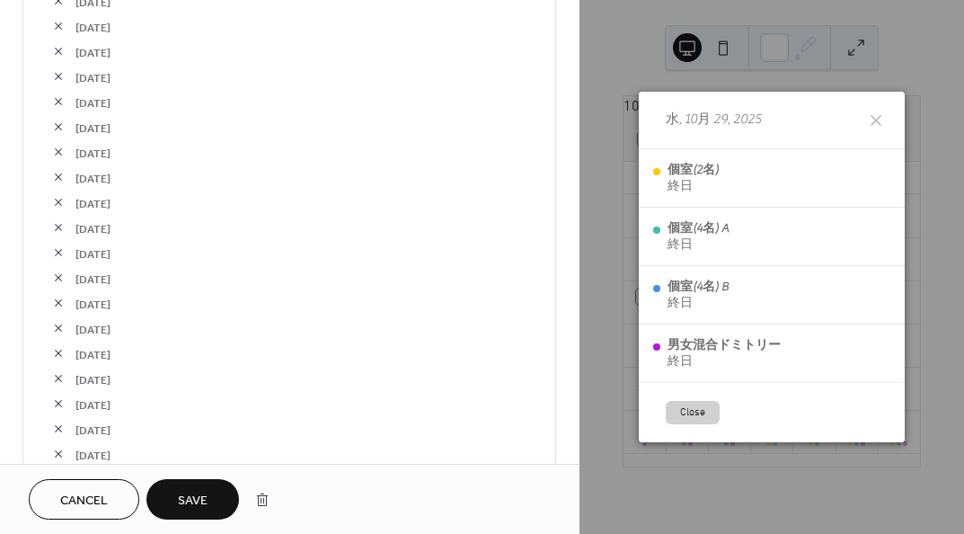
click at [709, 412] on button "Close" at bounding box center [693, 412] width 54 height 23
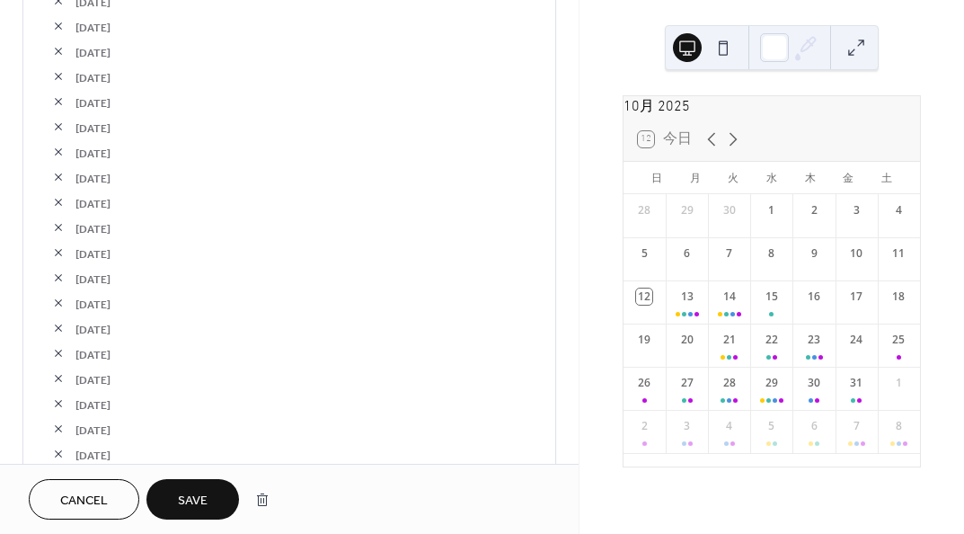
click at [736, 150] on icon at bounding box center [733, 139] width 22 height 22
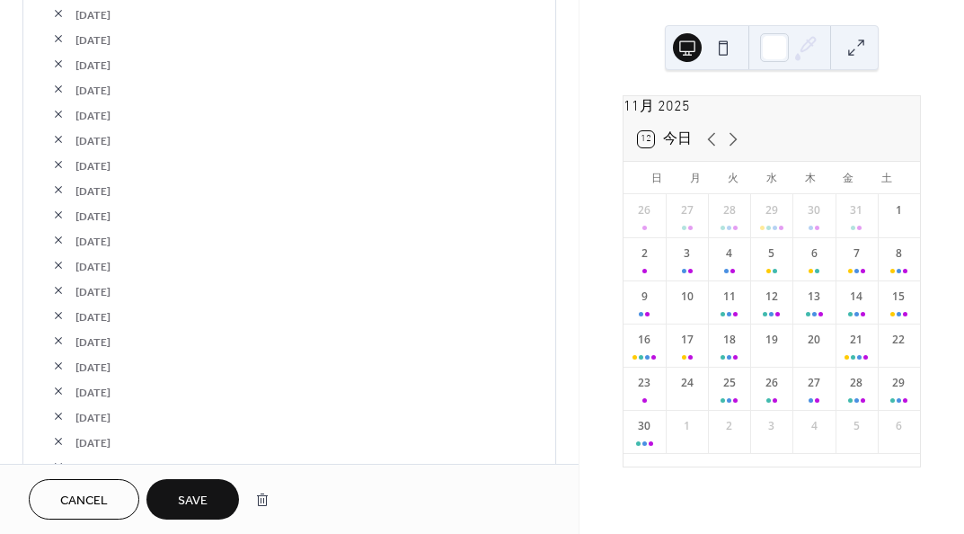
scroll to position [2426, 0]
click at [653, 276] on div "2" at bounding box center [645, 258] width 42 height 43
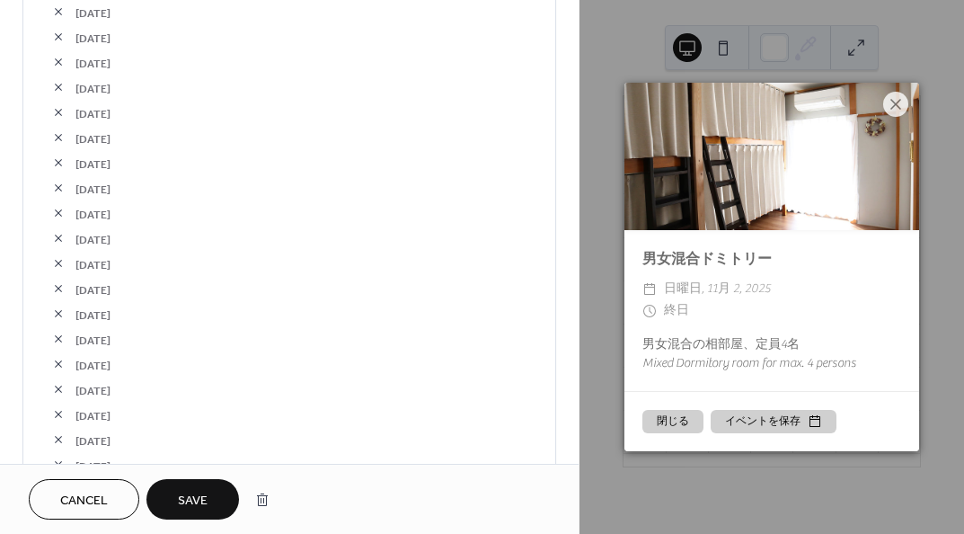
click at [685, 433] on div "閉じる イベントを保存" at bounding box center [771, 421] width 295 height 60
click at [681, 425] on button "閉じる" at bounding box center [672, 421] width 61 height 23
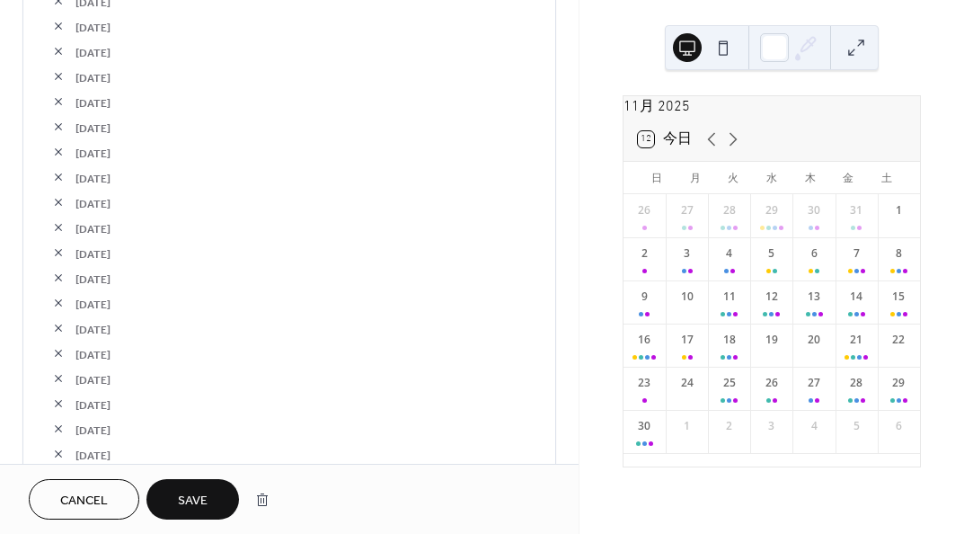
scroll to position [3234, 0]
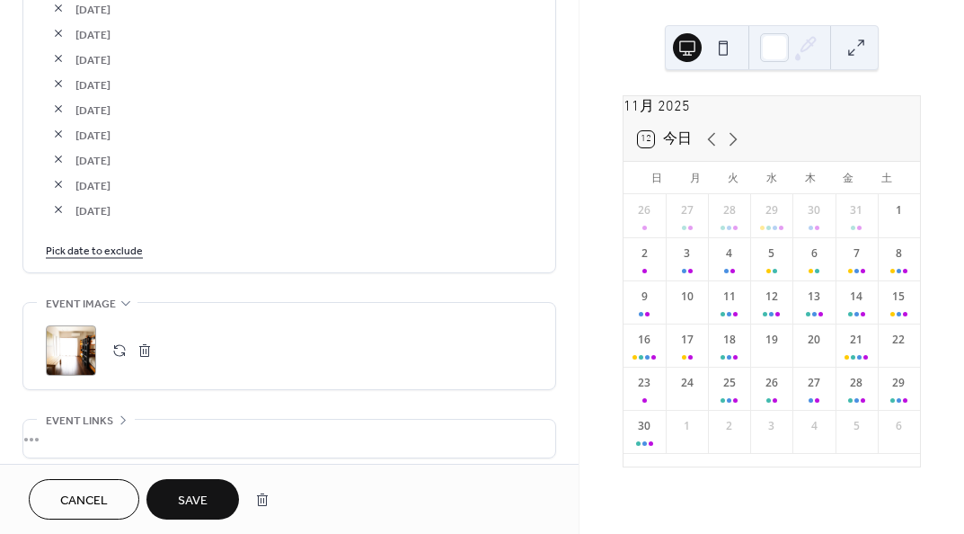
click at [123, 252] on link "Pick date to exclude" at bounding box center [94, 249] width 97 height 19
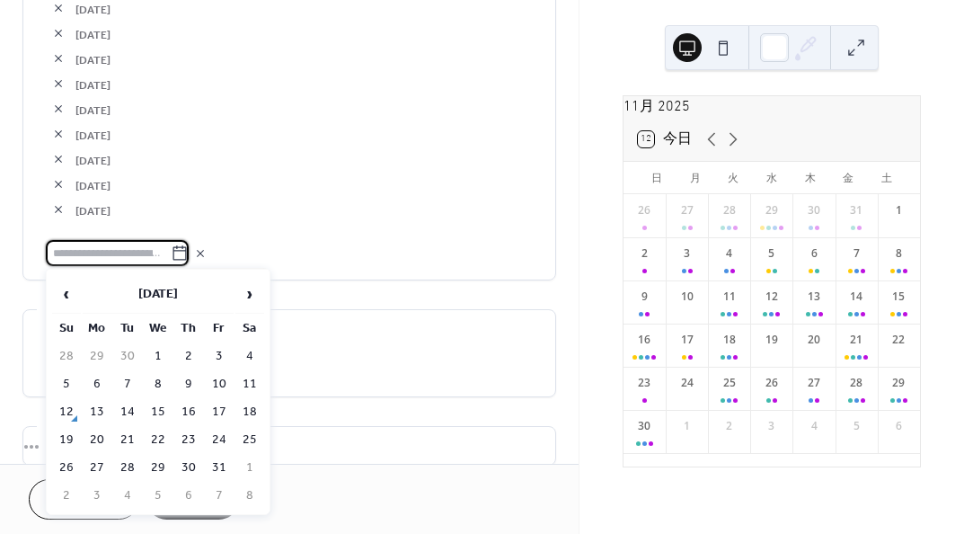
click at [247, 290] on span "›" at bounding box center [249, 294] width 27 height 36
click at [100, 374] on td "3" at bounding box center [97, 384] width 29 height 26
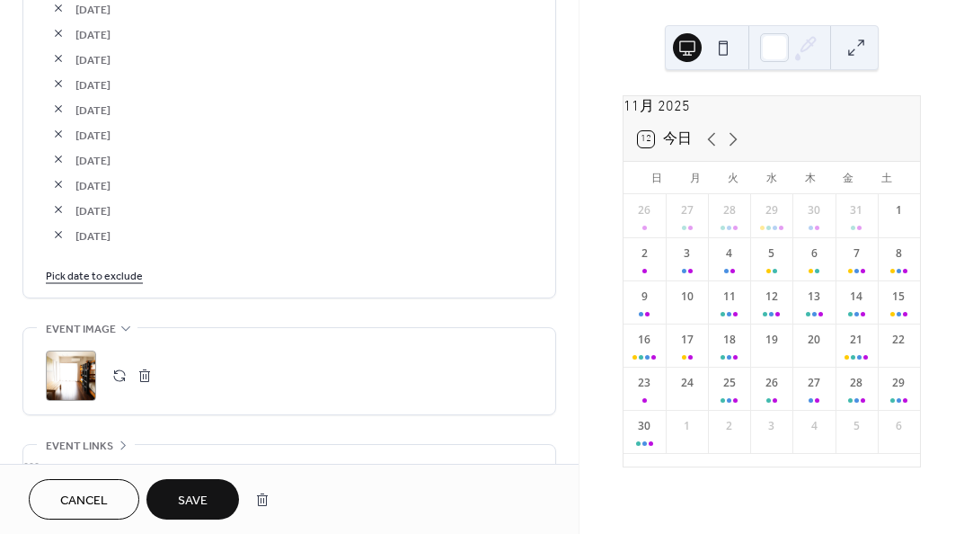
click at [56, 232] on button "button" at bounding box center [58, 234] width 25 height 25
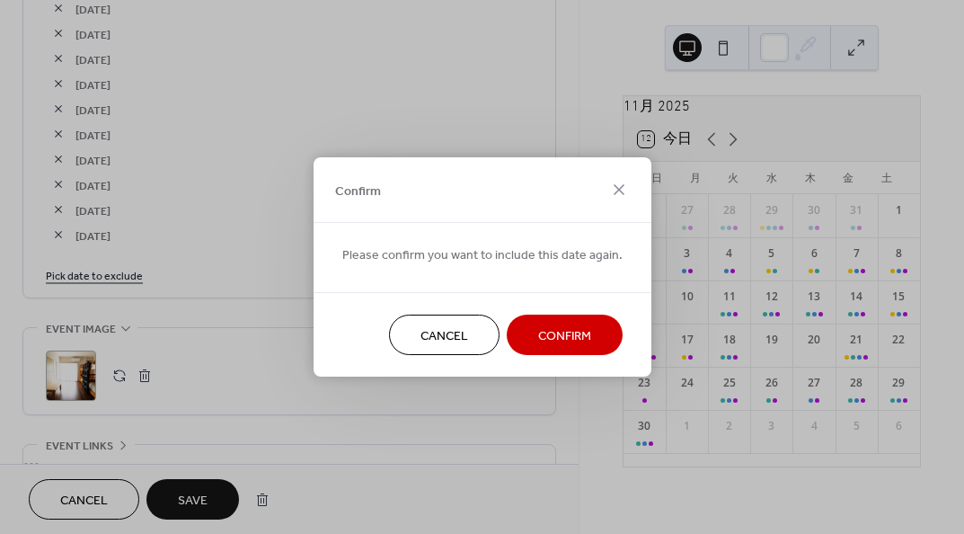
click at [567, 336] on span "Confirm" at bounding box center [564, 336] width 53 height 19
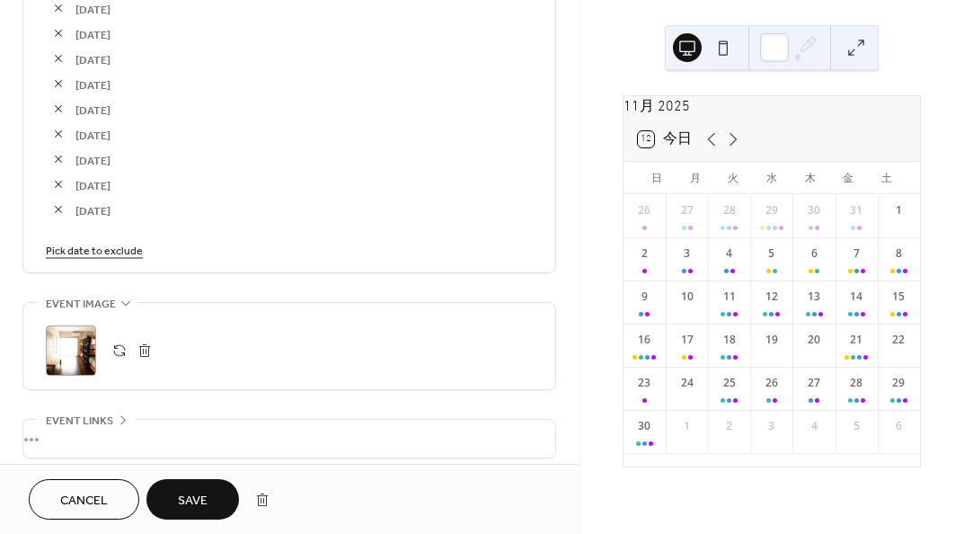
click at [91, 244] on link "Pick date to exclude" at bounding box center [94, 249] width 97 height 19
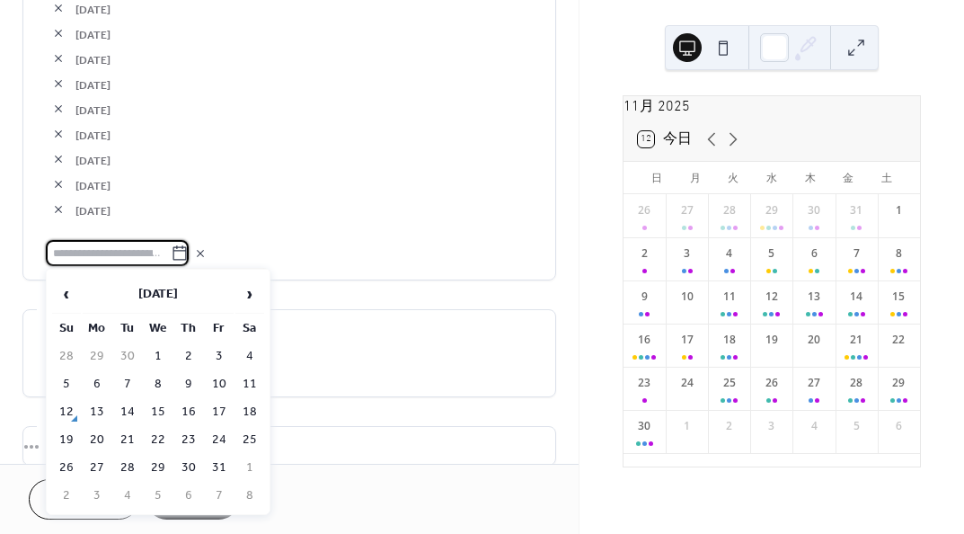
click at [249, 281] on span "›" at bounding box center [249, 294] width 27 height 36
click at [100, 372] on td "3" at bounding box center [97, 384] width 29 height 26
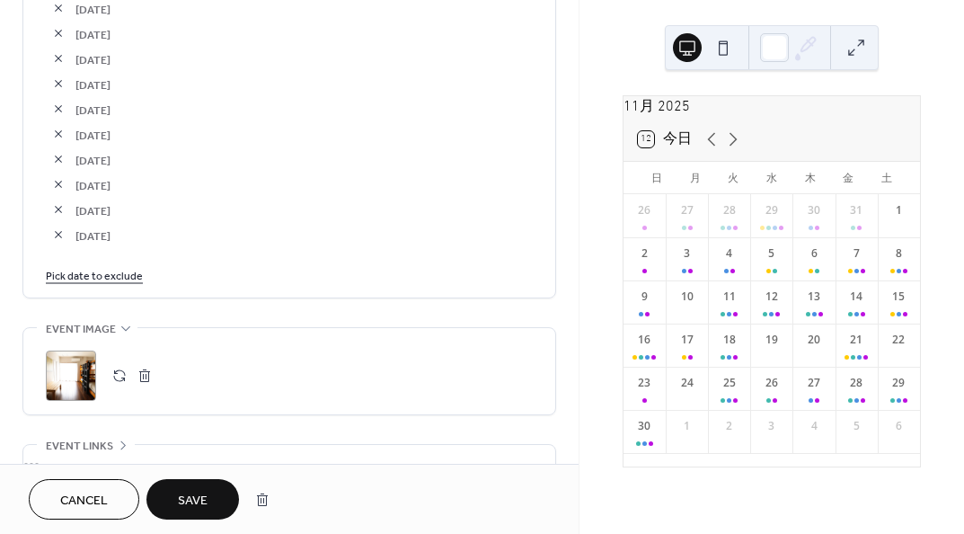
click at [128, 272] on link "Pick date to exclude" at bounding box center [94, 274] width 97 height 19
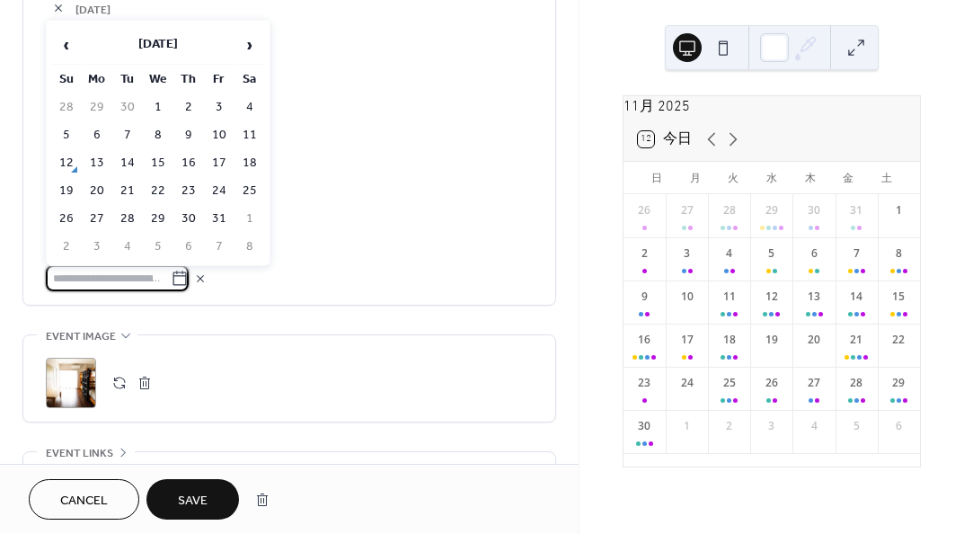
click at [254, 45] on span "›" at bounding box center [249, 45] width 27 height 36
click at [134, 136] on td "4" at bounding box center [127, 135] width 29 height 26
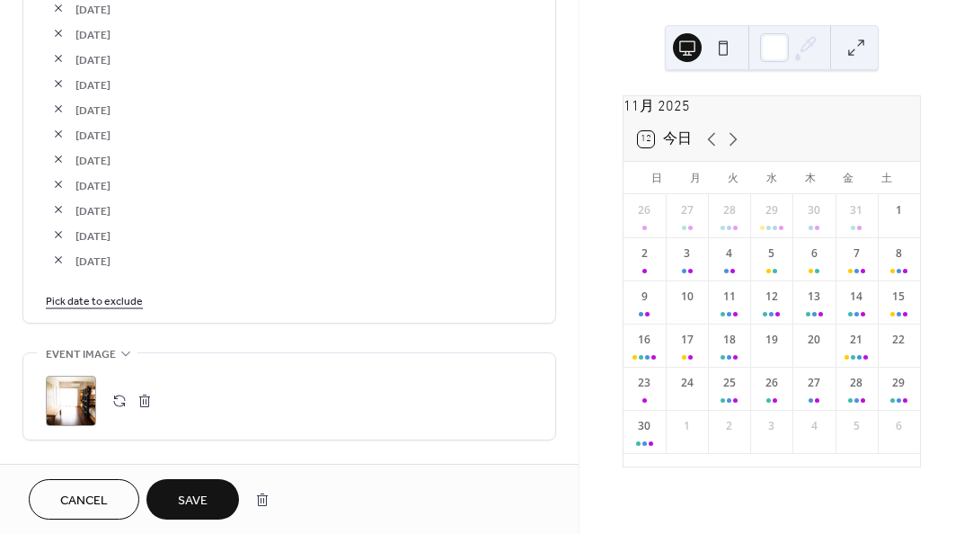
click at [766, 278] on div "5" at bounding box center [771, 258] width 42 height 43
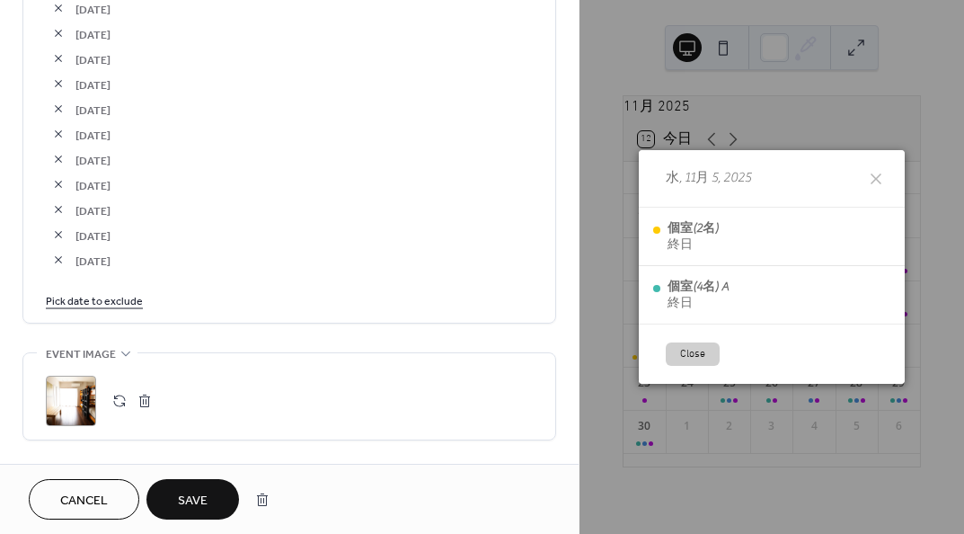
click at [874, 180] on icon at bounding box center [876, 179] width 22 height 22
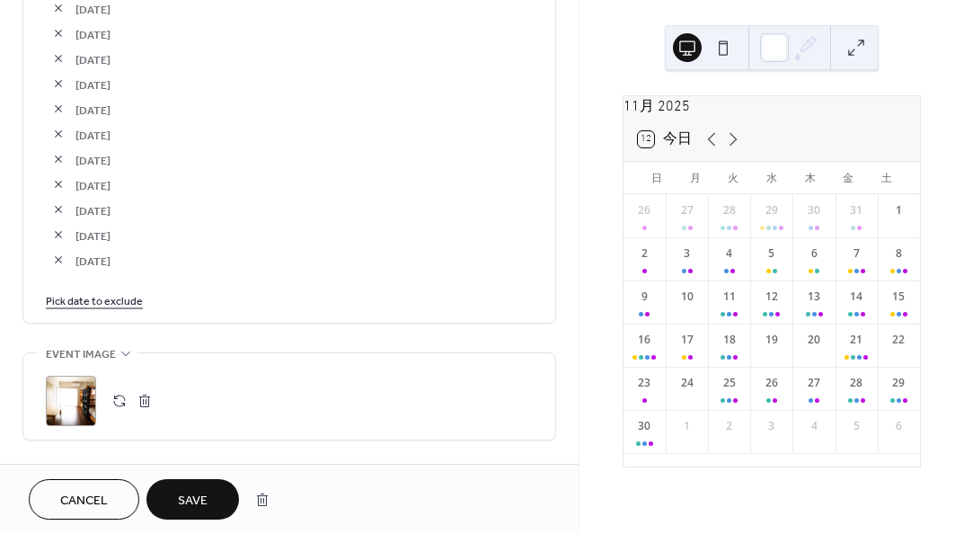
click at [90, 301] on link "Pick date to exclude" at bounding box center [94, 299] width 97 height 19
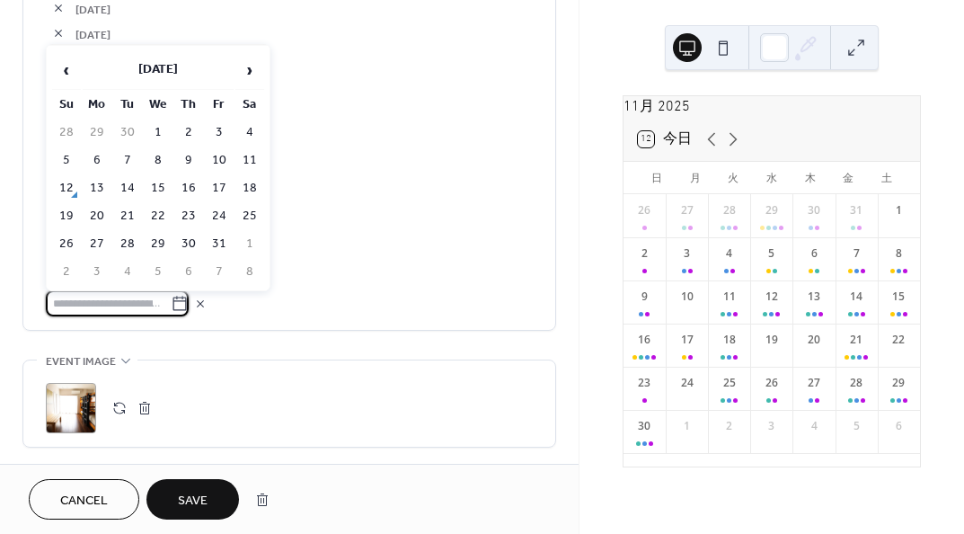
click at [330, 133] on span "[DATE]" at bounding box center [303, 135] width 457 height 19
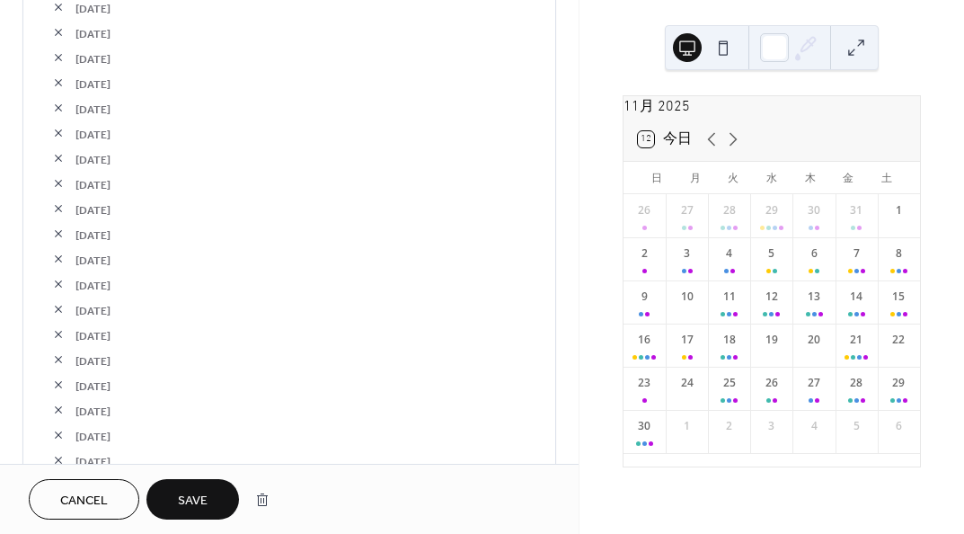
scroll to position [2965, 0]
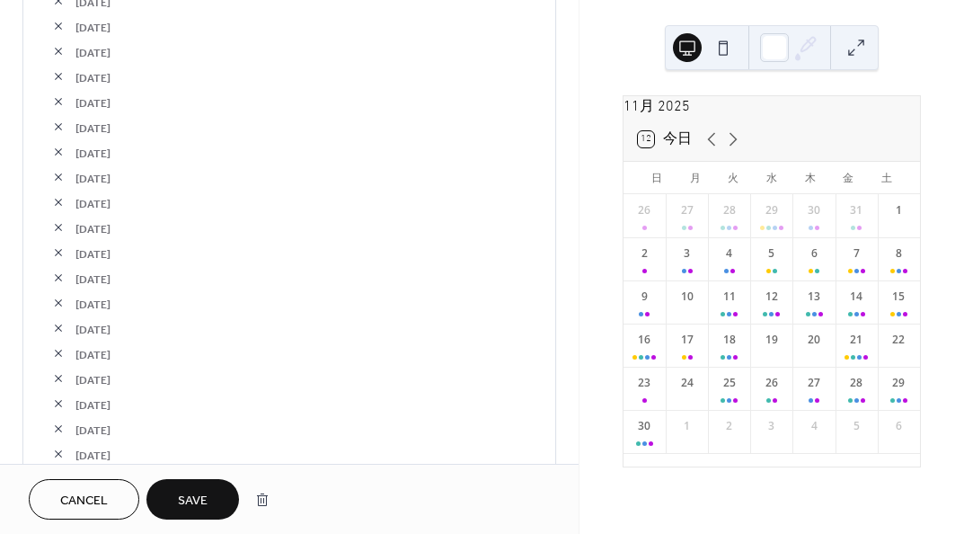
click at [46, 252] on button "button" at bounding box center [58, 252] width 25 height 25
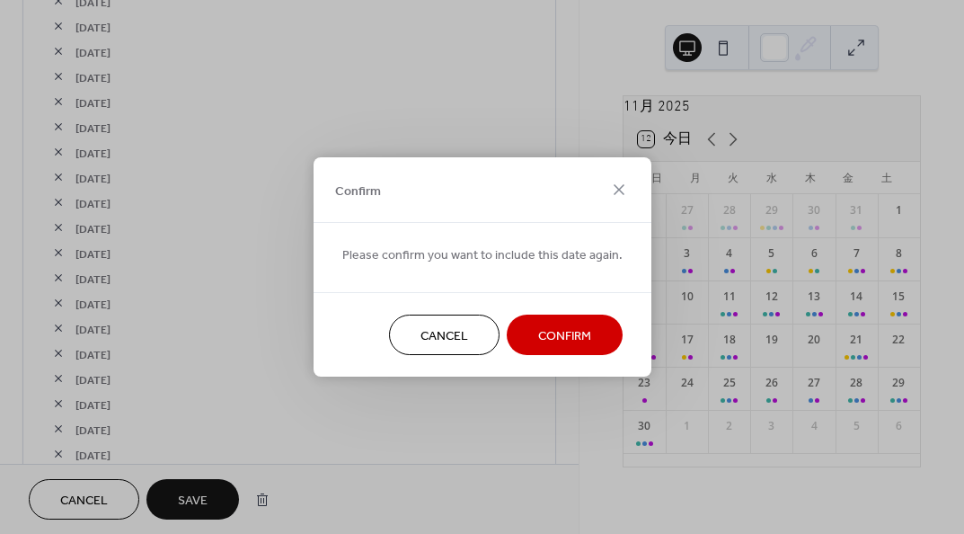
click at [572, 323] on button "Confirm" at bounding box center [565, 334] width 116 height 40
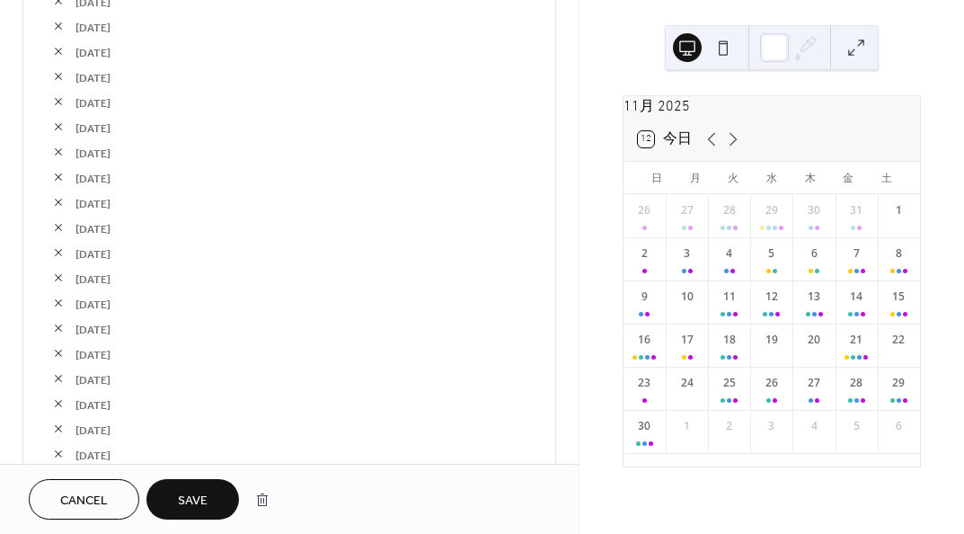
click at [54, 249] on button "button" at bounding box center [58, 252] width 25 height 25
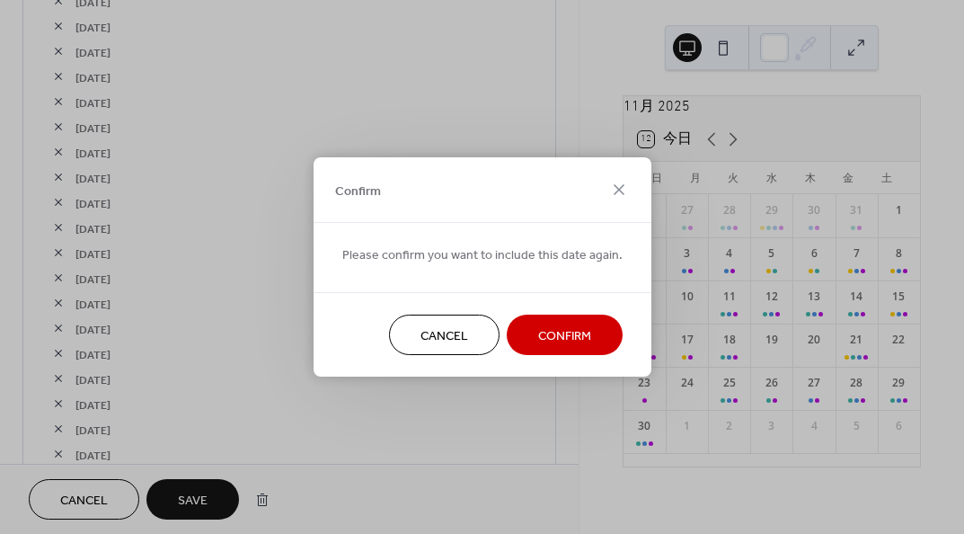
click at [563, 337] on span "Confirm" at bounding box center [564, 336] width 53 height 19
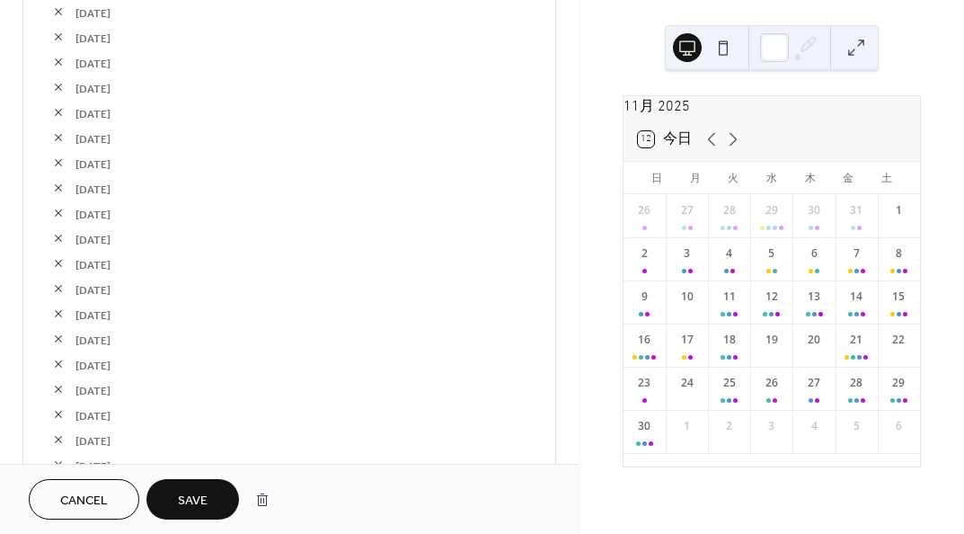
scroll to position [2066, 0]
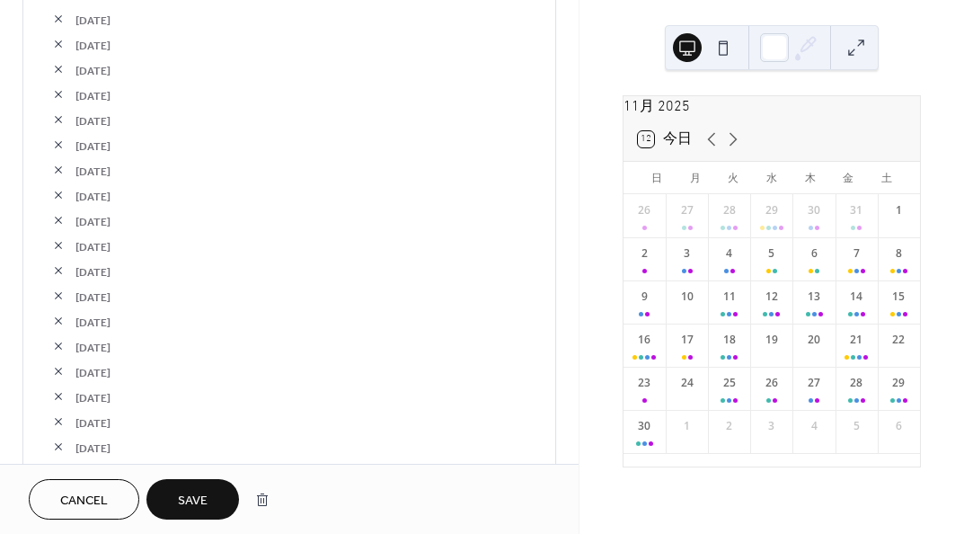
click at [885, 314] on div "15" at bounding box center [899, 301] width 42 height 43
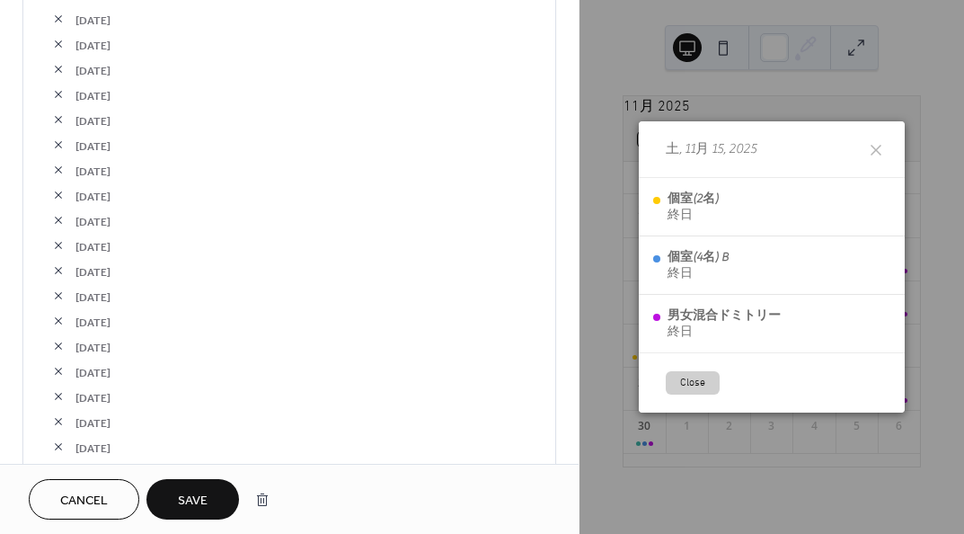
click at [712, 379] on button "Close" at bounding box center [693, 382] width 54 height 23
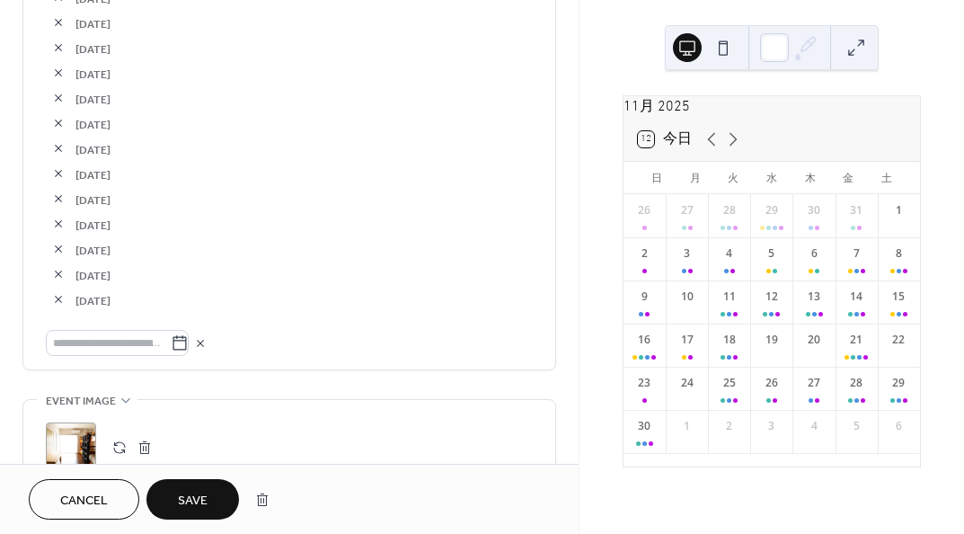
scroll to position [3234, 0]
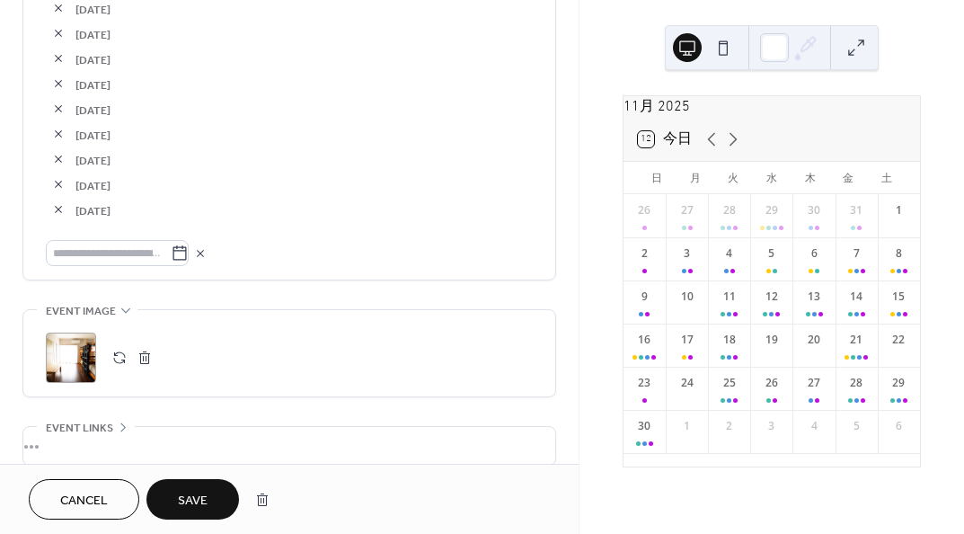
click at [187, 251] on icon at bounding box center [180, 253] width 18 height 18
click at [171, 251] on input "text" at bounding box center [108, 253] width 125 height 26
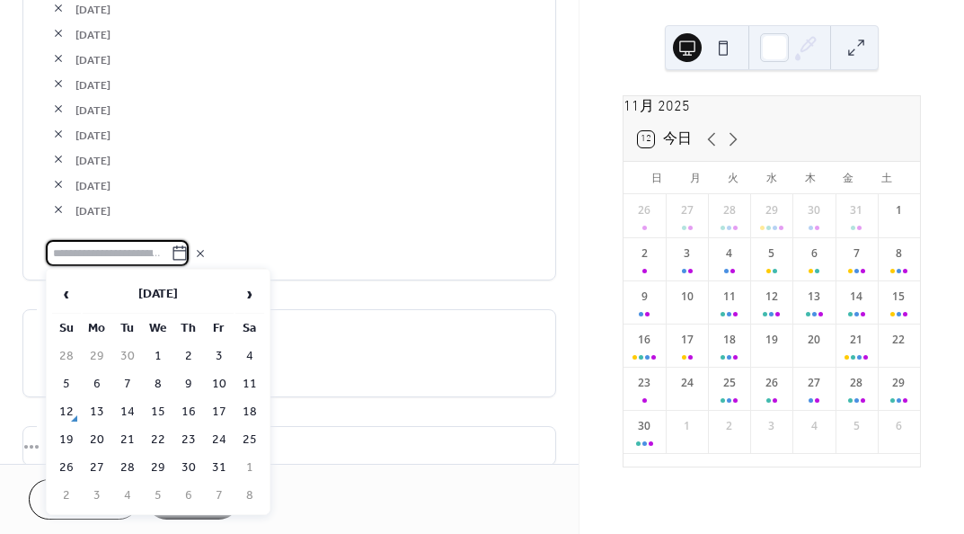
click at [254, 290] on span "›" at bounding box center [249, 294] width 27 height 36
click at [252, 396] on table "‹ November 2025 › Su Mo Tu We Th Fr Sa 26 27 28 29 30 31 1 2 3 4 5 6 7 8 9 10 1…" at bounding box center [158, 391] width 216 height 237
click at [249, 404] on td "15" at bounding box center [249, 412] width 29 height 26
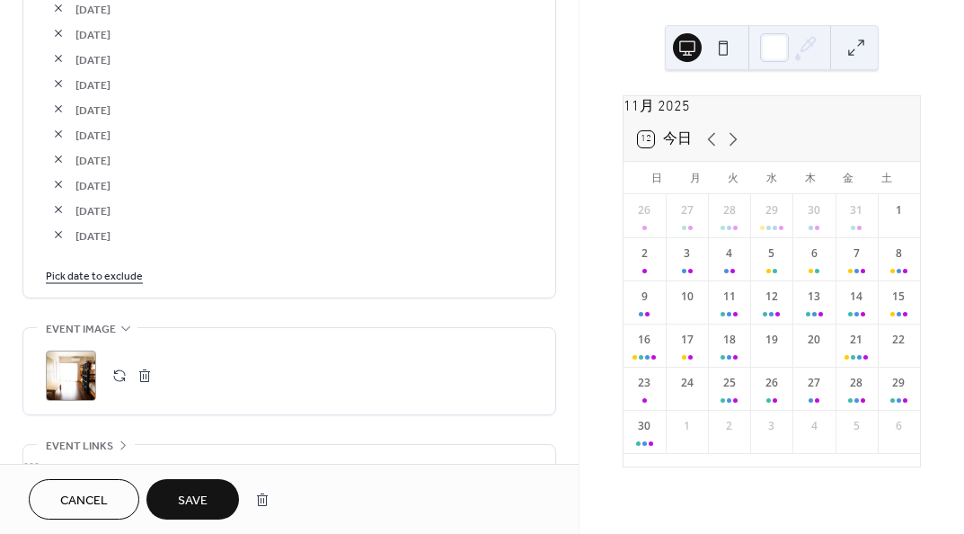
click at [79, 272] on link "Pick date to exclude" at bounding box center [94, 274] width 97 height 19
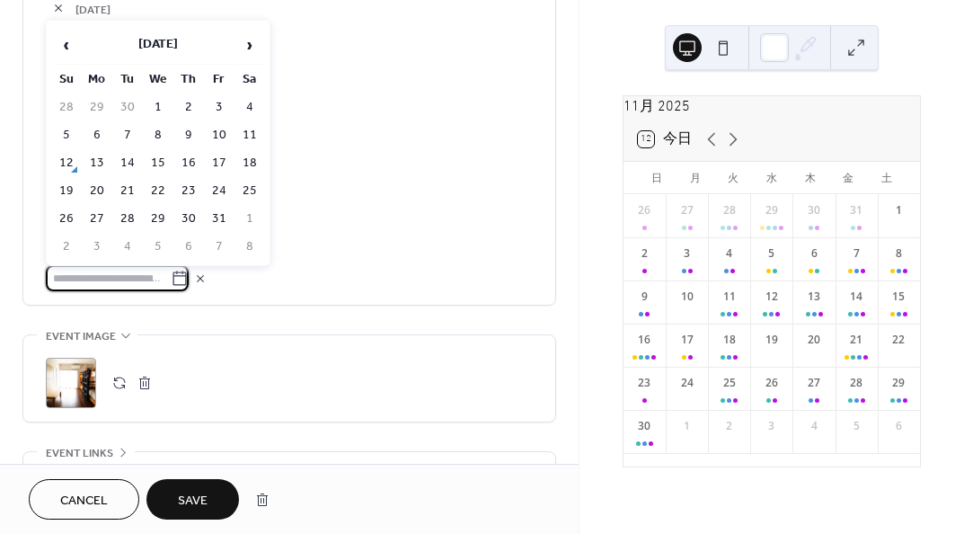
click at [254, 46] on span "›" at bounding box center [249, 45] width 27 height 36
click at [164, 214] on td "26" at bounding box center [158, 219] width 29 height 26
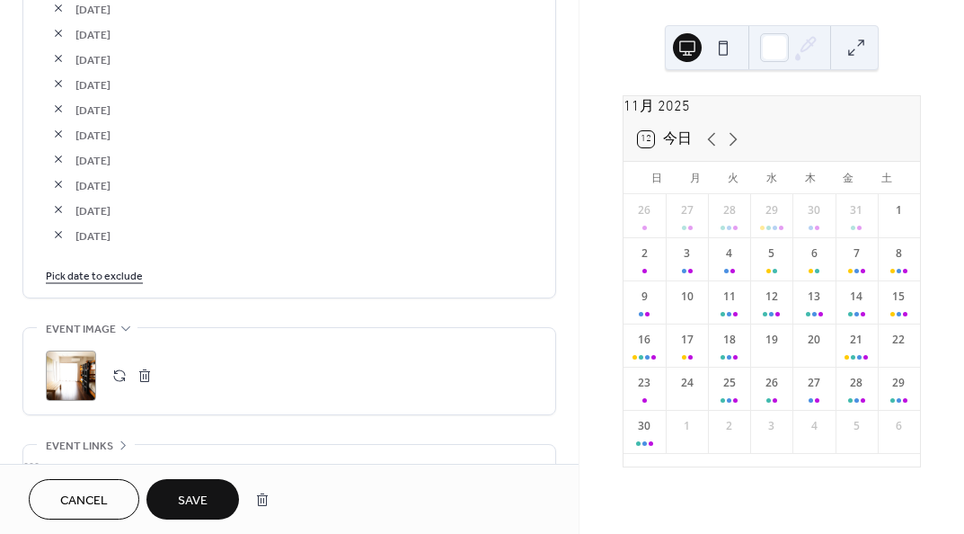
click at [135, 270] on link "Pick date to exclude" at bounding box center [94, 274] width 97 height 19
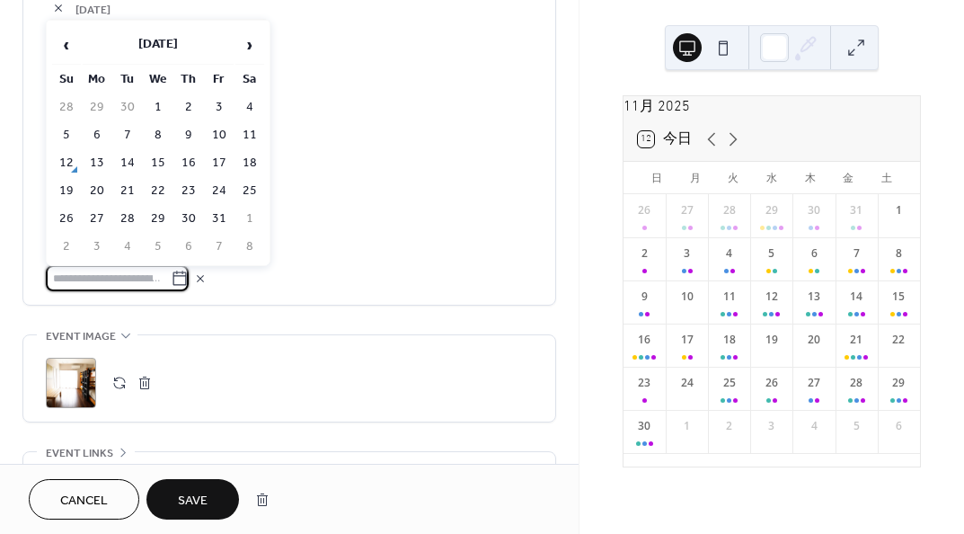
click at [254, 49] on span "›" at bounding box center [249, 45] width 27 height 36
click at [192, 217] on td "27" at bounding box center [188, 219] width 29 height 26
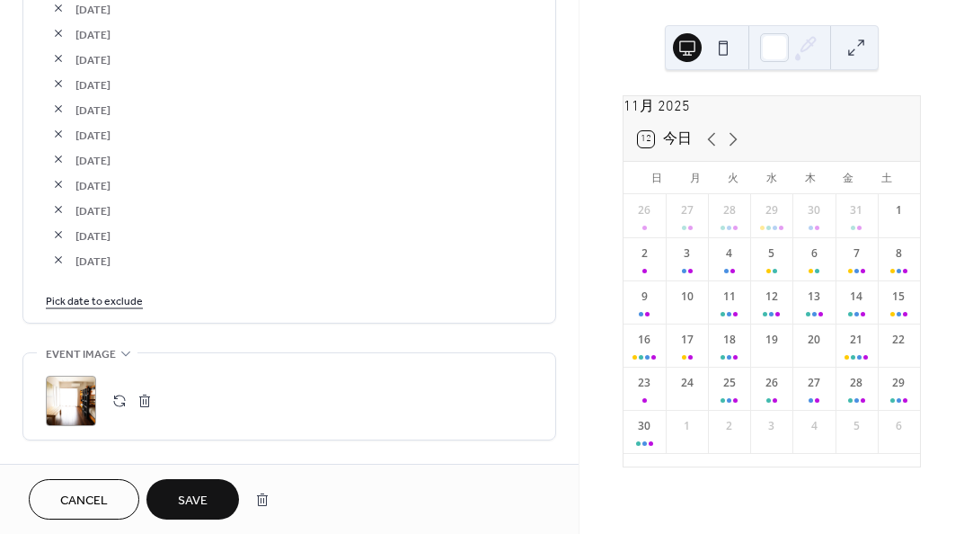
click at [135, 296] on link "Pick date to exclude" at bounding box center [94, 299] width 97 height 19
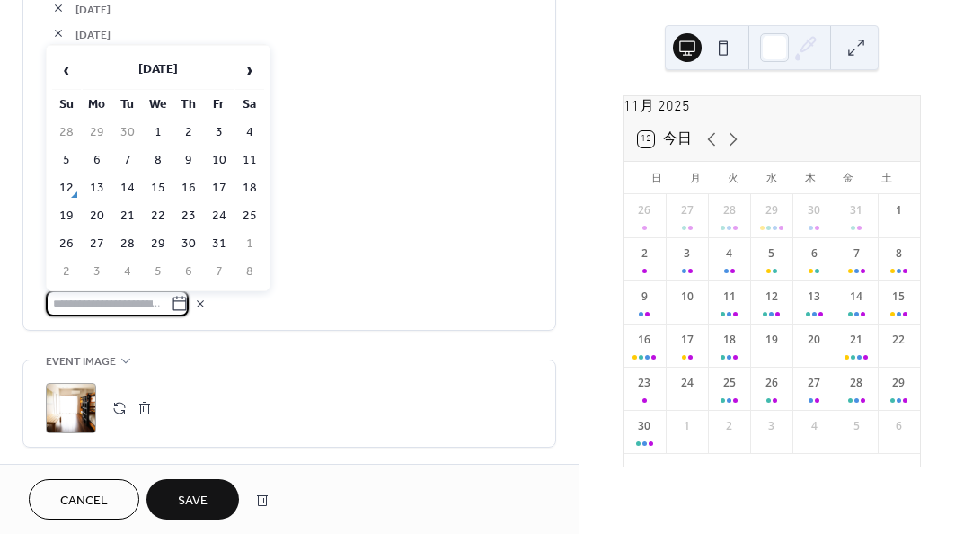
click at [252, 71] on span "›" at bounding box center [249, 70] width 27 height 36
click at [242, 238] on td "29" at bounding box center [249, 244] width 29 height 26
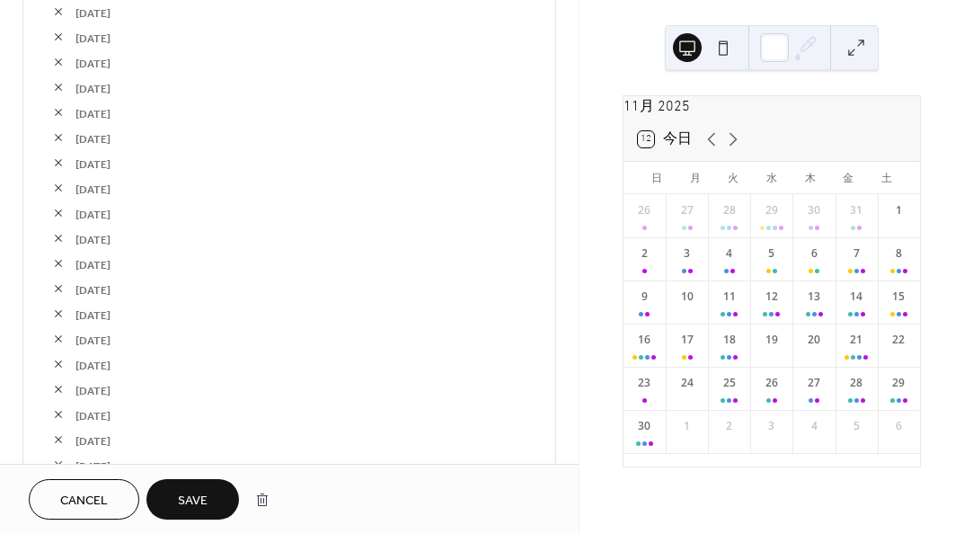
scroll to position [3456, 0]
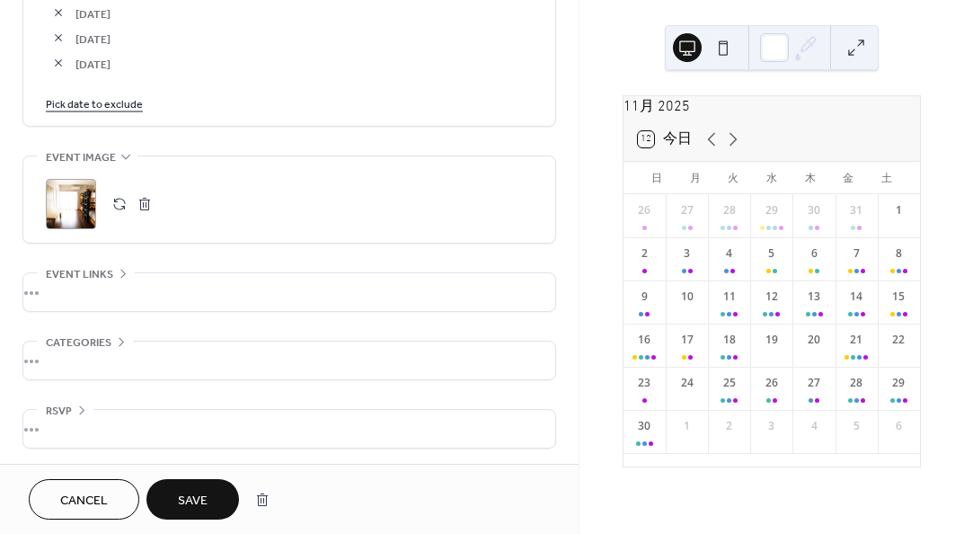
click at [120, 102] on link "Pick date to exclude" at bounding box center [94, 102] width 97 height 19
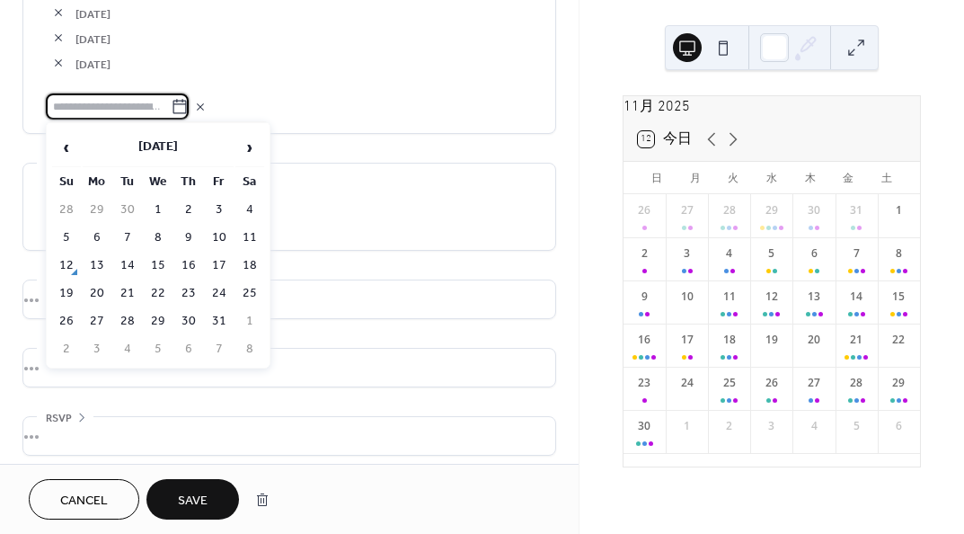
click at [250, 142] on span "›" at bounding box center [249, 147] width 27 height 36
click at [72, 336] on td "30" at bounding box center [66, 349] width 29 height 26
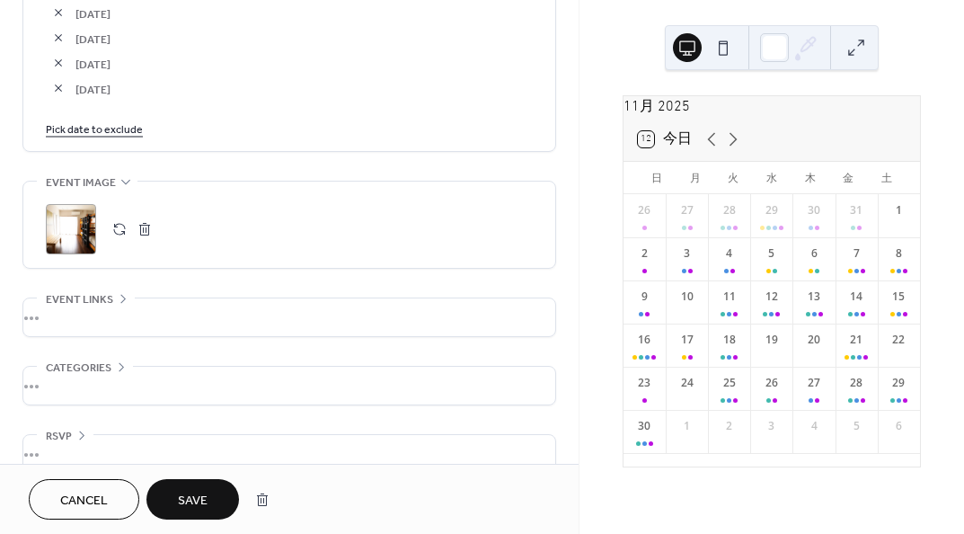
click at [170, 491] on button "Save" at bounding box center [192, 499] width 93 height 40
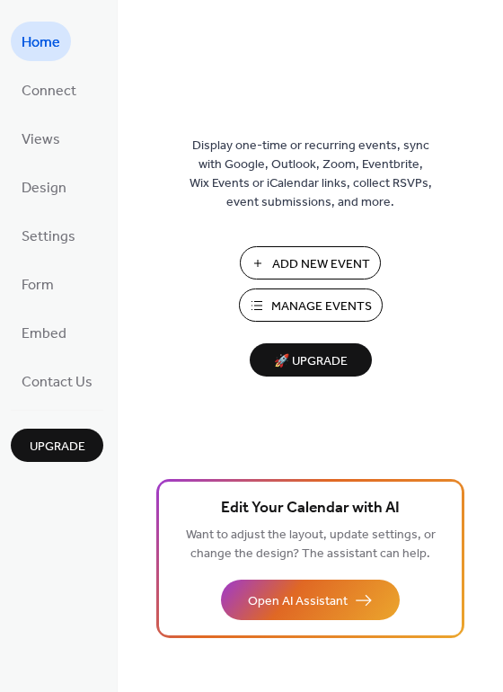
click at [292, 314] on span "Manage Events" at bounding box center [321, 306] width 101 height 19
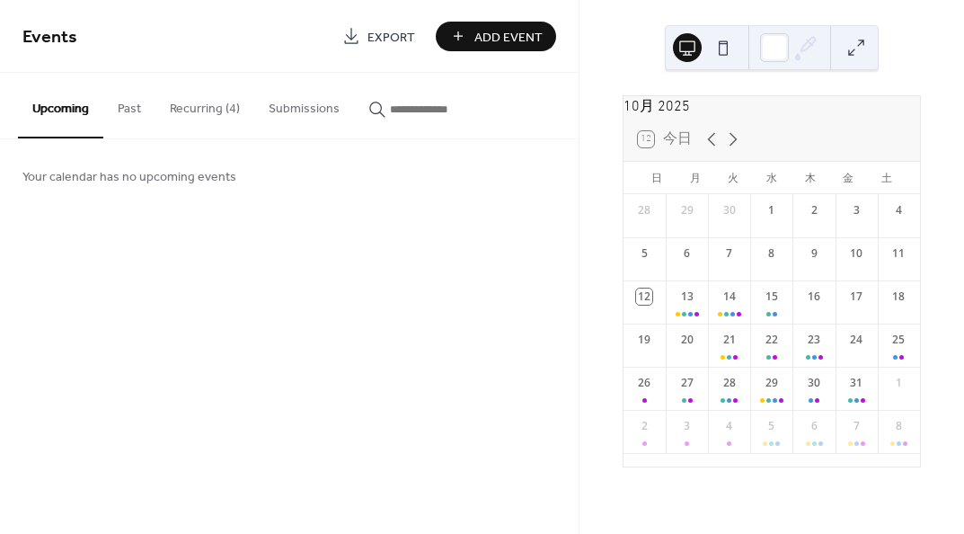
click at [214, 103] on button "Recurring (4)" at bounding box center [204, 105] width 99 height 64
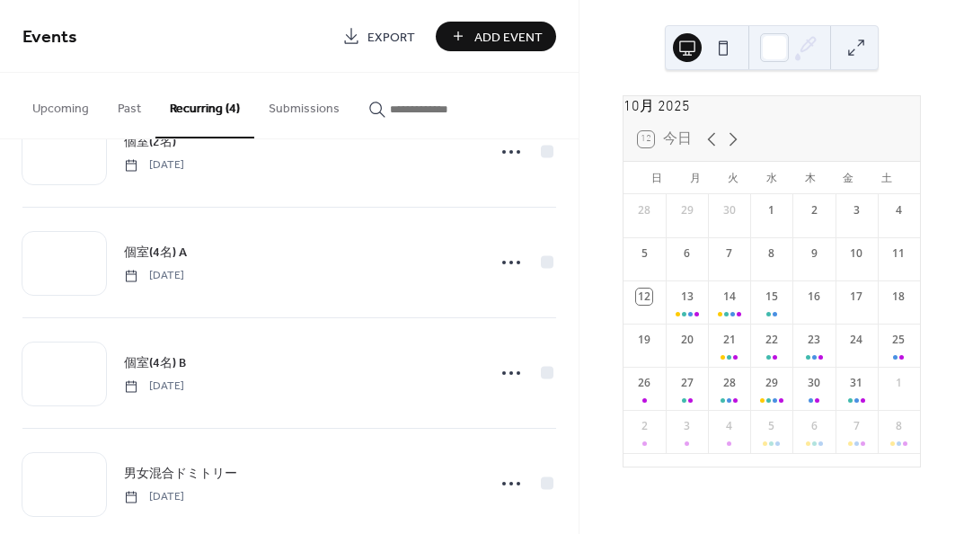
scroll to position [99, 0]
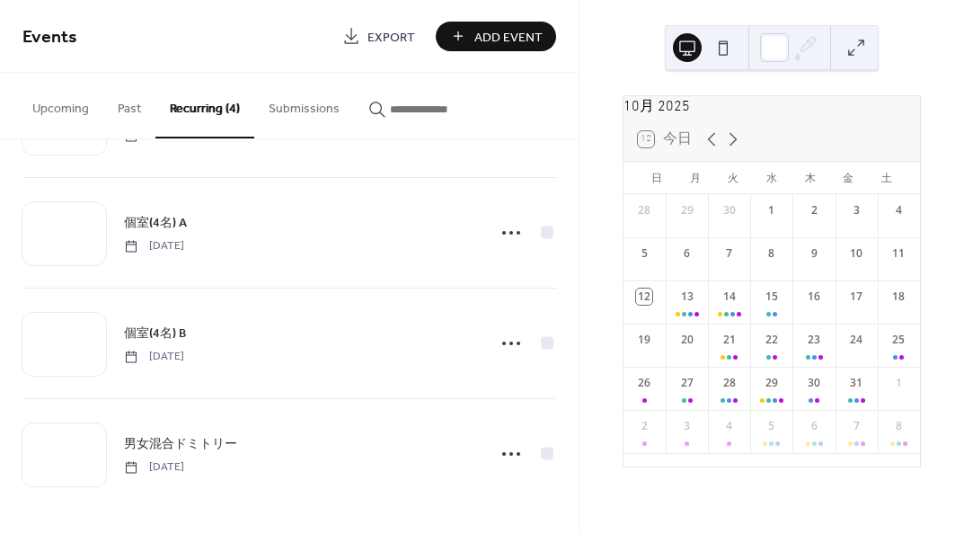
click at [158, 450] on span "男女混合ドミトリー" at bounding box center [180, 444] width 113 height 19
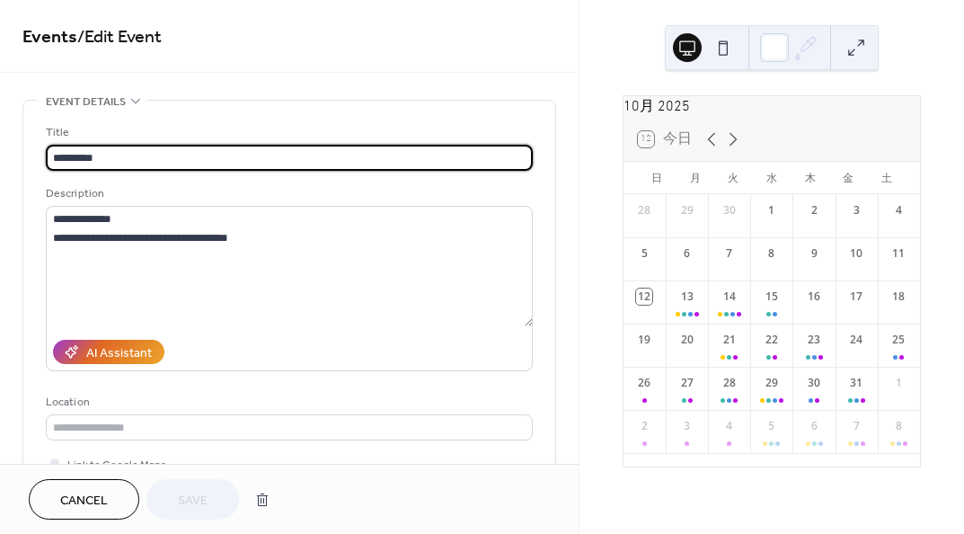
type input "**********"
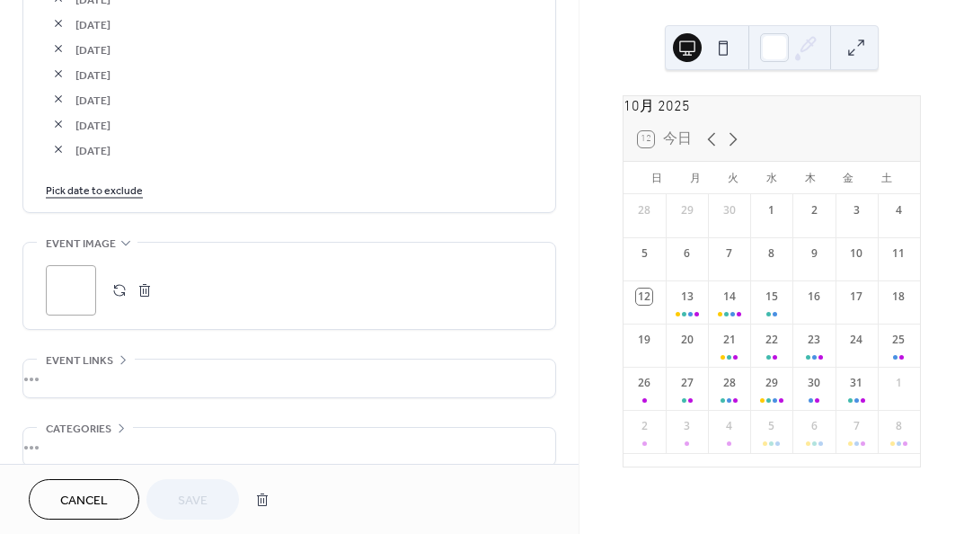
scroll to position [3090, 0]
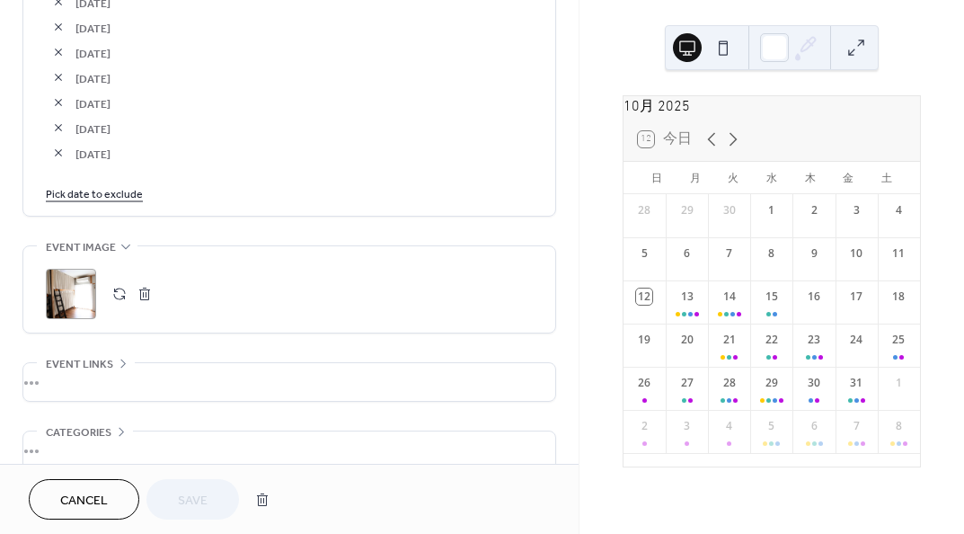
click at [127, 188] on link "Pick date to exclude" at bounding box center [94, 192] width 97 height 19
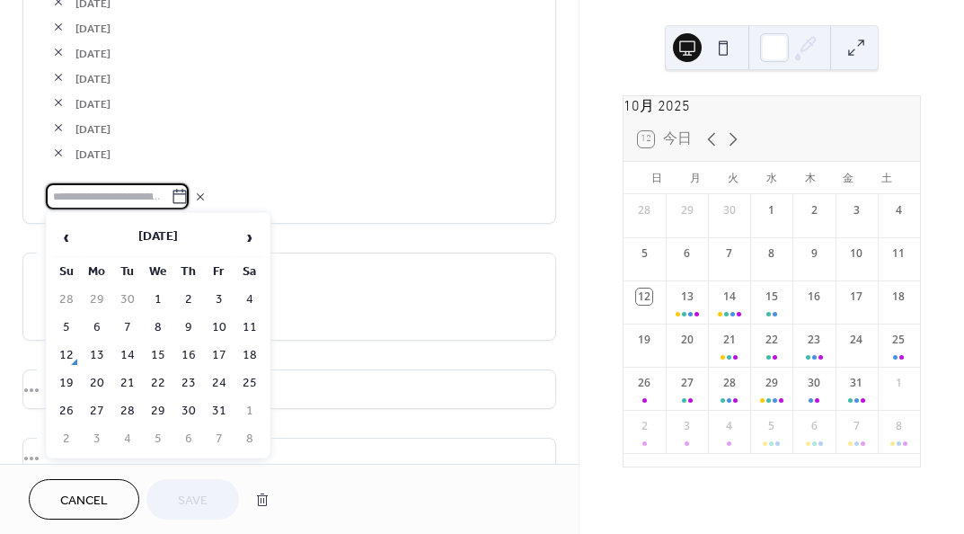
click at [252, 236] on span "›" at bounding box center [249, 237] width 27 height 36
click at [88, 325] on td "3" at bounding box center [97, 327] width 29 height 26
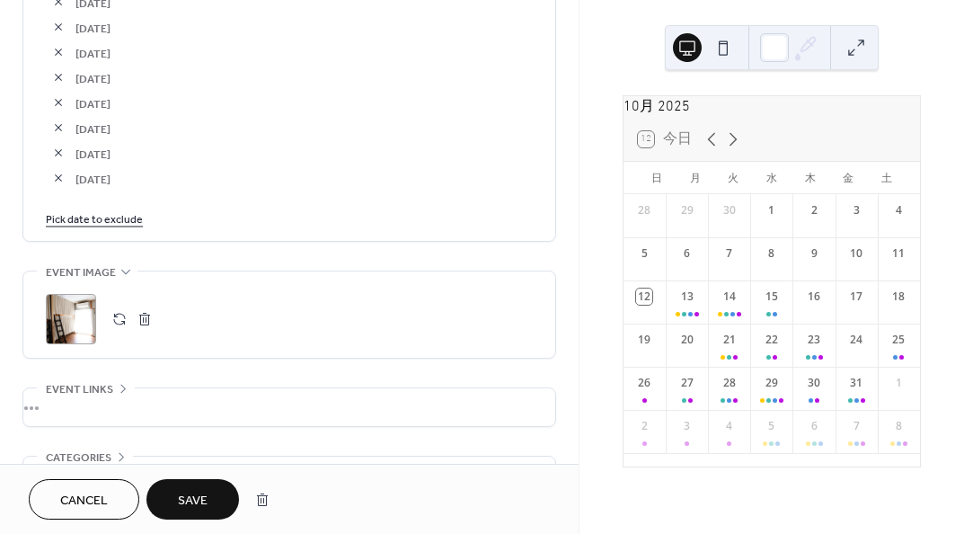
click at [128, 214] on link "Pick date to exclude" at bounding box center [94, 217] width 97 height 19
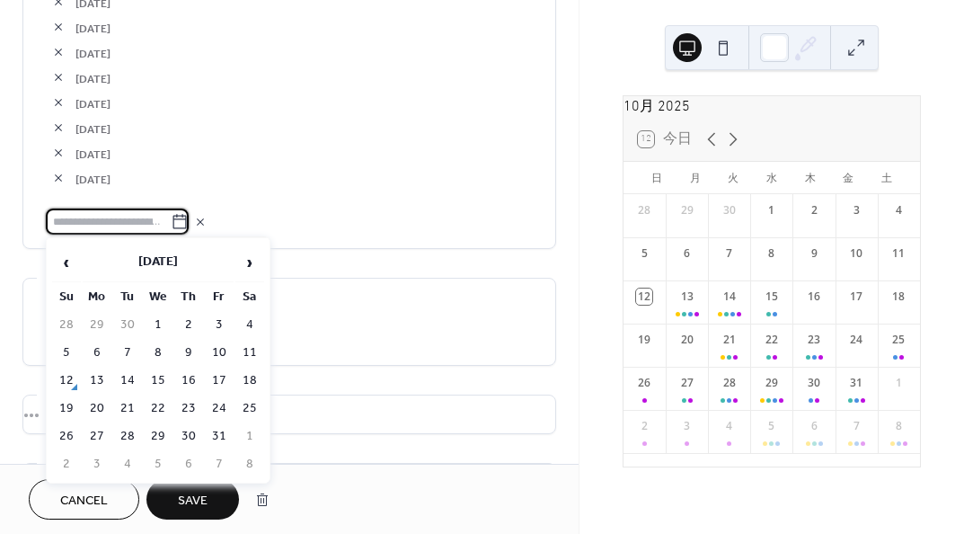
click at [251, 270] on span "›" at bounding box center [249, 262] width 27 height 36
click at [134, 346] on td "4" at bounding box center [127, 353] width 29 height 26
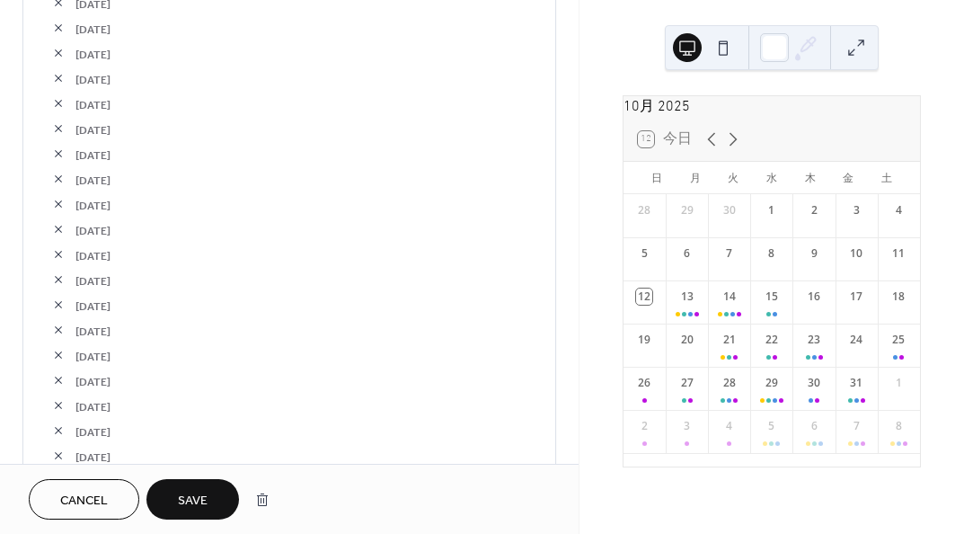
scroll to position [2640, 0]
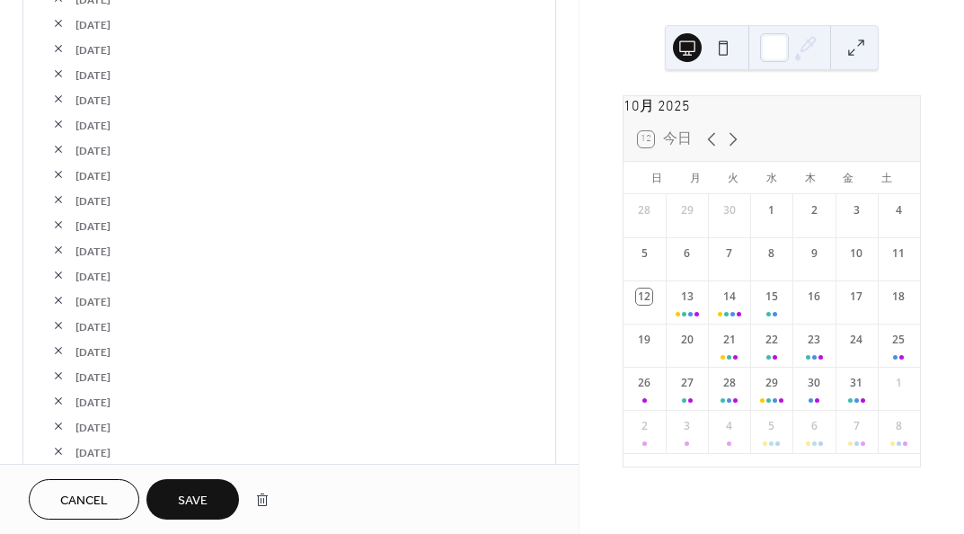
click at [55, 220] on button "button" at bounding box center [58, 224] width 25 height 25
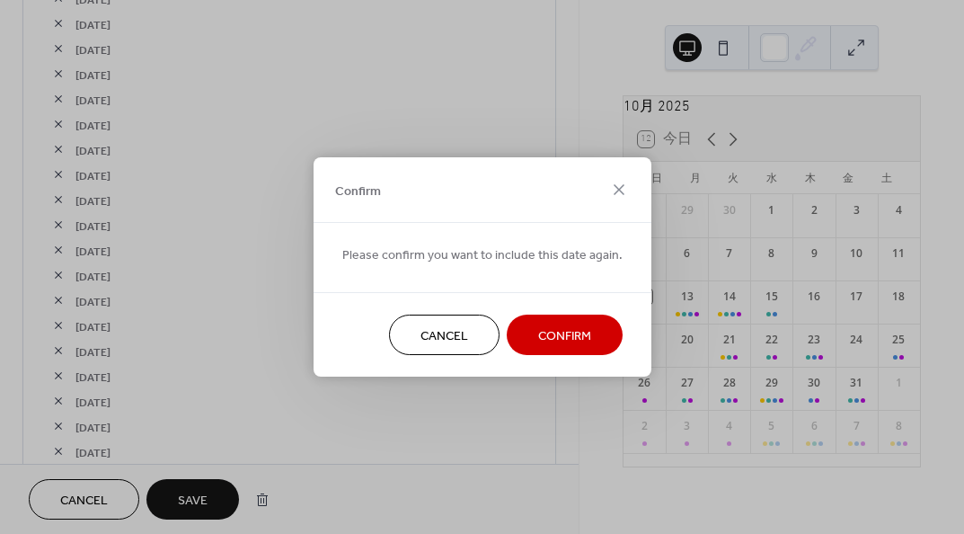
click at [559, 334] on span "Confirm" at bounding box center [564, 336] width 53 height 19
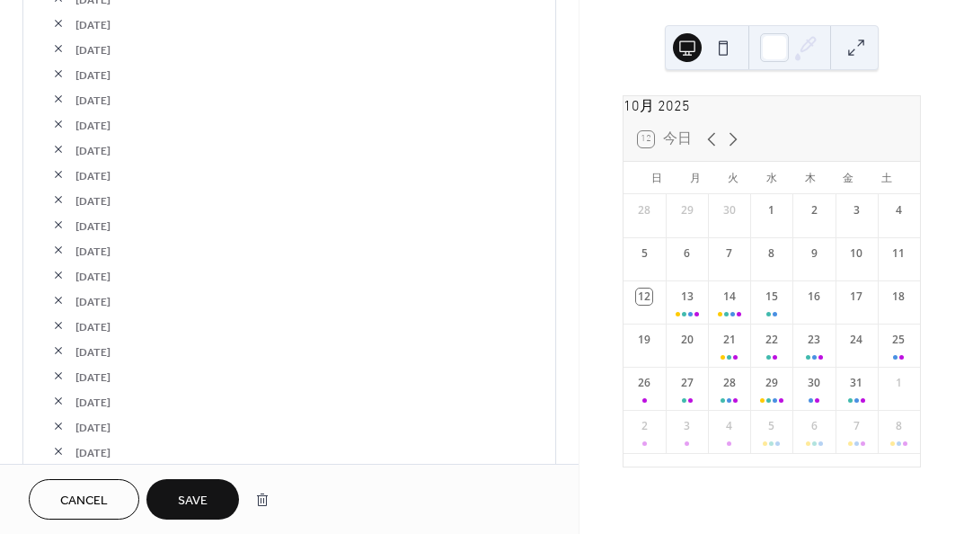
click at [50, 225] on button "button" at bounding box center [58, 224] width 25 height 25
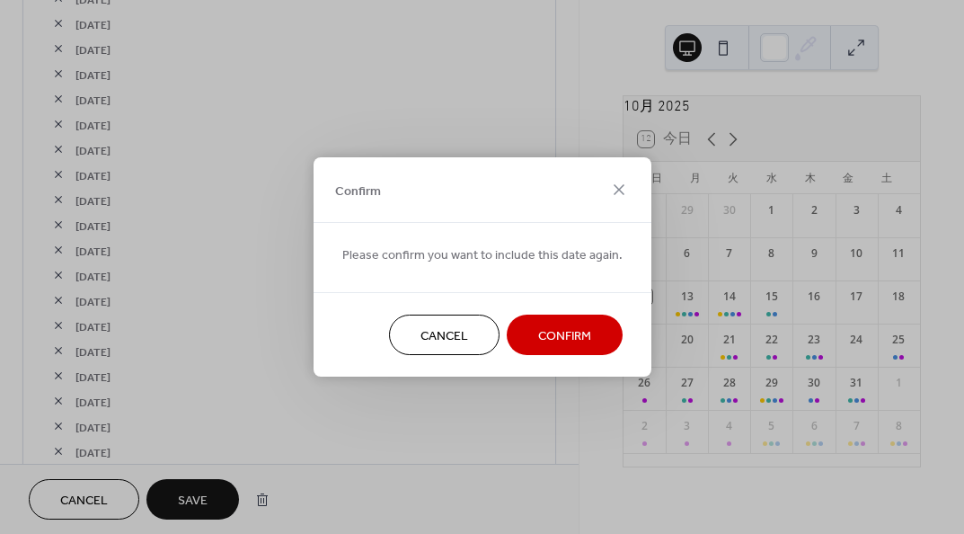
click at [565, 337] on span "Confirm" at bounding box center [564, 336] width 53 height 19
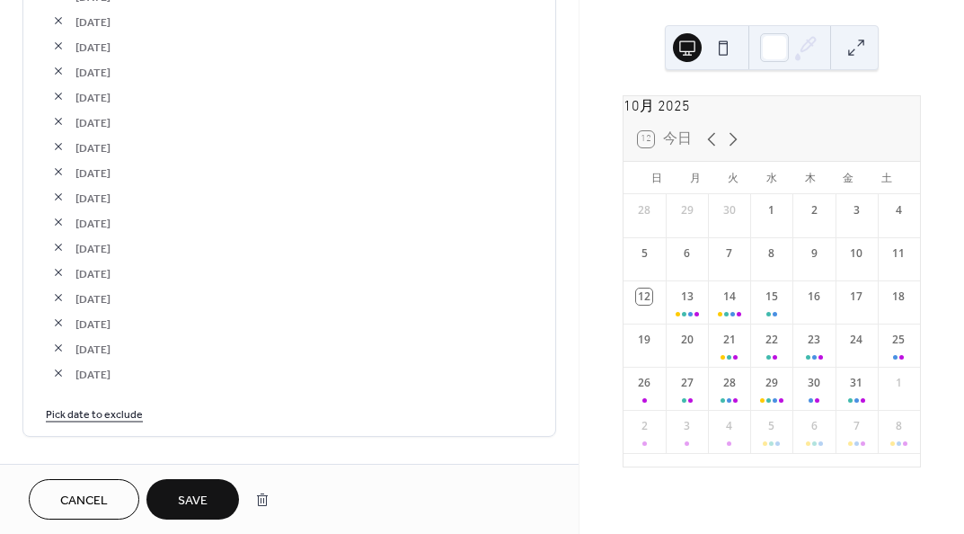
scroll to position [2910, 0]
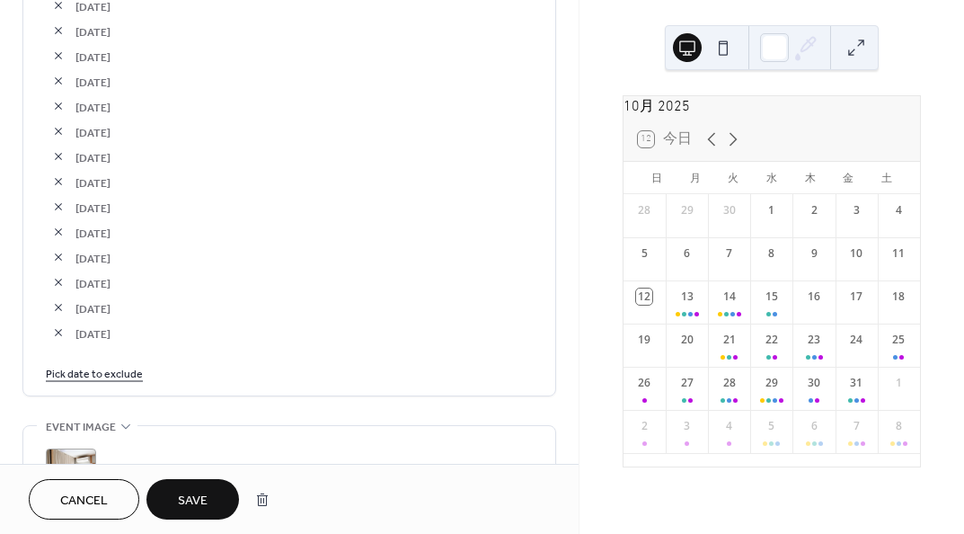
click at [730, 143] on icon at bounding box center [733, 139] width 22 height 22
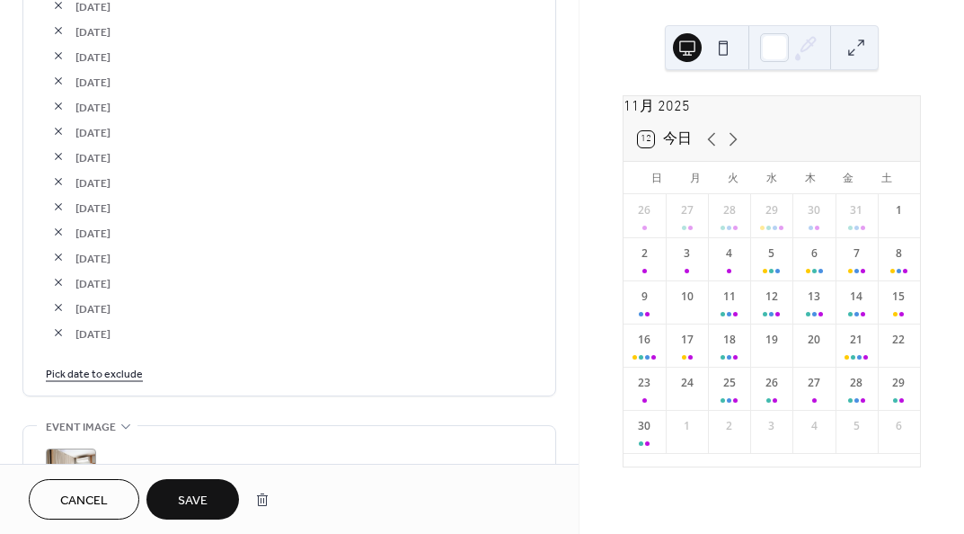
click at [58, 176] on button "button" at bounding box center [58, 181] width 25 height 25
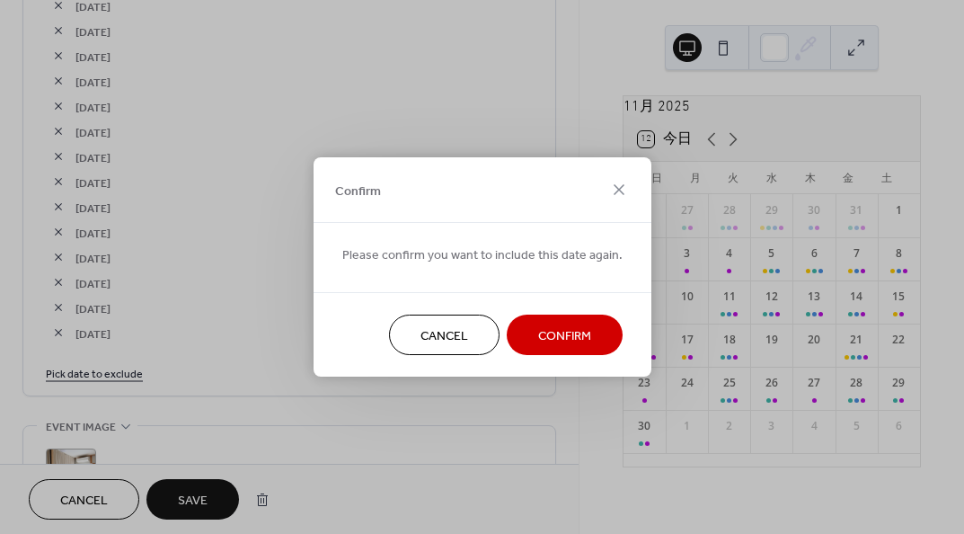
click at [609, 344] on button "Confirm" at bounding box center [565, 334] width 116 height 40
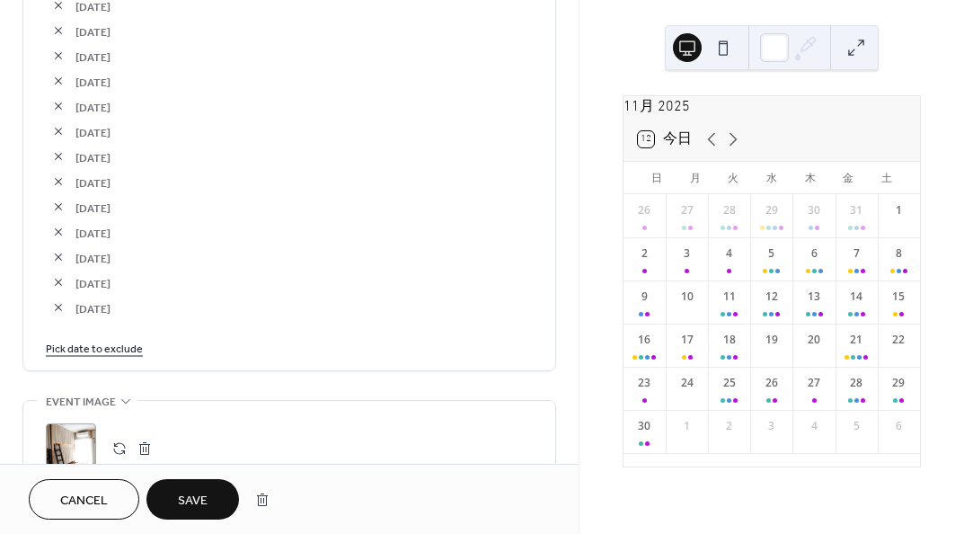
click at [118, 344] on link "Pick date to exclude" at bounding box center [94, 347] width 97 height 19
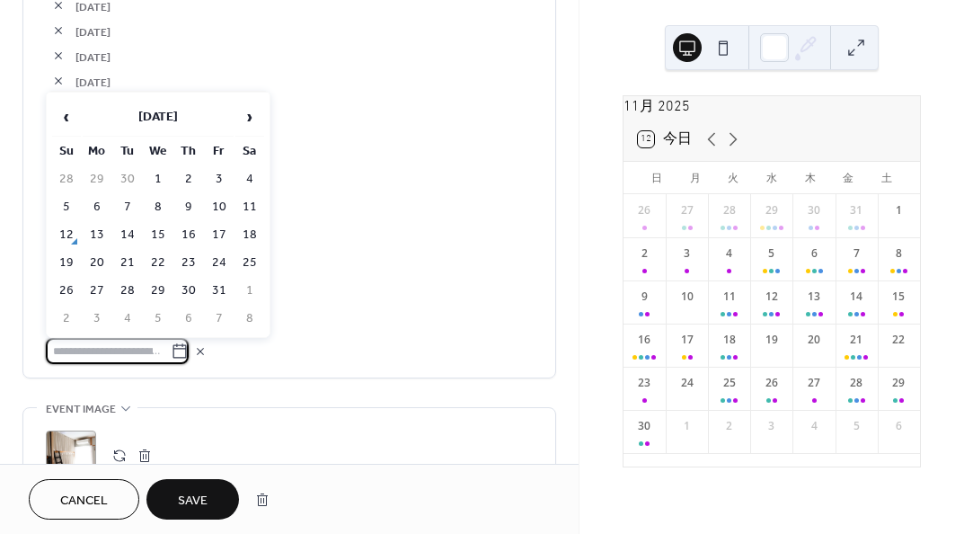
click at [254, 112] on span "›" at bounding box center [249, 117] width 27 height 36
click at [185, 292] on td "27" at bounding box center [188, 291] width 29 height 26
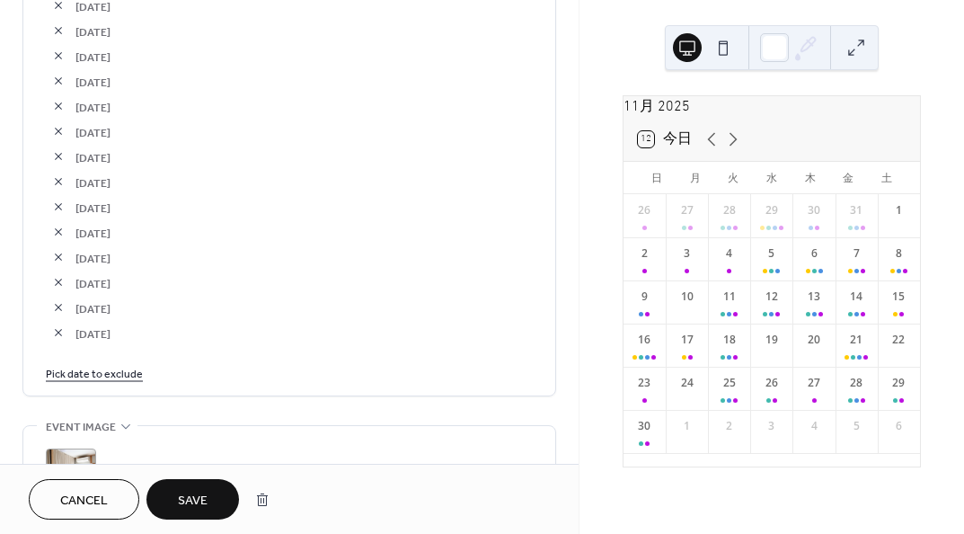
click at [211, 504] on button "Save" at bounding box center [192, 499] width 93 height 40
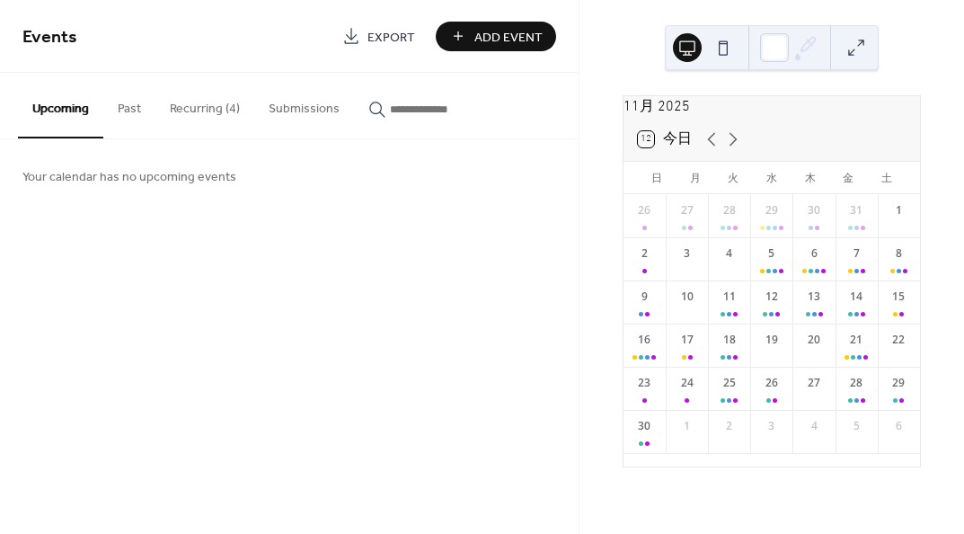
click at [200, 111] on button "Recurring (4)" at bounding box center [204, 105] width 99 height 64
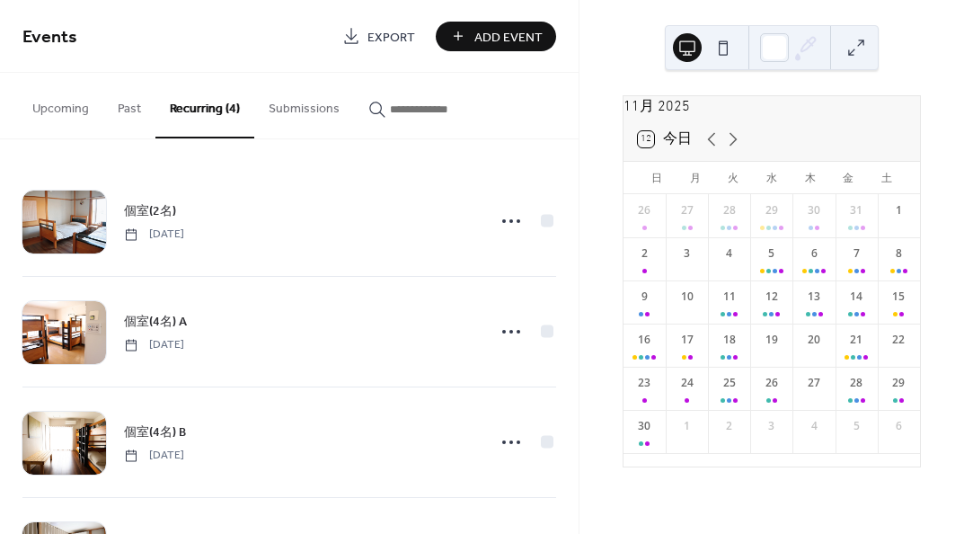
click at [184, 226] on span "[DATE]" at bounding box center [154, 234] width 60 height 16
click at [150, 206] on span "個室(2名)" at bounding box center [150, 211] width 52 height 19
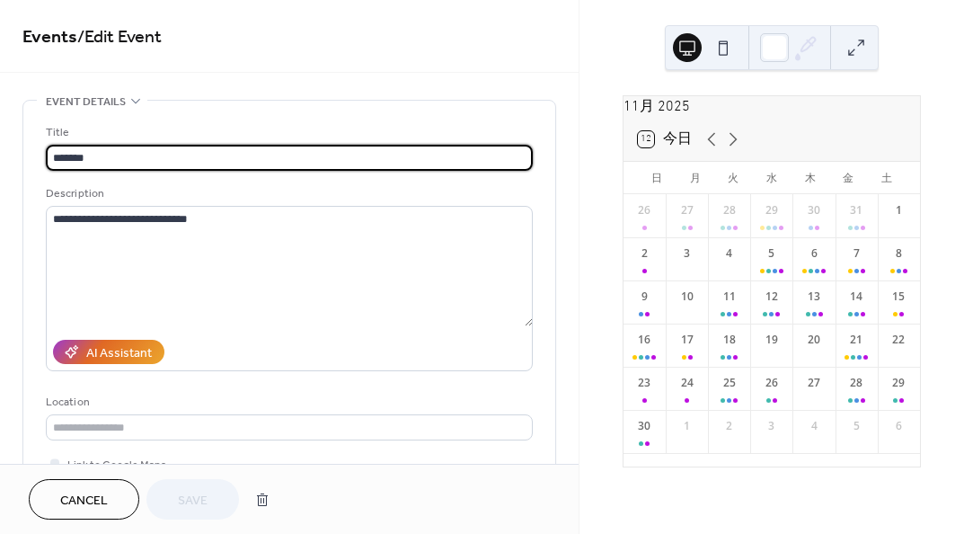
type input "**********"
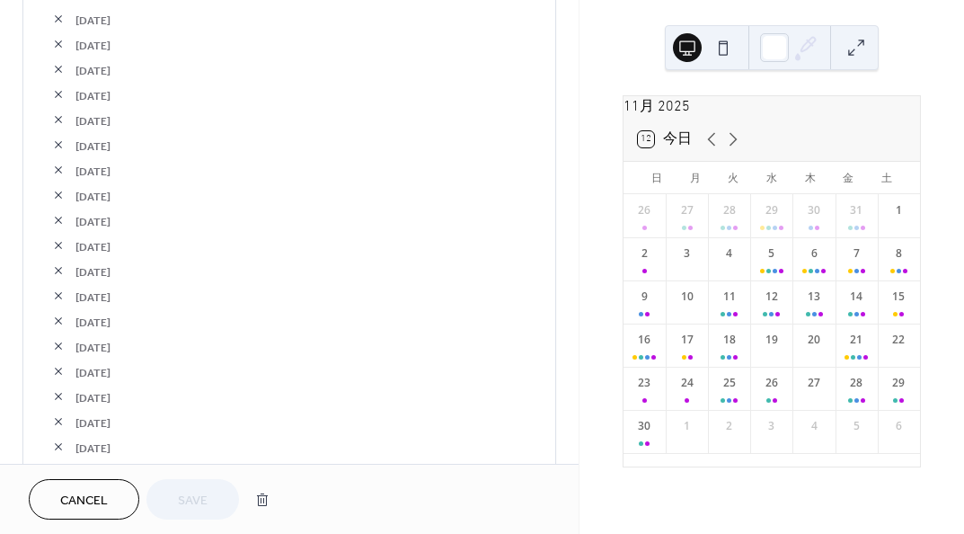
scroll to position [3414, 0]
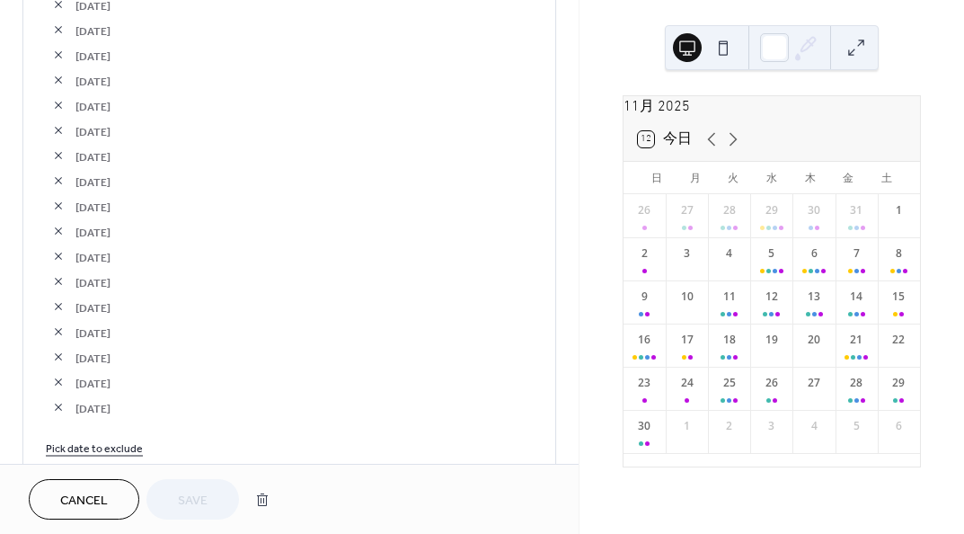
click at [62, 251] on button "button" at bounding box center [58, 255] width 25 height 25
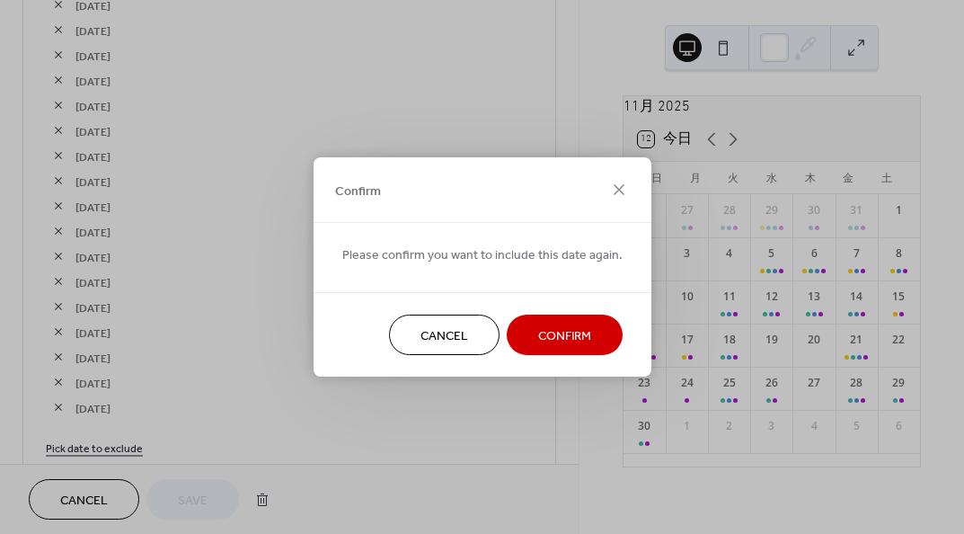
click at [553, 343] on span "Confirm" at bounding box center [564, 336] width 53 height 19
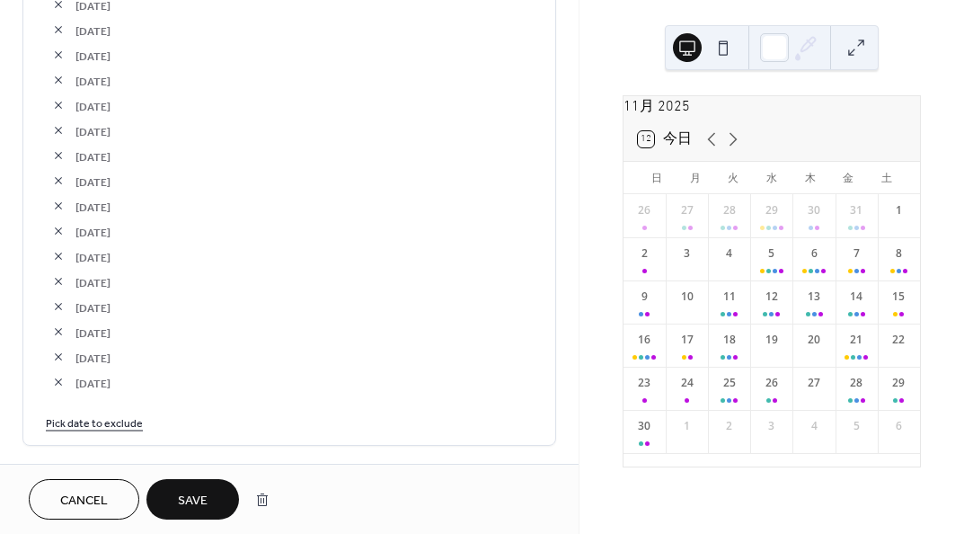
drag, startPoint x: 187, startPoint y: 497, endPoint x: 194, endPoint y: 475, distance: 22.7
click at [188, 497] on span "Save" at bounding box center [193, 500] width 30 height 19
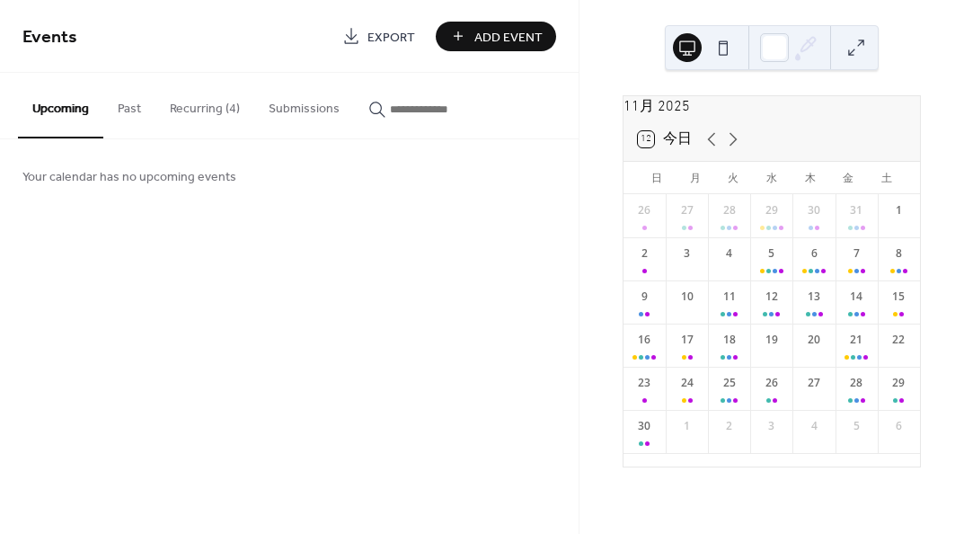
click at [247, 104] on button "Recurring (4)" at bounding box center [204, 105] width 99 height 64
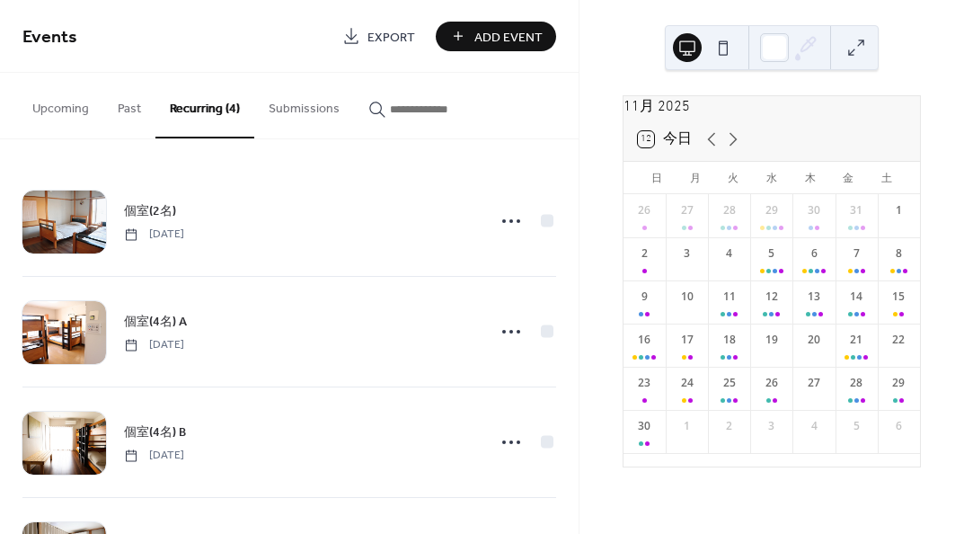
click at [166, 324] on span "個室(4名) A" at bounding box center [155, 322] width 63 height 19
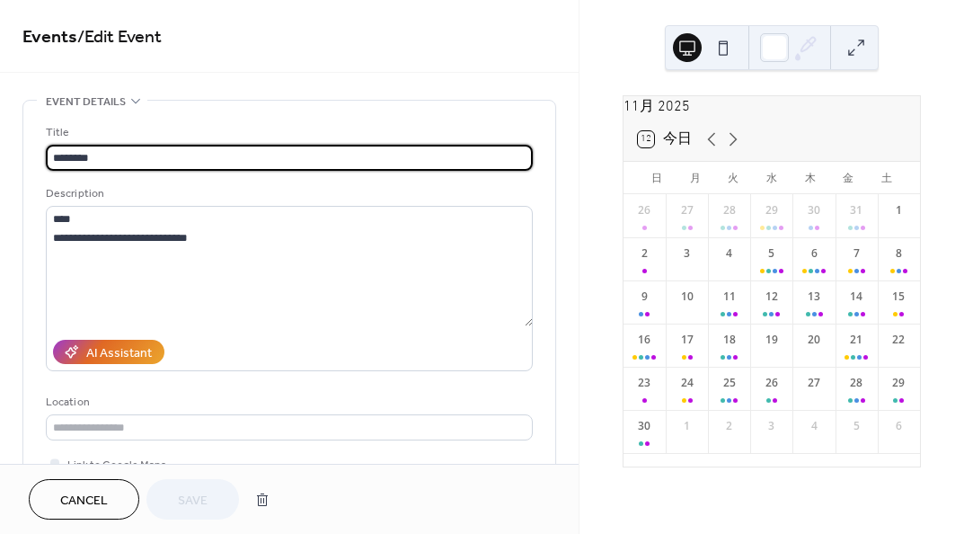
type input "**********"
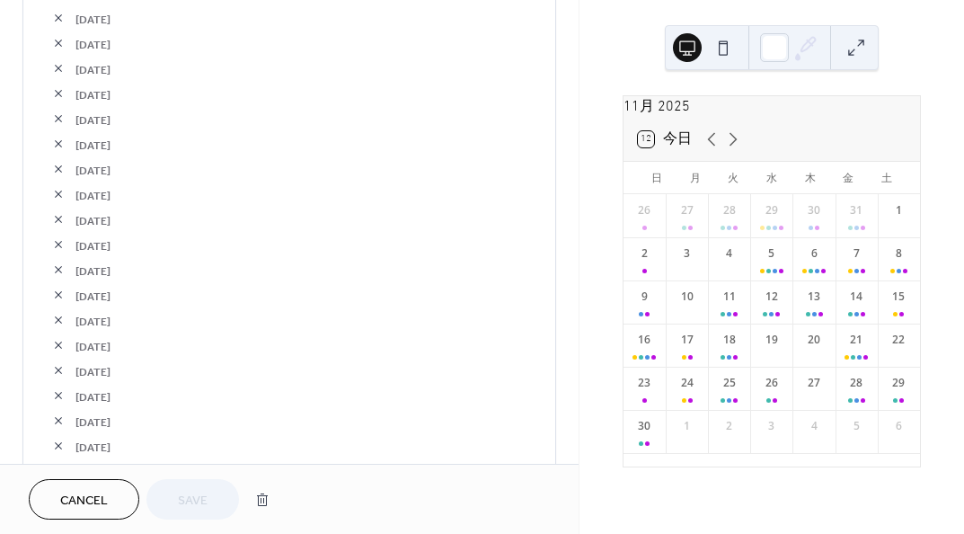
scroll to position [3055, 0]
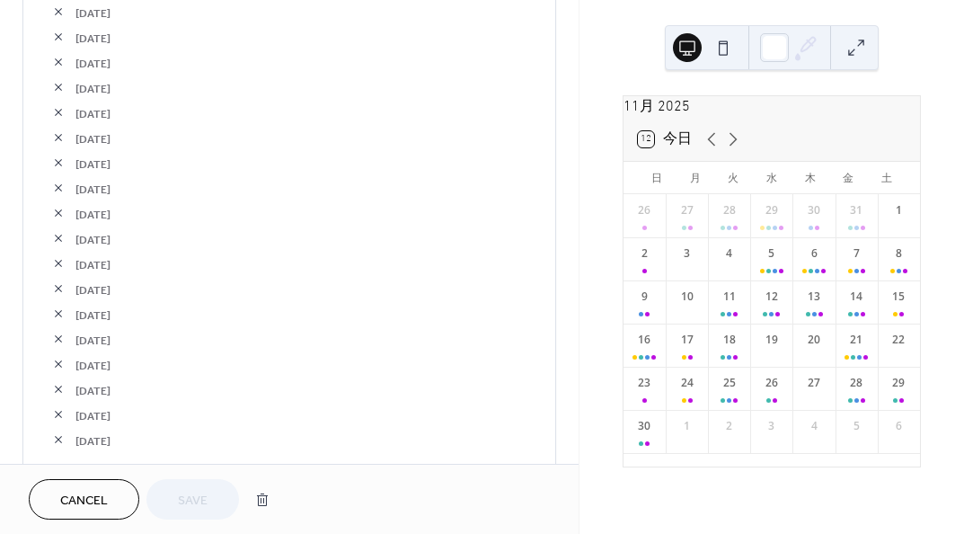
click at [60, 288] on button "button" at bounding box center [58, 288] width 25 height 25
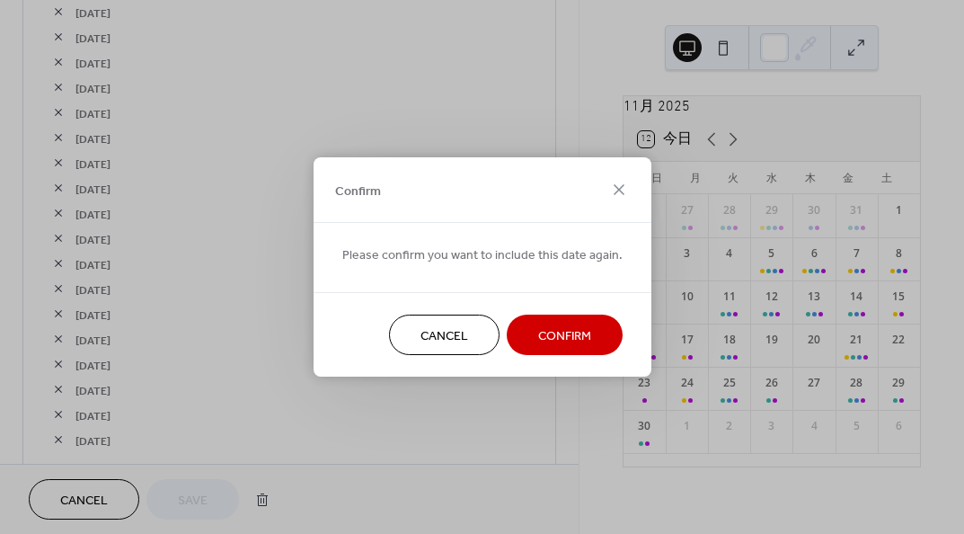
click at [588, 351] on button "Confirm" at bounding box center [565, 334] width 116 height 40
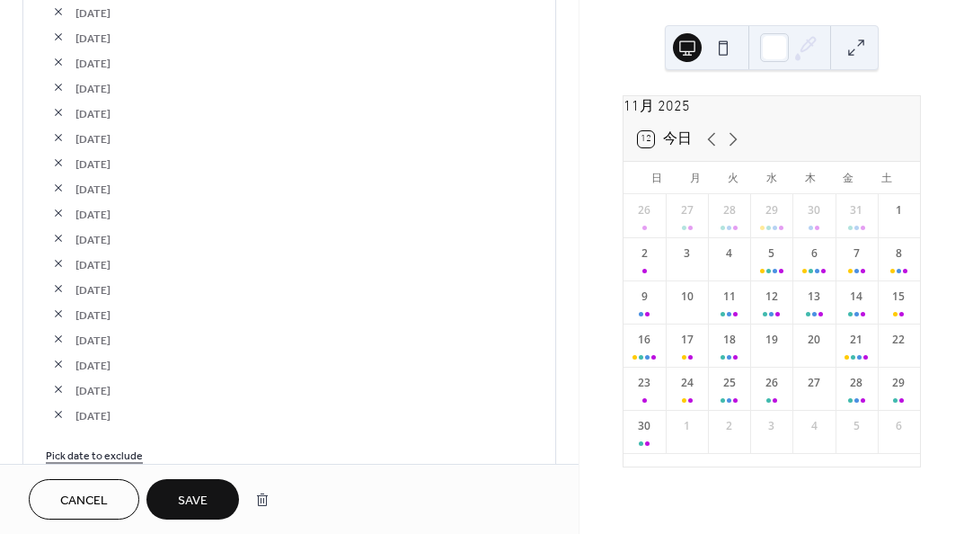
click at [217, 486] on button "Save" at bounding box center [192, 499] width 93 height 40
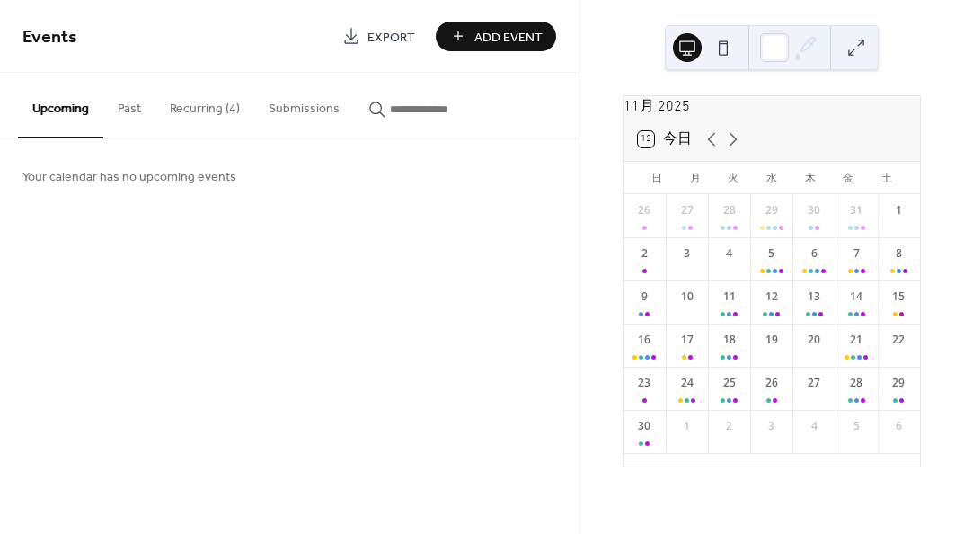
click at [191, 85] on button "Recurring (4)" at bounding box center [204, 105] width 99 height 64
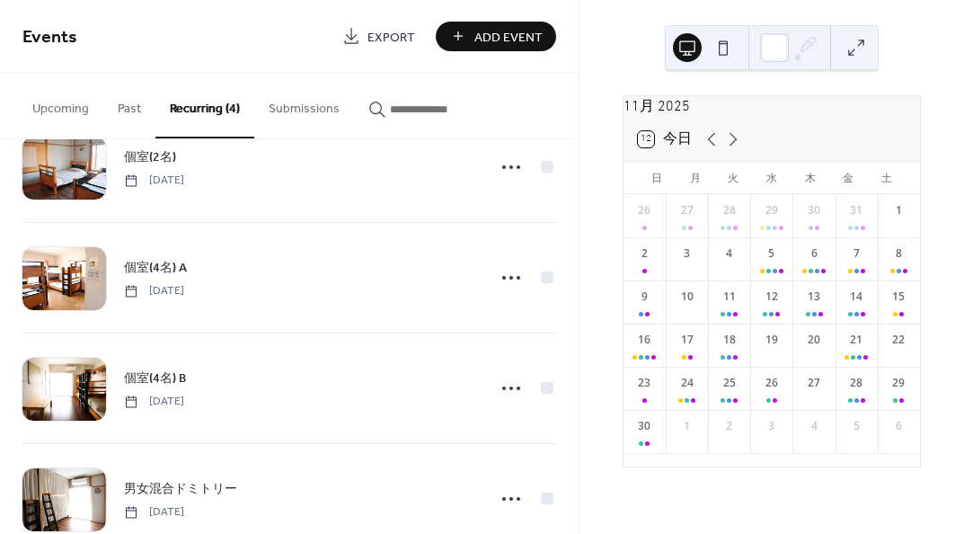
scroll to position [99, 0]
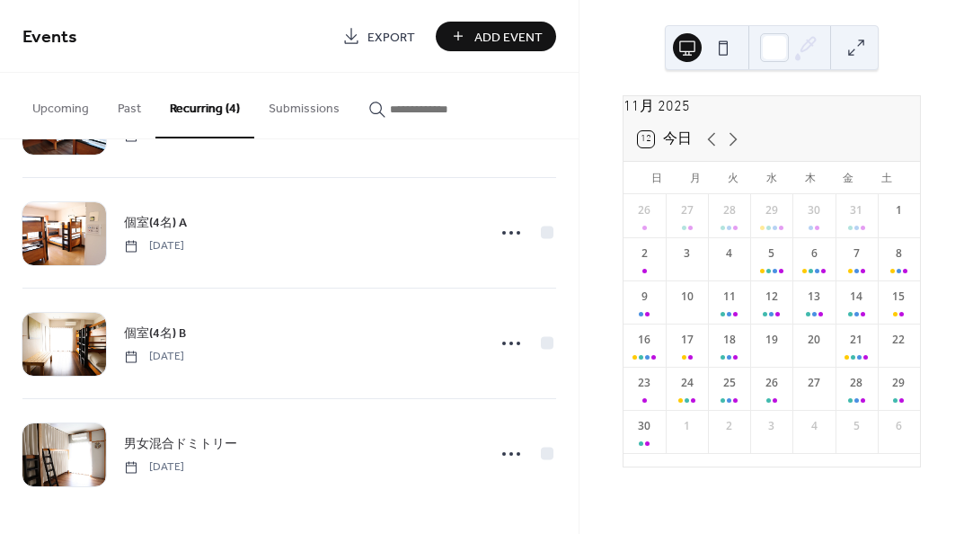
click at [170, 330] on span "個室(4名) B" at bounding box center [155, 333] width 62 height 19
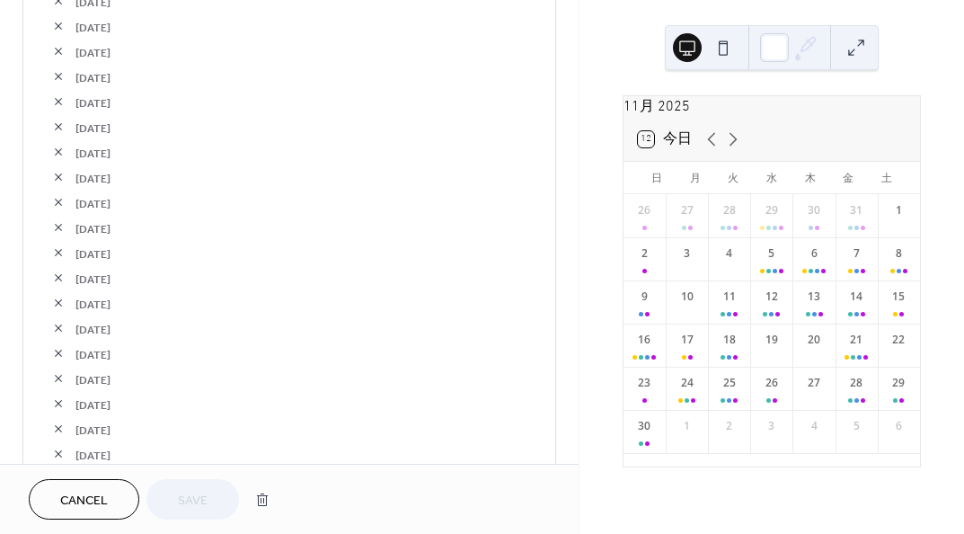
scroll to position [3055, 0]
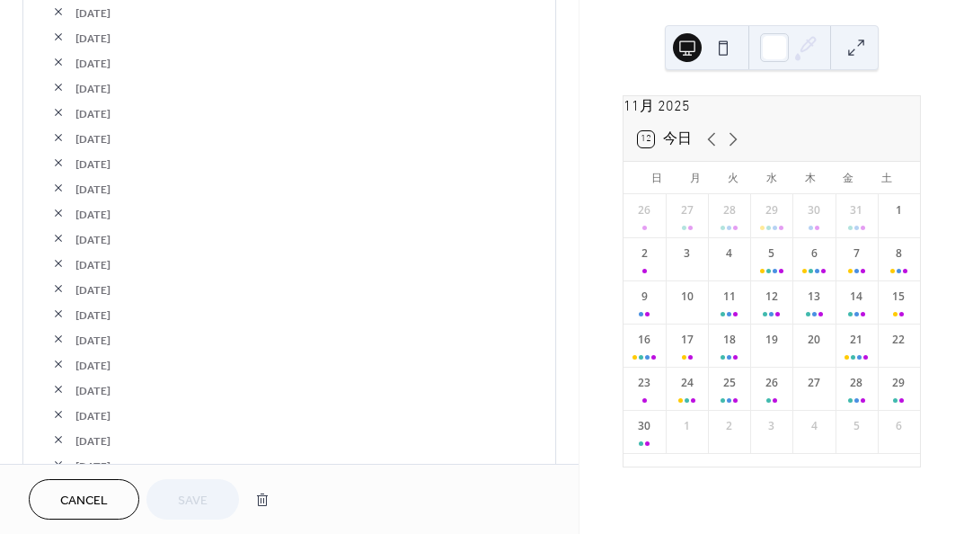
click at [58, 331] on button "button" at bounding box center [58, 338] width 25 height 25
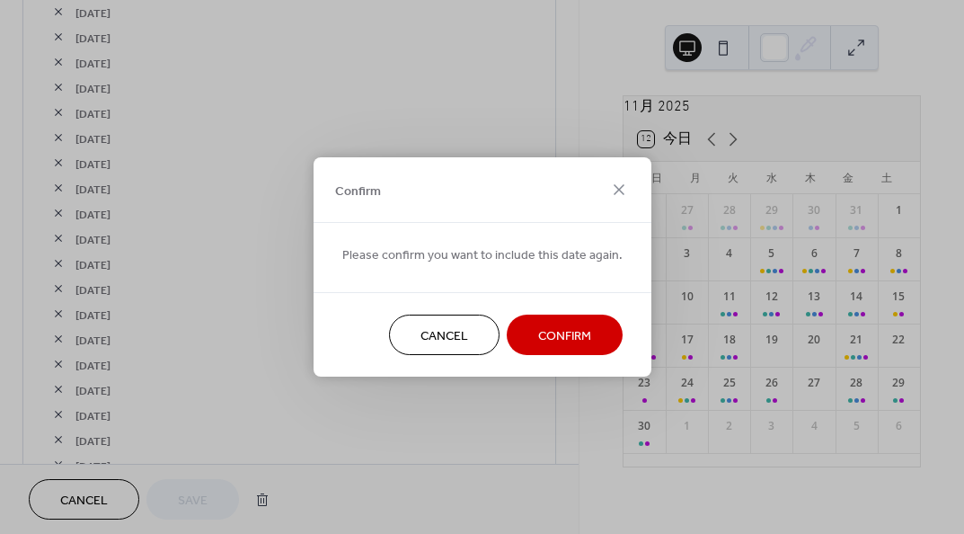
click at [540, 329] on span "Confirm" at bounding box center [564, 336] width 53 height 19
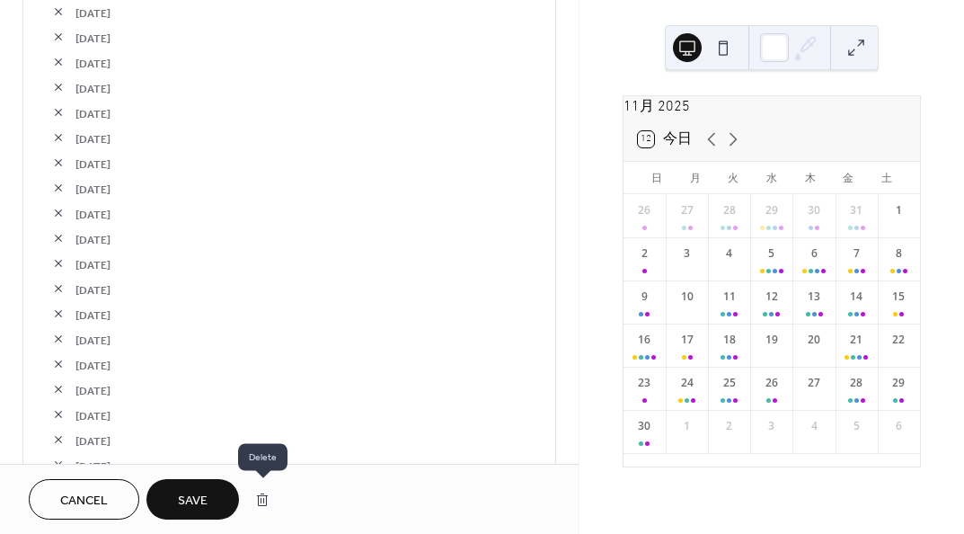
click at [199, 484] on button "Save" at bounding box center [192, 499] width 93 height 40
